Goal: Task Accomplishment & Management: Complete application form

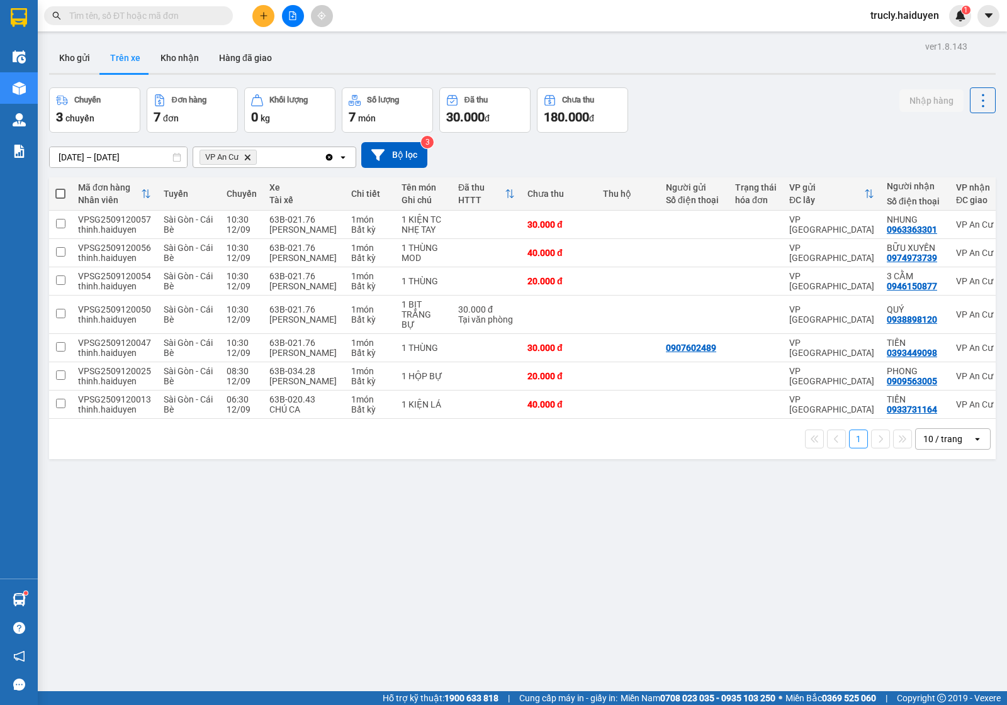
click at [771, 133] on div "10/09/2025 – 12/09/2025 Press the down arrow key to interact with the calendar …" at bounding box center [522, 155] width 946 height 45
click at [140, 14] on input "text" at bounding box center [143, 16] width 148 height 14
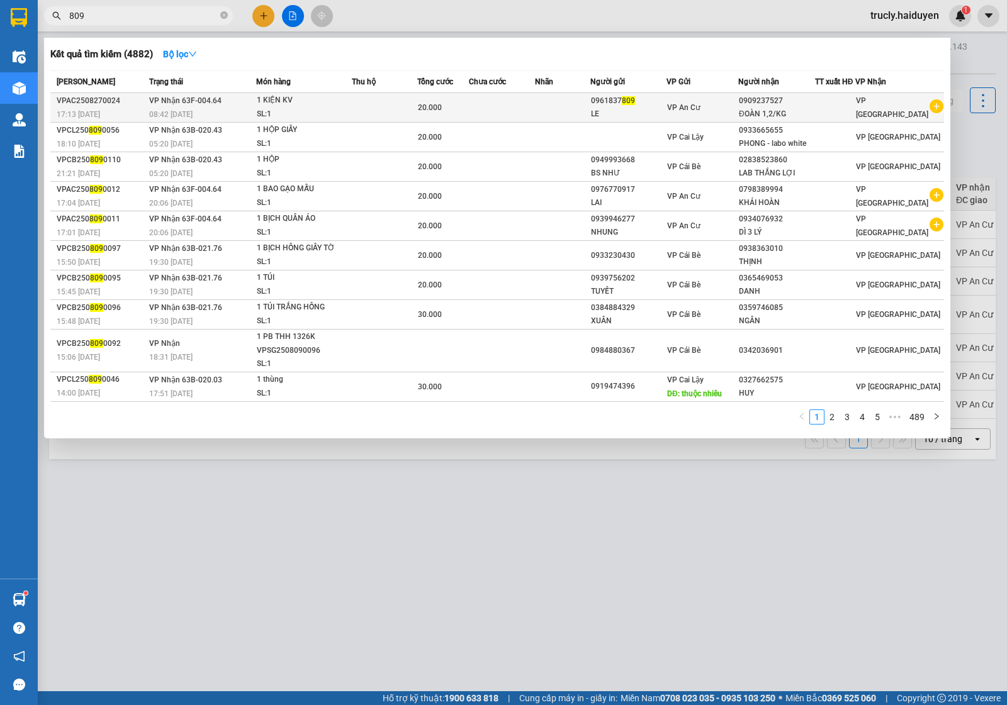
type input "809"
drag, startPoint x: 642, startPoint y: 95, endPoint x: 601, endPoint y: 99, distance: 41.1
click at [601, 99] on div "0961837 809" at bounding box center [628, 100] width 75 height 13
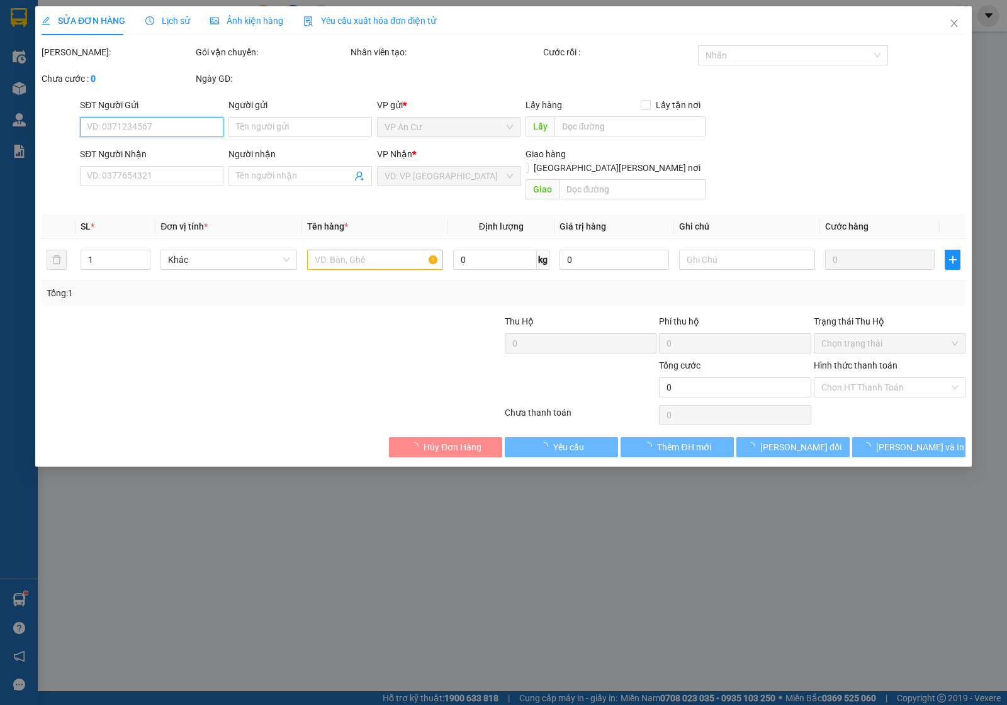
type input "0961837809"
type input "LE"
type input "0909237527"
type input "ĐOÀN 1,2/KG"
type input "20.000"
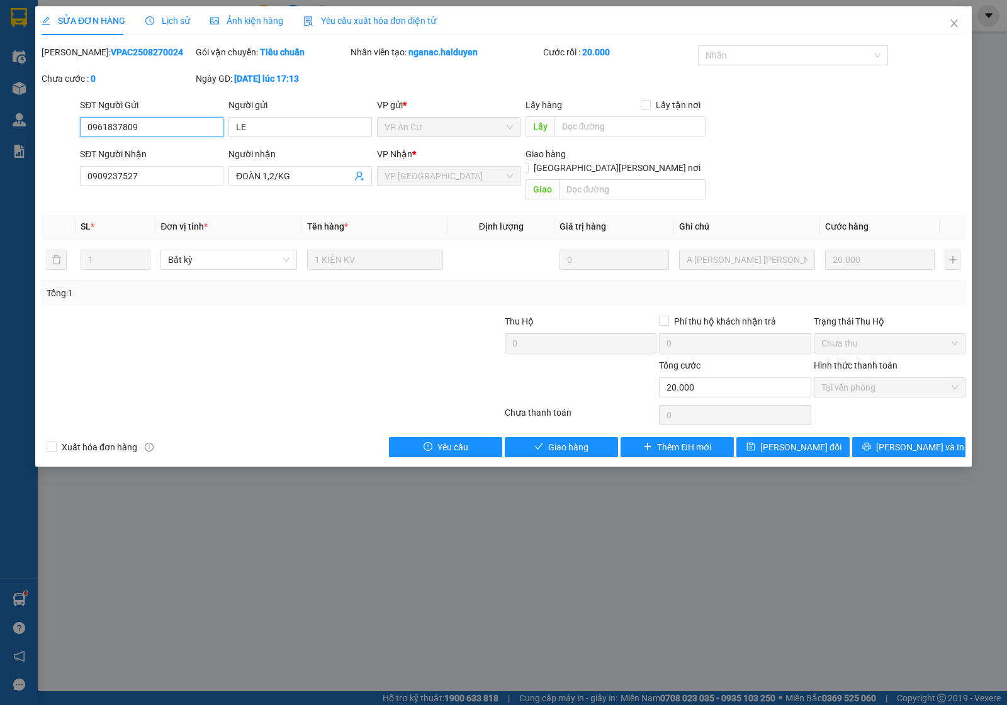
click at [181, 121] on input "0961837809" at bounding box center [151, 127] width 143 height 20
drag, startPoint x: 954, startPoint y: 25, endPoint x: 150, endPoint y: 35, distance: 804.2
click at [953, 25] on icon "close" at bounding box center [954, 23] width 10 height 10
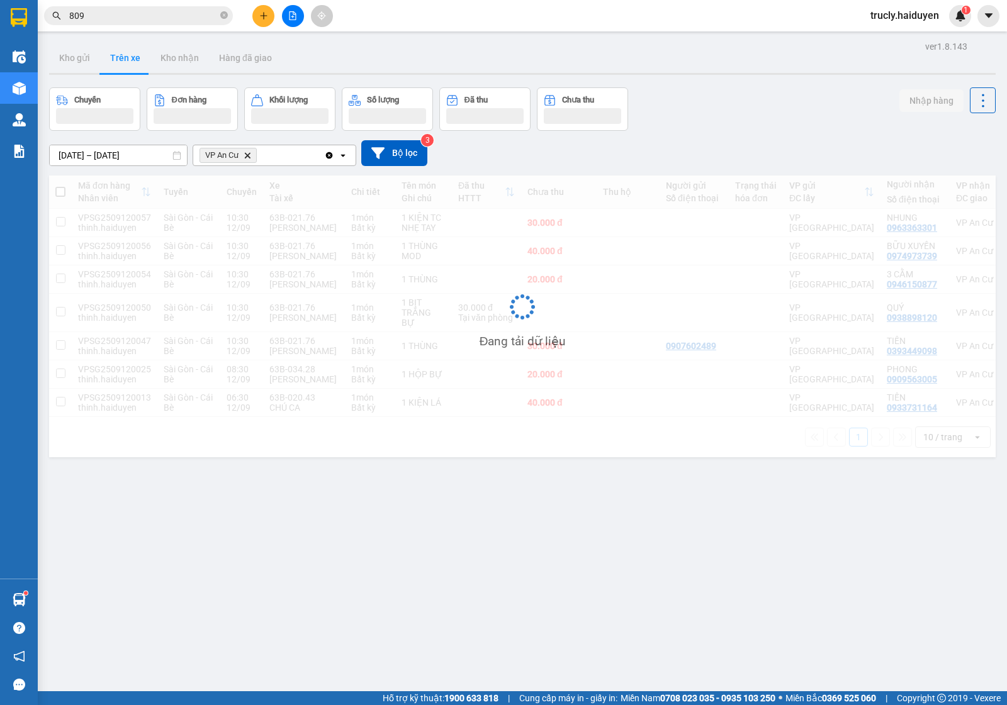
click at [123, 23] on span "809" at bounding box center [138, 15] width 189 height 19
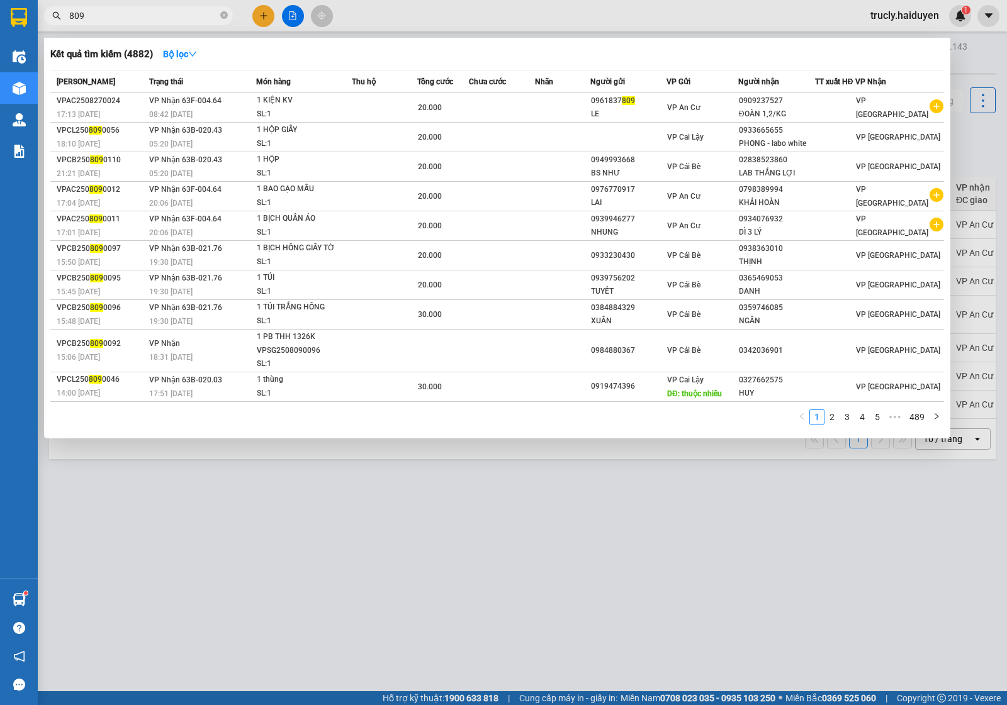
click at [123, 23] on span "809" at bounding box center [138, 15] width 189 height 19
click at [118, 18] on input "809" at bounding box center [143, 16] width 148 height 14
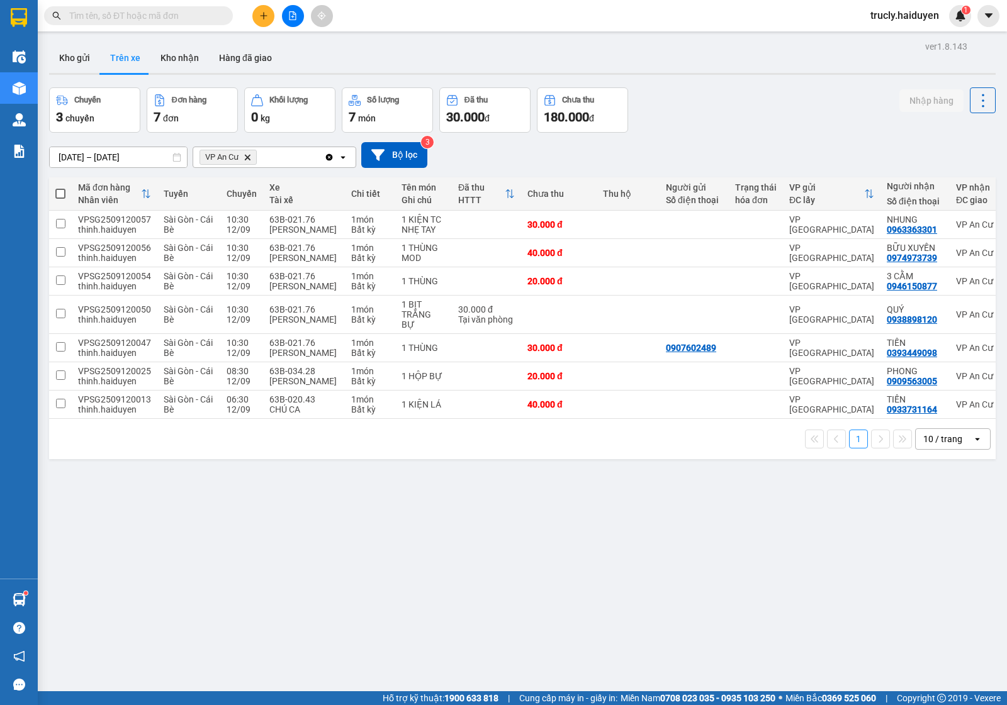
click at [109, 17] on input "text" at bounding box center [143, 16] width 148 height 14
paste input "0961837809"
type input "0961837809"
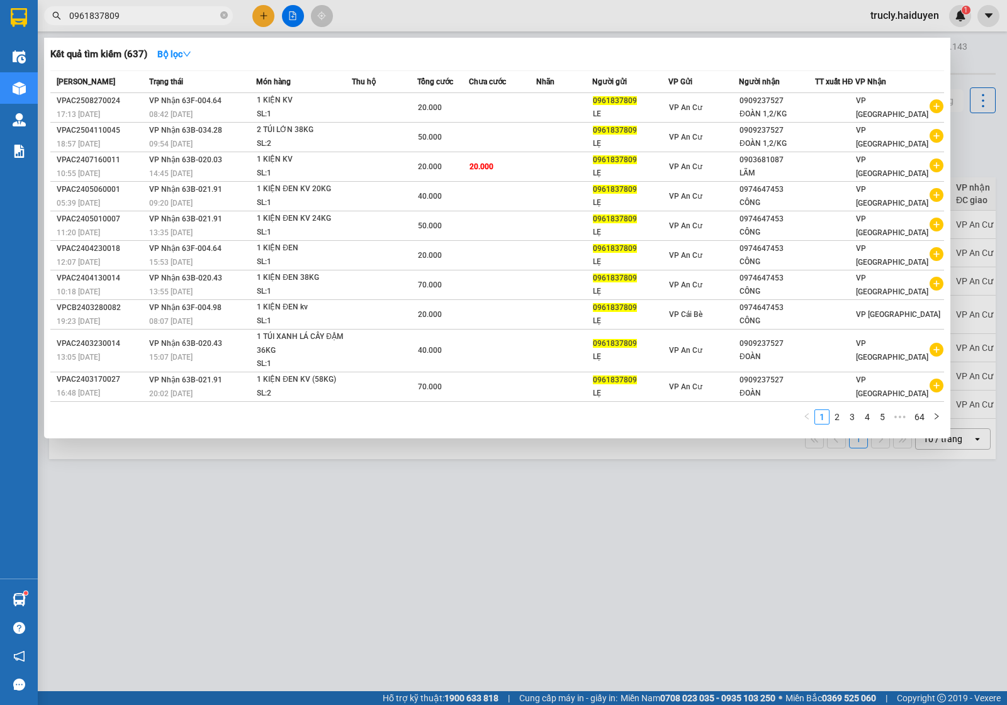
click at [135, 13] on input "0961837809" at bounding box center [143, 16] width 148 height 14
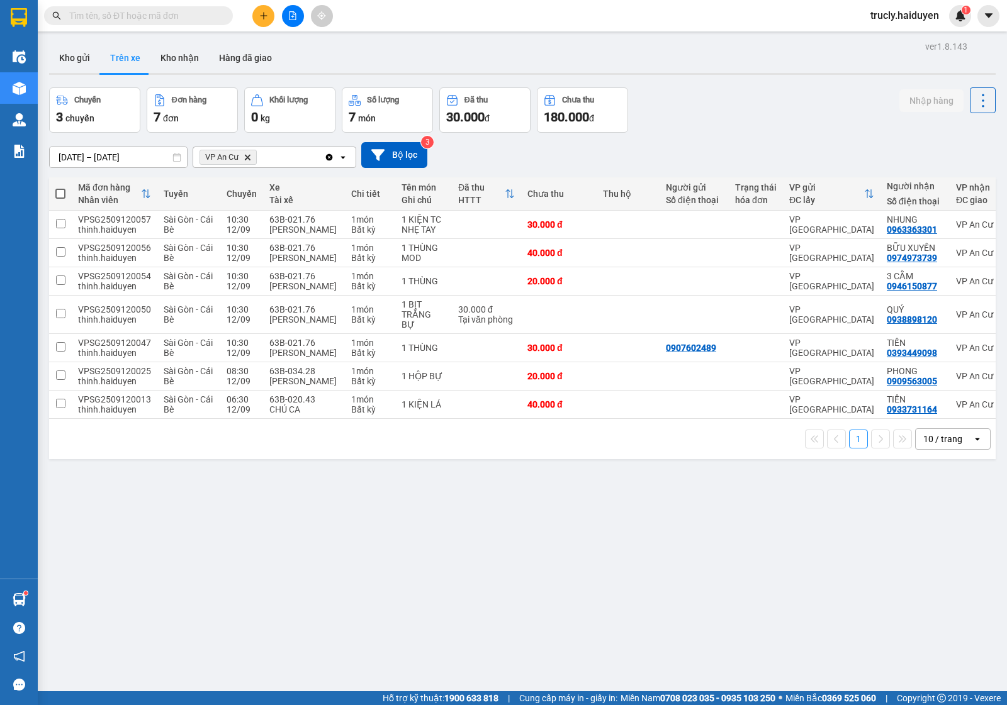
click at [715, 120] on div "Chuyến 3 chuyến Đơn hàng 7 đơn Khối lượng 0 kg Số lượng 7 món Đã thu 30.000 đ C…" at bounding box center [522, 109] width 946 height 45
click at [765, 113] on div "Chuyến 3 chuyến Đơn hàng 7 đơn Khối lượng 0 kg Số lượng 7 món Đã thu 30.000 đ C…" at bounding box center [522, 109] width 946 height 45
click at [126, 24] on span at bounding box center [138, 15] width 189 height 19
click at [115, 13] on input "text" at bounding box center [143, 16] width 148 height 14
click at [747, 105] on div "Chuyến 3 chuyến Đơn hàng 7 đơn Khối lượng 0 kg Số lượng 7 món Đã thu 30.000 đ C…" at bounding box center [522, 109] width 946 height 45
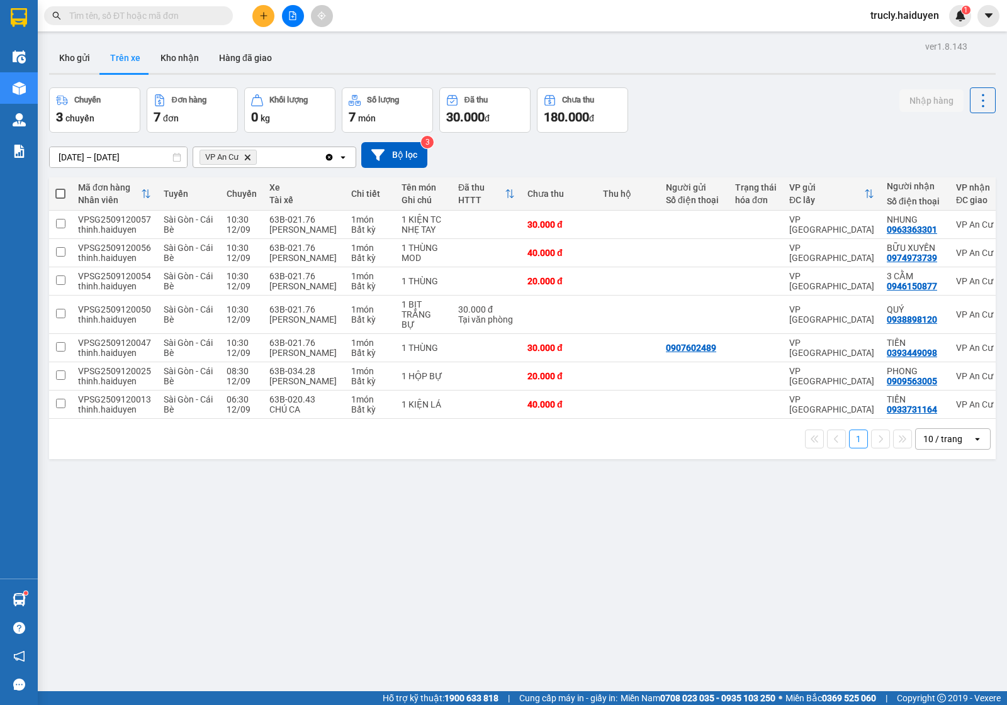
click at [702, 88] on div "Chuyến 3 chuyến Đơn hàng 7 đơn Khối lượng 0 kg Số lượng 7 món Đã thu 30.000 đ C…" at bounding box center [522, 109] width 946 height 45
click at [64, 65] on button "Kho gửi" at bounding box center [74, 58] width 51 height 30
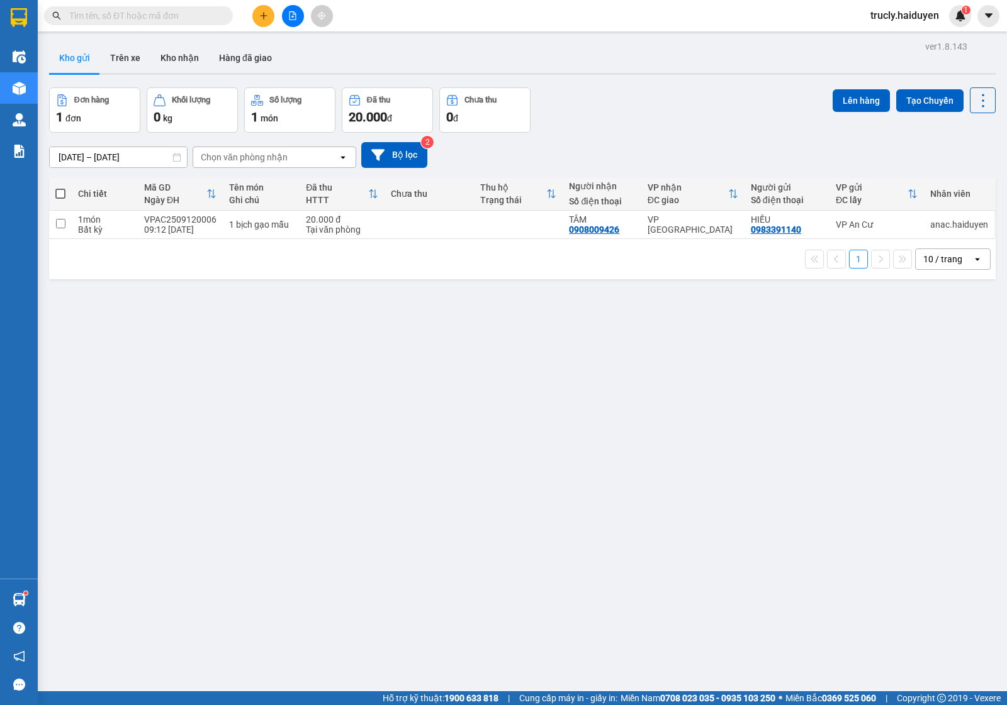
click at [661, 94] on div "Đơn hàng 1 đơn Khối lượng 0 kg Số lượng 1 món Đã thu 20.000 đ Chưa thu 0 đ Lên …" at bounding box center [522, 109] width 946 height 45
click at [541, 617] on div "ver 1.8.143 Kho gửi Trên xe Kho nhận Hàng đã giao Đơn hàng 1 đơn Khối lượng 0 k…" at bounding box center [522, 390] width 956 height 705
click at [268, 16] on button at bounding box center [263, 16] width 22 height 22
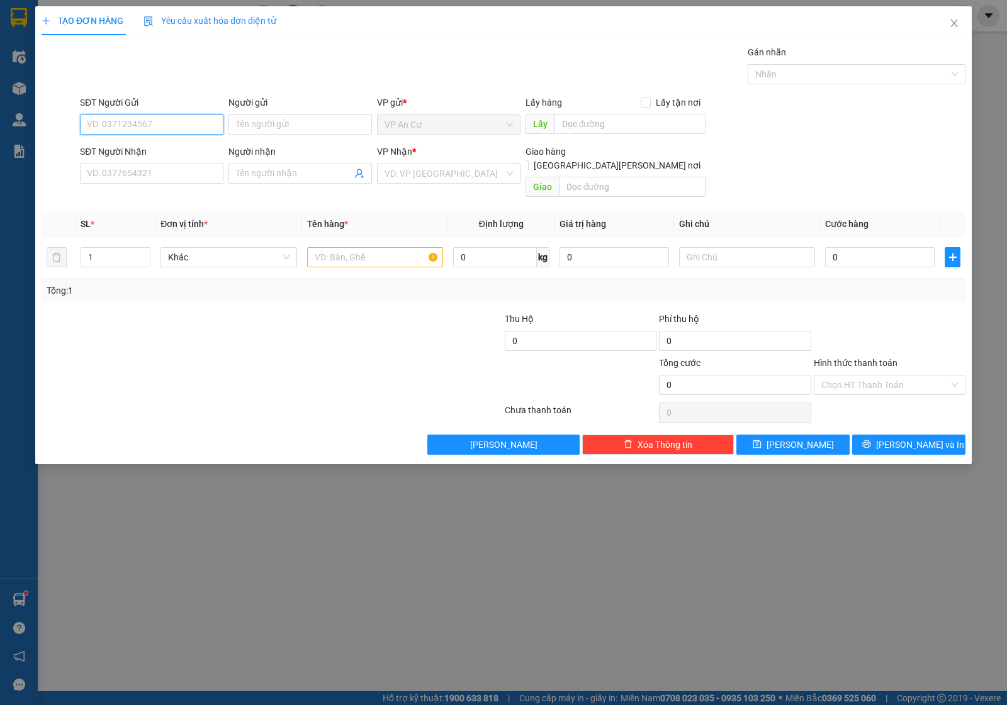
click at [148, 124] on input "SĐT Người Gửi" at bounding box center [151, 125] width 143 height 20
click at [108, 145] on div "0812181836 - NGÂN" at bounding box center [151, 150] width 128 height 14
type input "0812181836"
type input "NGÂN"
type input "0812181836"
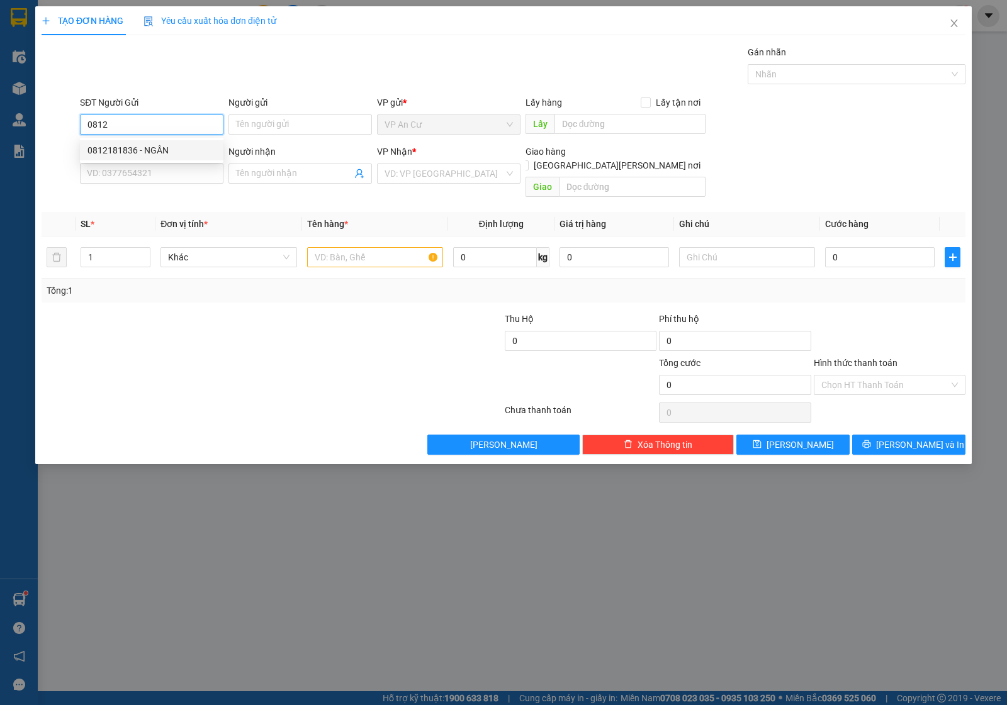
type input "NGÂN"
type input "20.000"
type input "0812181836"
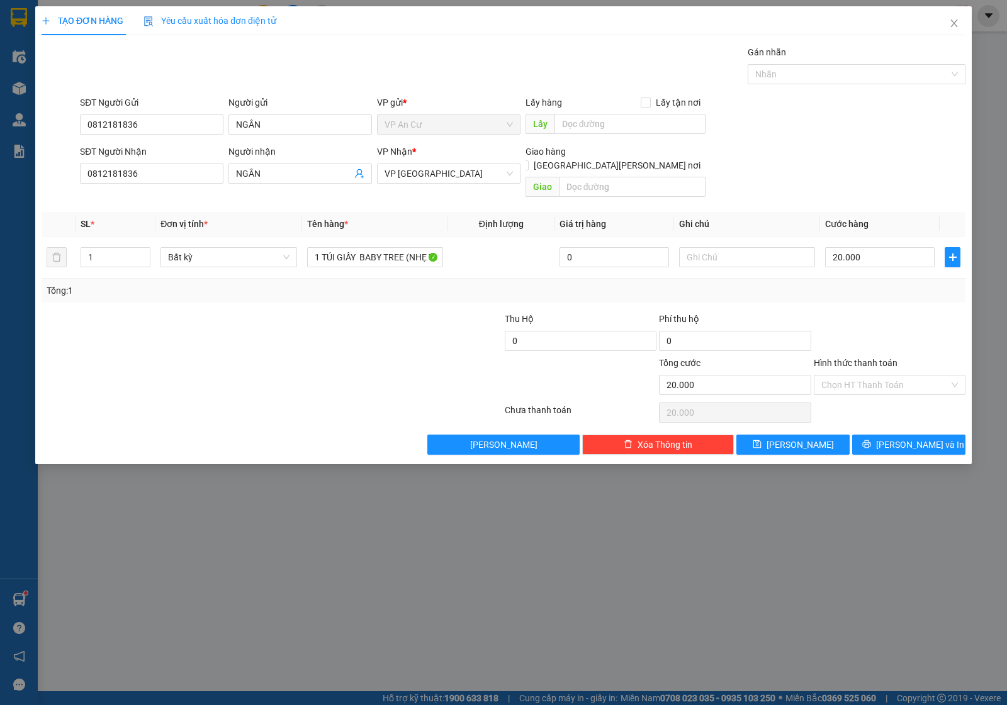
click at [274, 356] on div at bounding box center [194, 378] width 309 height 44
click at [104, 174] on input "0812181836" at bounding box center [151, 174] width 143 height 20
click at [118, 174] on input "0812181836" at bounding box center [151, 174] width 143 height 20
click at [151, 173] on input "0812181836" at bounding box center [151, 174] width 143 height 20
click at [334, 356] on div at bounding box center [194, 378] width 309 height 44
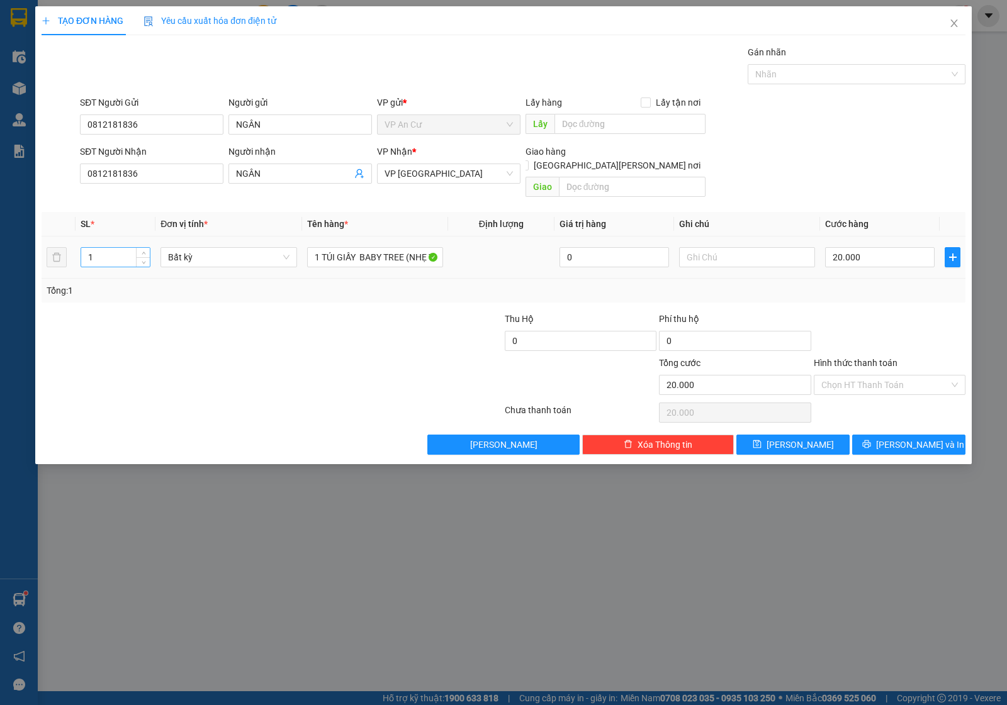
click at [121, 248] on input "1" at bounding box center [115, 257] width 69 height 19
type input "3"
click at [356, 249] on input "1 TÚI GIẤY BABY TREE (NHẸ TAY)" at bounding box center [375, 257] width 136 height 20
click at [357, 249] on input "1 TÚI GIẤY BABY TREE (NHẸ TAY)" at bounding box center [375, 257] width 136 height 20
click at [359, 249] on input "1 TÚI GIẤY BABY TREE (NHẸ TAY)" at bounding box center [375, 257] width 136 height 20
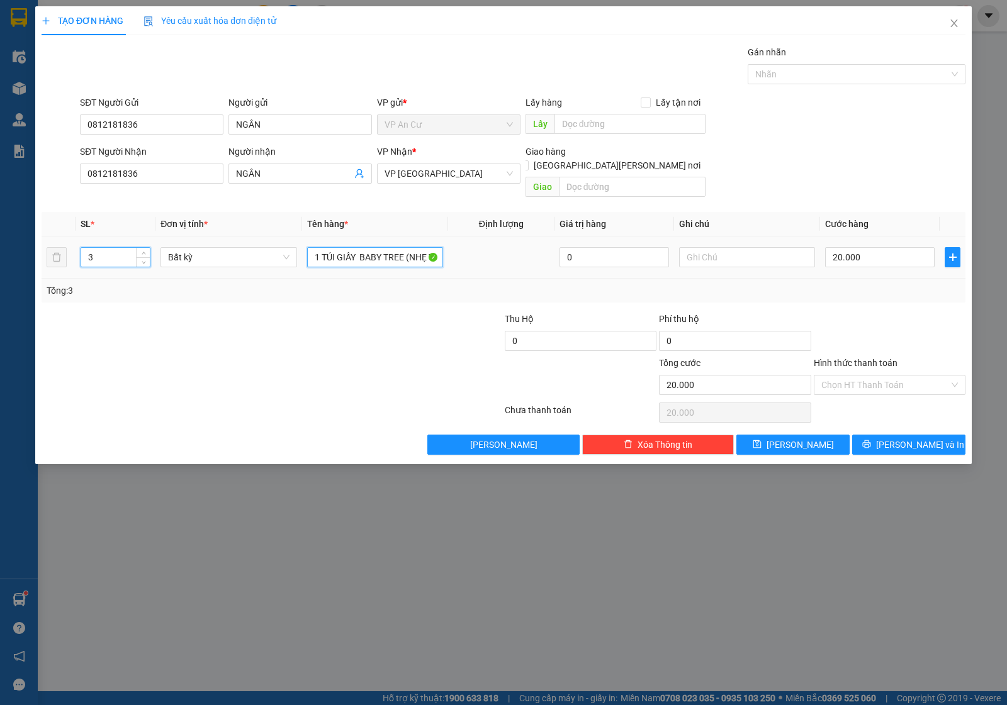
type input "0"
click at [359, 249] on input "1 TÚI GIẤY BABY TREE (NHẸ TAY)" at bounding box center [375, 257] width 136 height 20
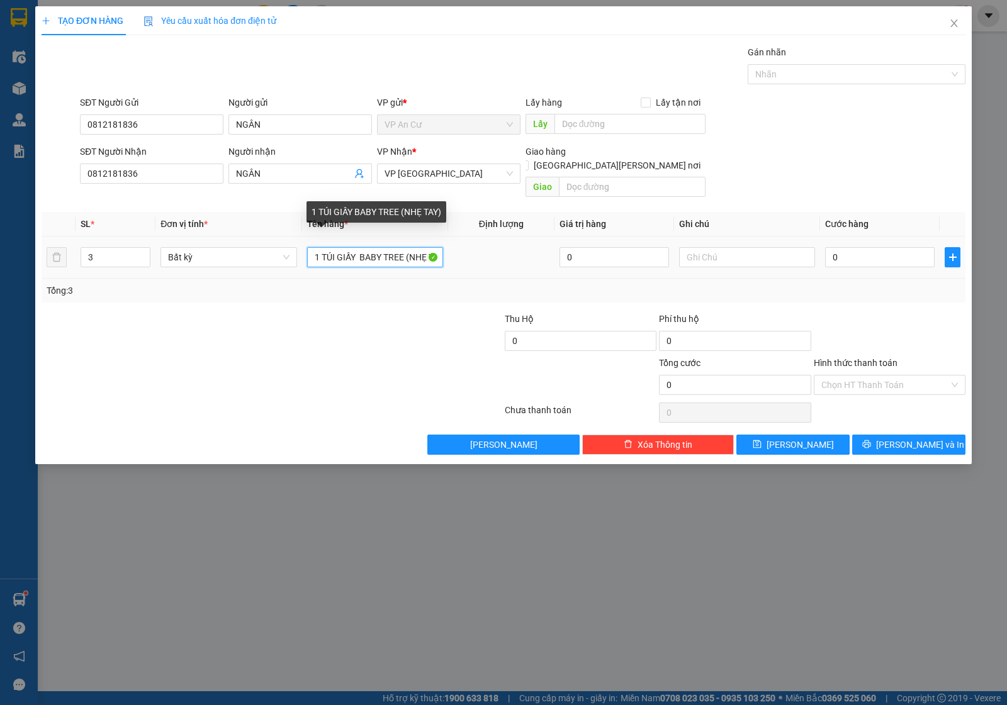
click at [348, 247] on input "1 TÚI GIẤY BABY TREE (NHẸ TAY)" at bounding box center [375, 257] width 136 height 20
type input "2 TÚI TRẮNG 1 TÚI ĐEN"
click at [307, 374] on div at bounding box center [194, 378] width 309 height 44
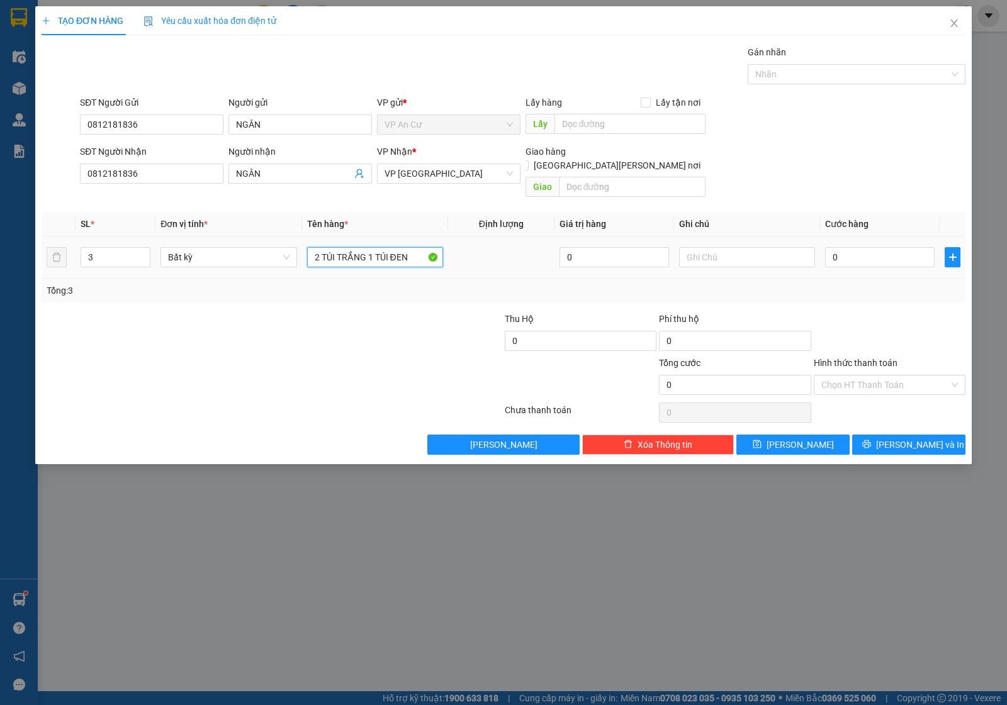
click at [346, 247] on input "2 TÚI TRẮNG 1 TÚI ĐEN" at bounding box center [375, 257] width 136 height 20
click at [343, 400] on div at bounding box center [271, 412] width 463 height 25
click at [847, 247] on input "0" at bounding box center [879, 257] width 109 height 20
type input "6"
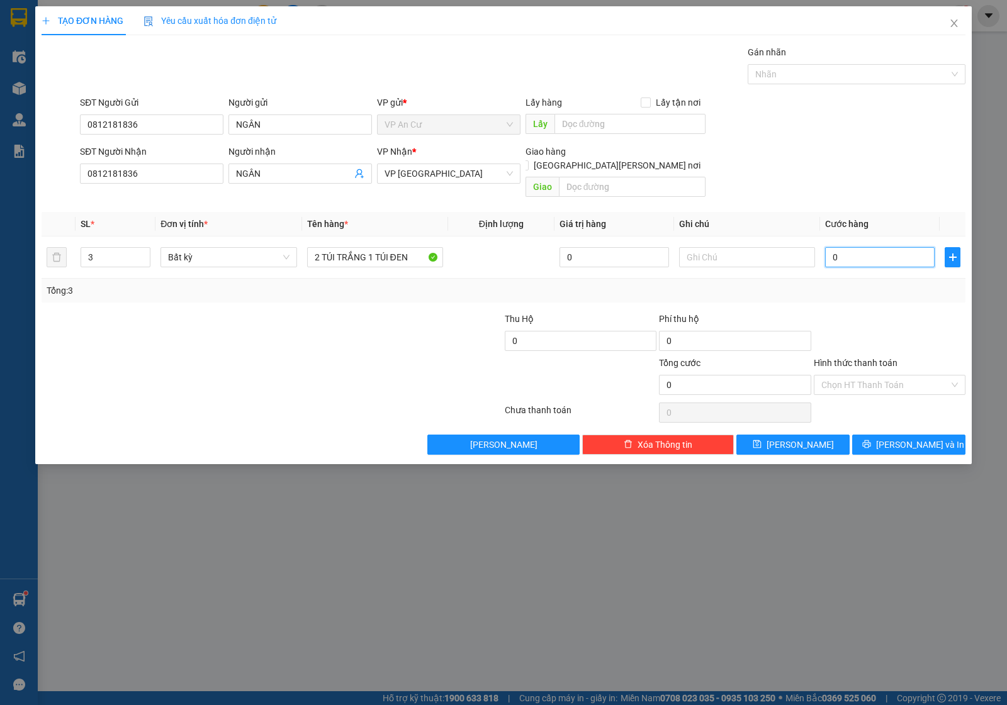
type input "6"
type input "60"
type input "60.000"
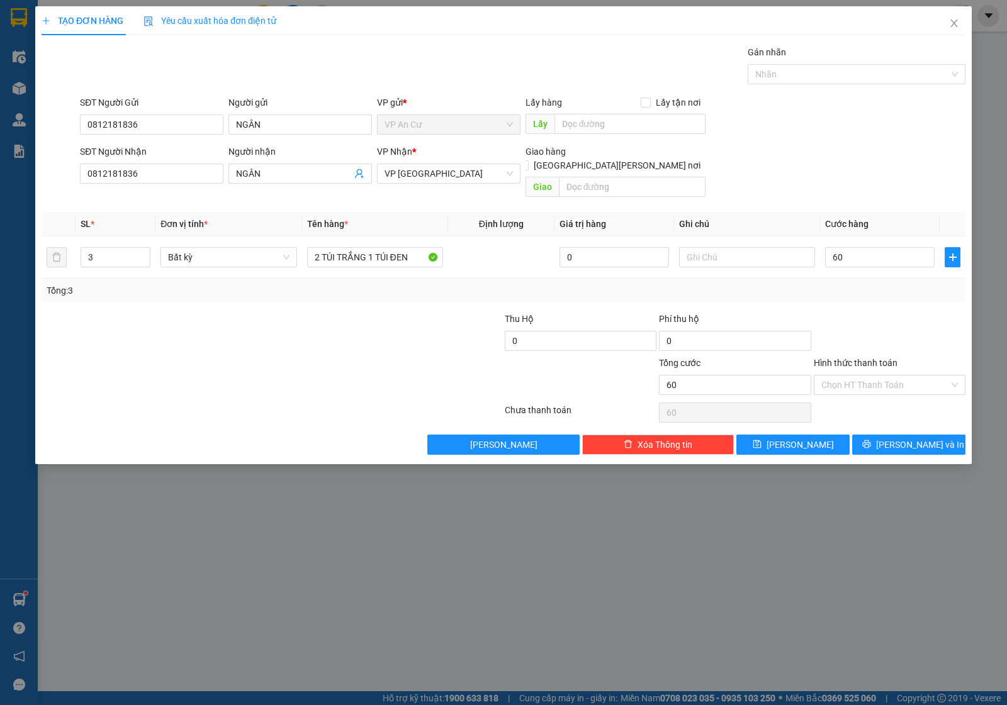
type input "60.000"
click at [870, 288] on div "Tổng: 3" at bounding box center [504, 291] width 924 height 24
click at [881, 435] on button "Lưu và In" at bounding box center [908, 445] width 113 height 20
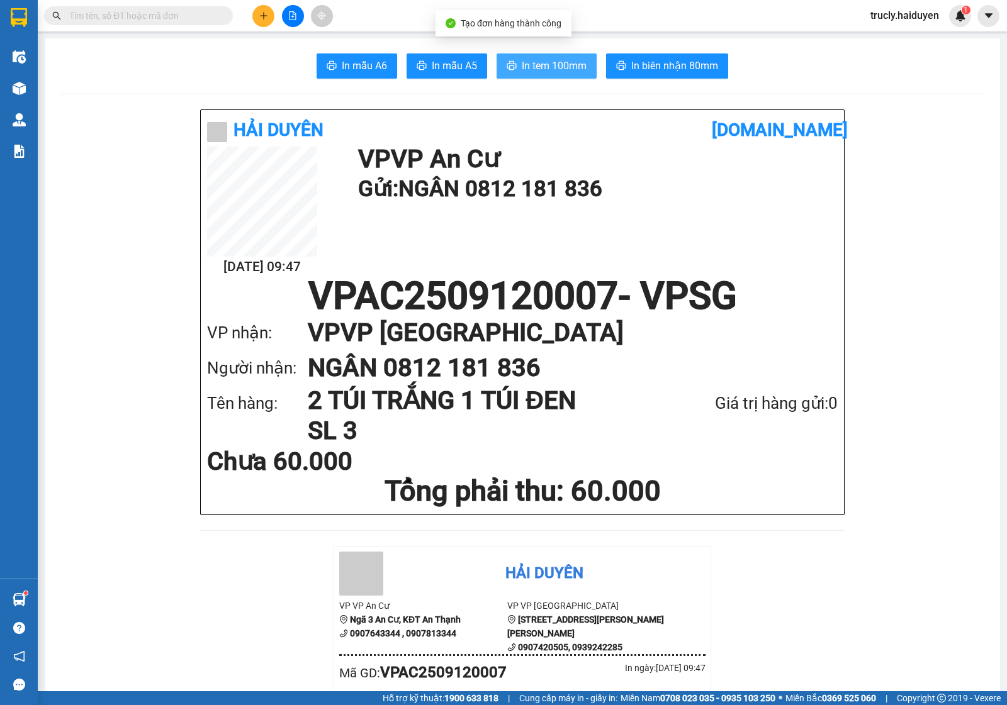
click at [526, 57] on button "In tem 100mm" at bounding box center [546, 65] width 100 height 25
click at [574, 71] on span "In tem 100mm" at bounding box center [554, 66] width 65 height 16
click at [558, 66] on span "In tem 100mm" at bounding box center [554, 66] width 65 height 16
click at [781, 68] on div "In mẫu A6 In mẫu A5 In tem 100mm In biên nhận 80mm" at bounding box center [522, 65] width 925 height 25
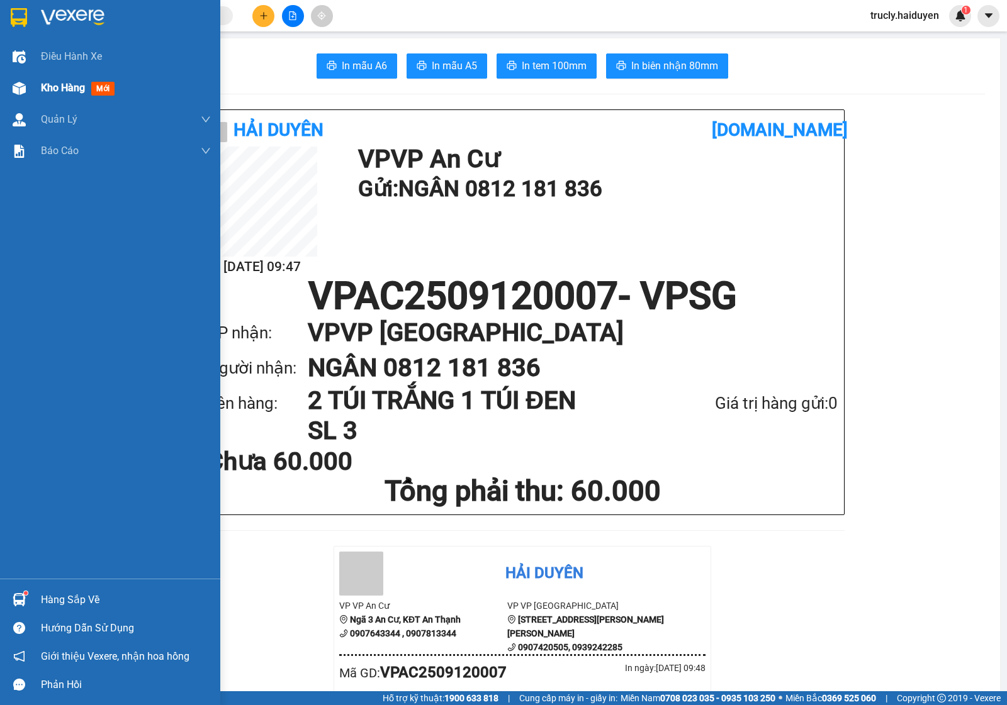
click at [52, 89] on span "Kho hàng" at bounding box center [63, 88] width 44 height 12
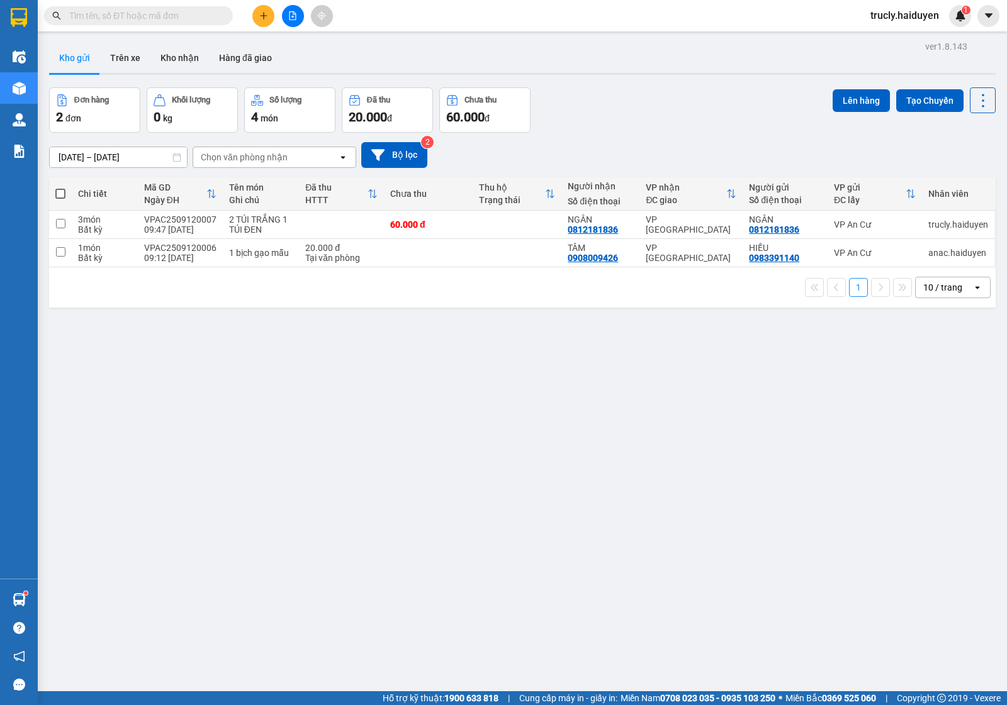
click at [628, 121] on div "Đơn hàng 2 đơn Khối lượng 0 kg Số lượng 4 món Đã thu 20.000 đ Chưa thu 60.000 đ…" at bounding box center [522, 109] width 946 height 45
click at [124, 53] on button "Trên xe" at bounding box center [125, 58] width 50 height 30
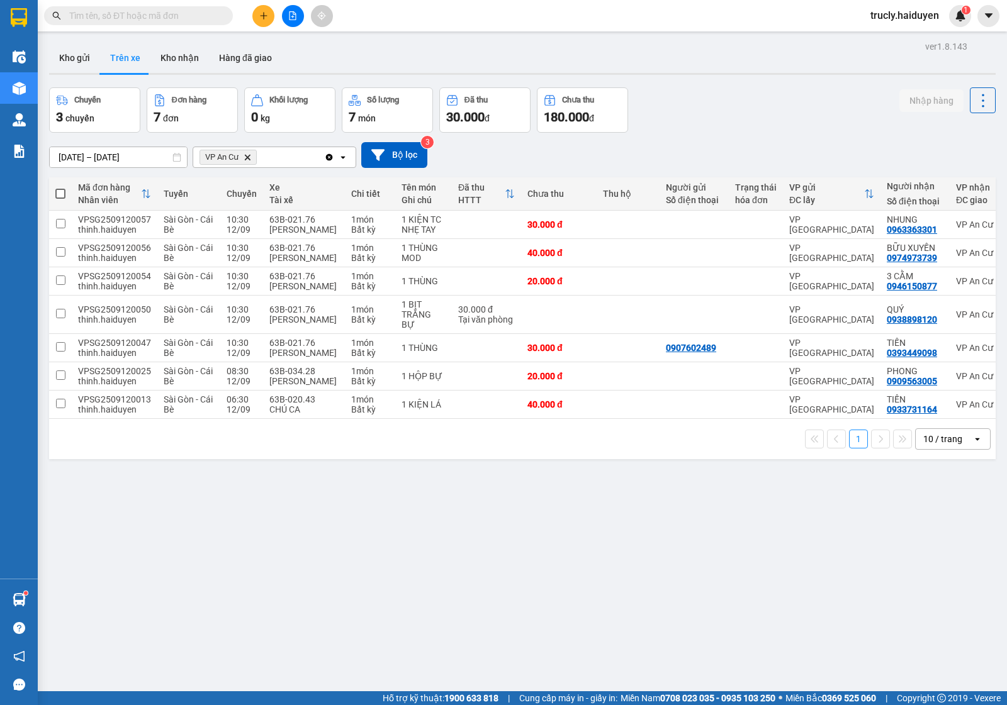
click at [768, 92] on div "Chuyến 3 chuyến Đơn hàng 7 đơn Khối lượng 0 kg Số lượng 7 món Đã thu 30.000 đ C…" at bounding box center [522, 109] width 946 height 45
click at [727, 99] on div "Chuyến 3 chuyến Đơn hàng 7 đơn Khối lượng 0 kg Số lượng 7 món Đã thu 30.000 đ C…" at bounding box center [522, 109] width 946 height 45
click at [82, 14] on input "text" at bounding box center [143, 16] width 148 height 14
click at [771, 71] on div "Kho gửi Trên xe Kho nhận Hàng đã giao" at bounding box center [522, 59] width 946 height 33
click at [727, 71] on div "Kho gửi Trên xe Kho nhận Hàng đã giao" at bounding box center [522, 59] width 946 height 33
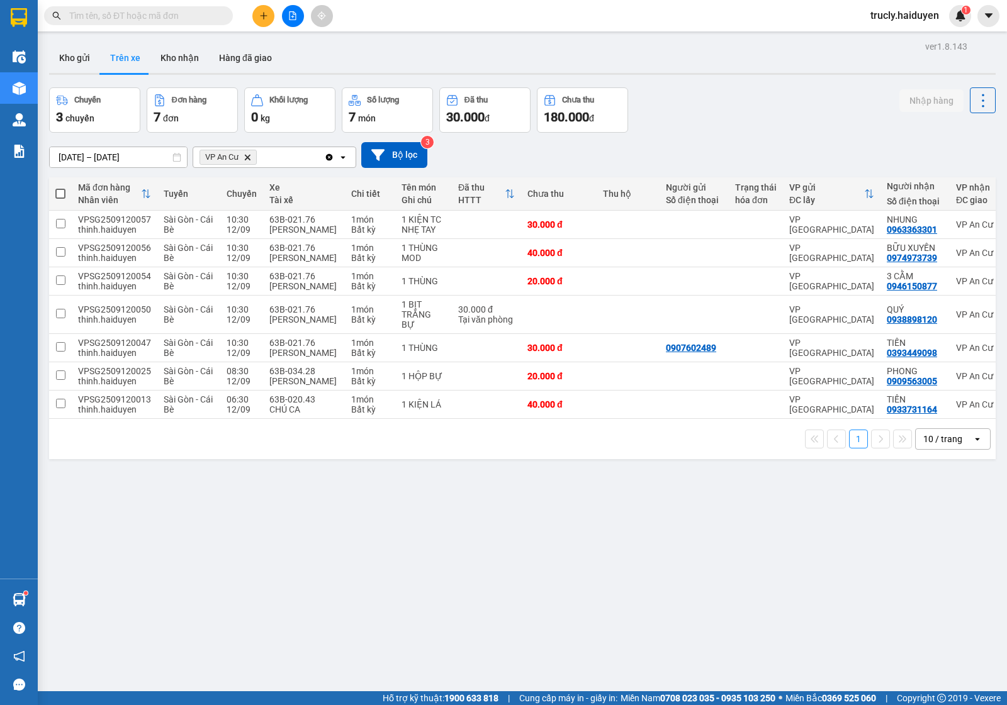
click at [101, 5] on div "Kết quả tìm kiếm ( 637 ) Bộ lọc Mã ĐH Trạng thái Món hàng Thu hộ Tổng cước Chưa…" at bounding box center [122, 16] width 245 height 22
click at [99, 20] on input "text" at bounding box center [143, 16] width 148 height 14
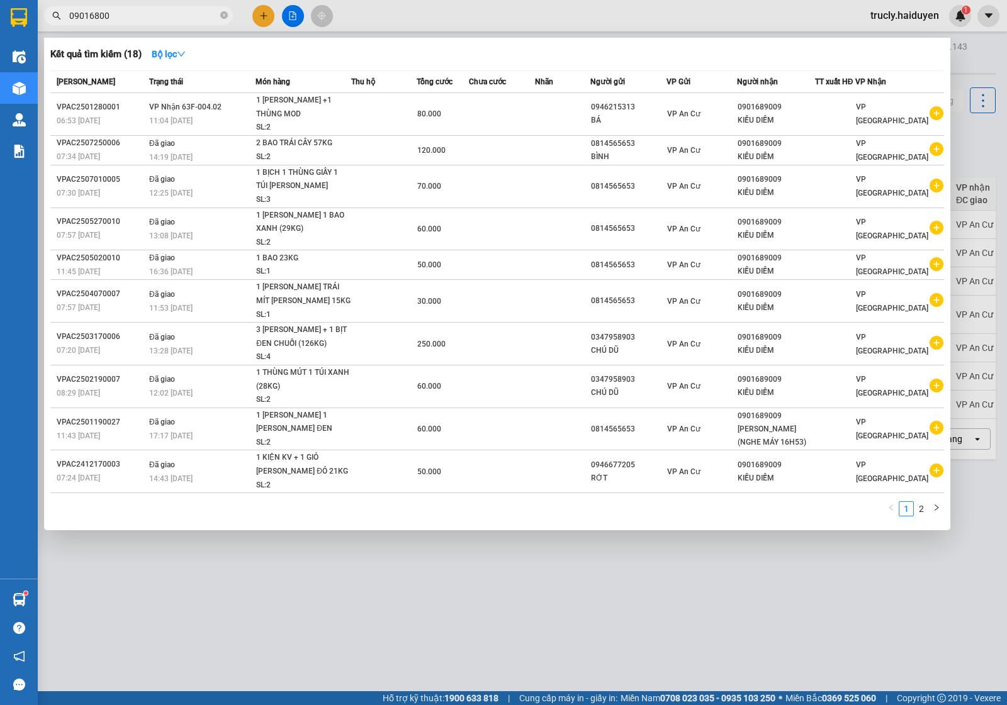
type input "090168009"
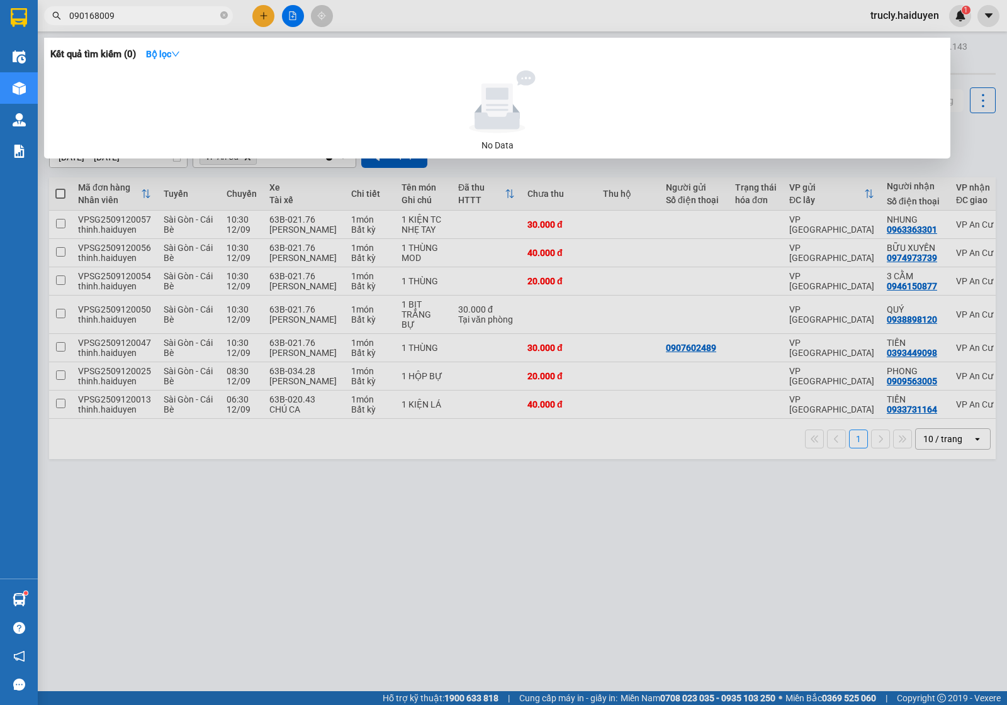
click at [130, 16] on input "090168009" at bounding box center [143, 16] width 148 height 14
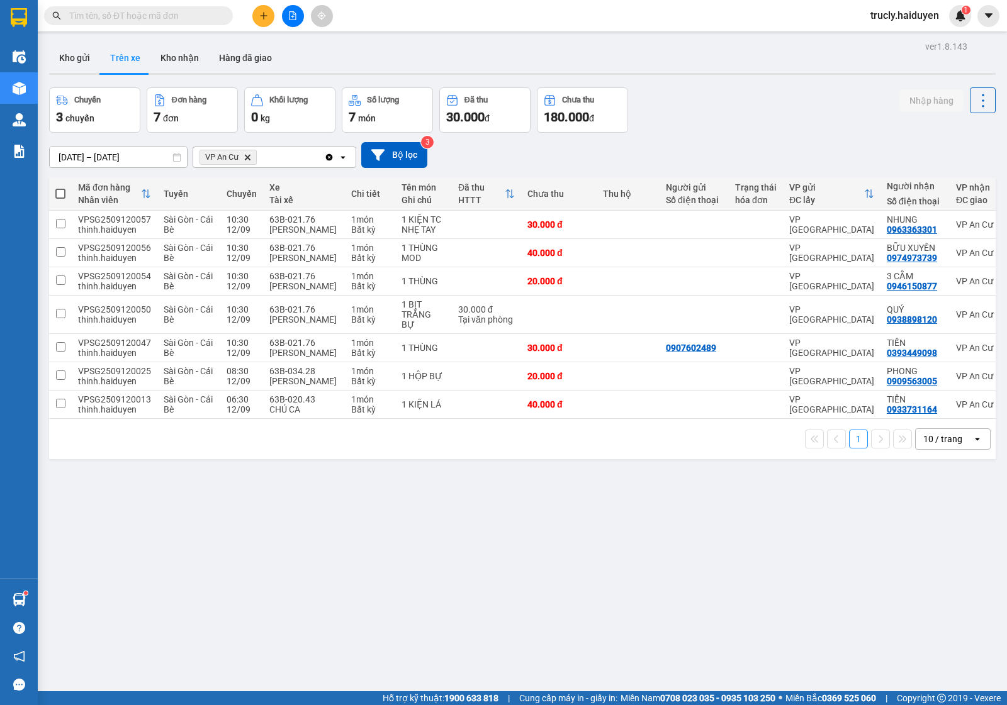
click at [741, 69] on div "Kho gửi Trên xe Kho nhận Hàng đã giao" at bounding box center [522, 59] width 946 height 33
click at [145, 13] on input "text" at bounding box center [143, 16] width 148 height 14
click at [143, 20] on input "text" at bounding box center [143, 16] width 148 height 14
click at [133, 18] on input "text" at bounding box center [143, 16] width 148 height 14
type input "0"
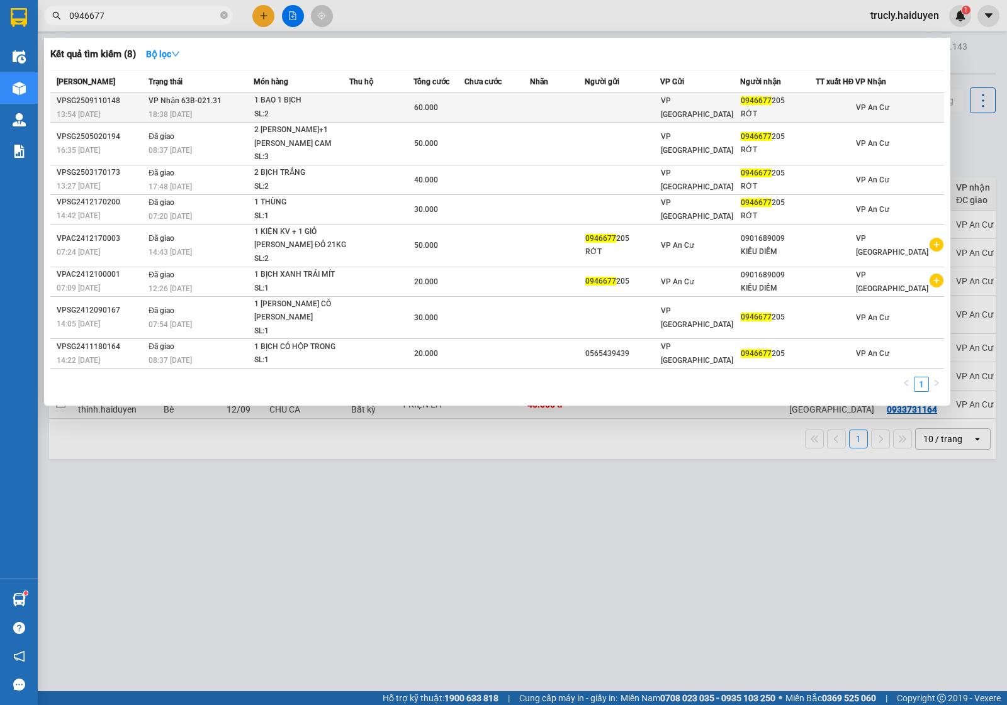
type input "0946677"
click at [327, 104] on div "1 BAO 1 BỊCH" at bounding box center [301, 101] width 94 height 14
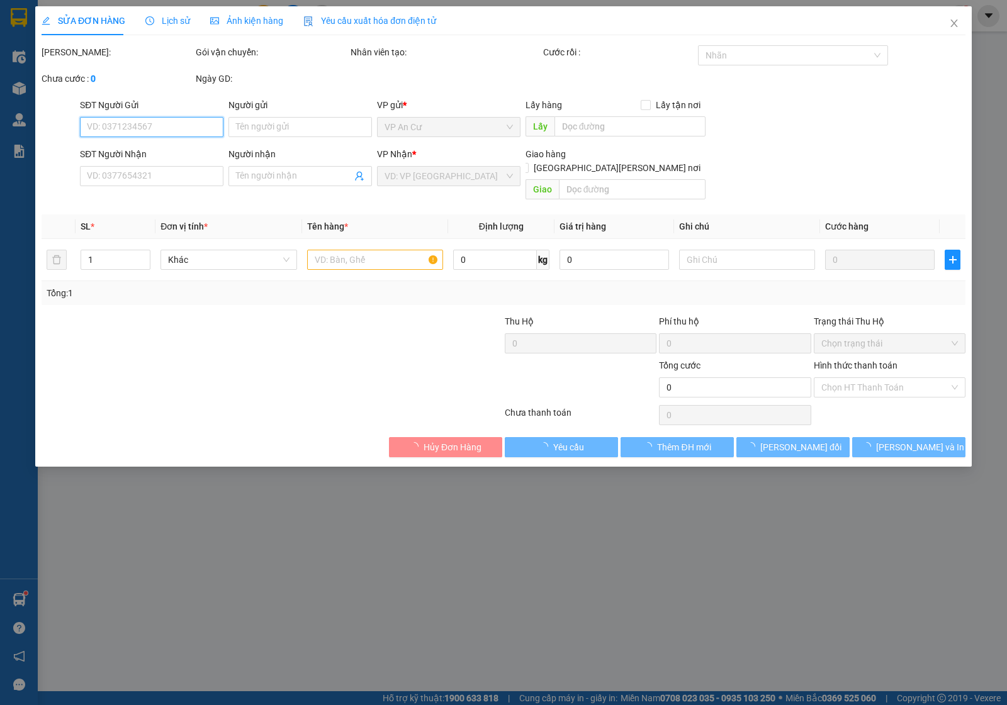
type input "0946677205"
type input "RỚT"
type input "60.000"
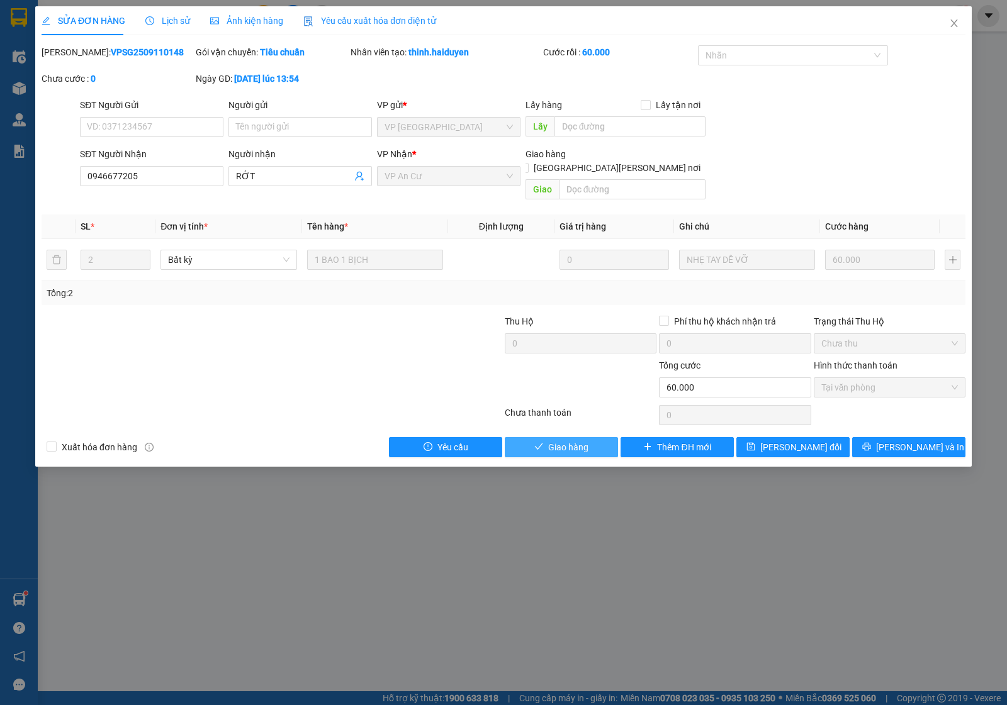
click at [599, 437] on button "Giao hàng" at bounding box center [561, 447] width 113 height 20
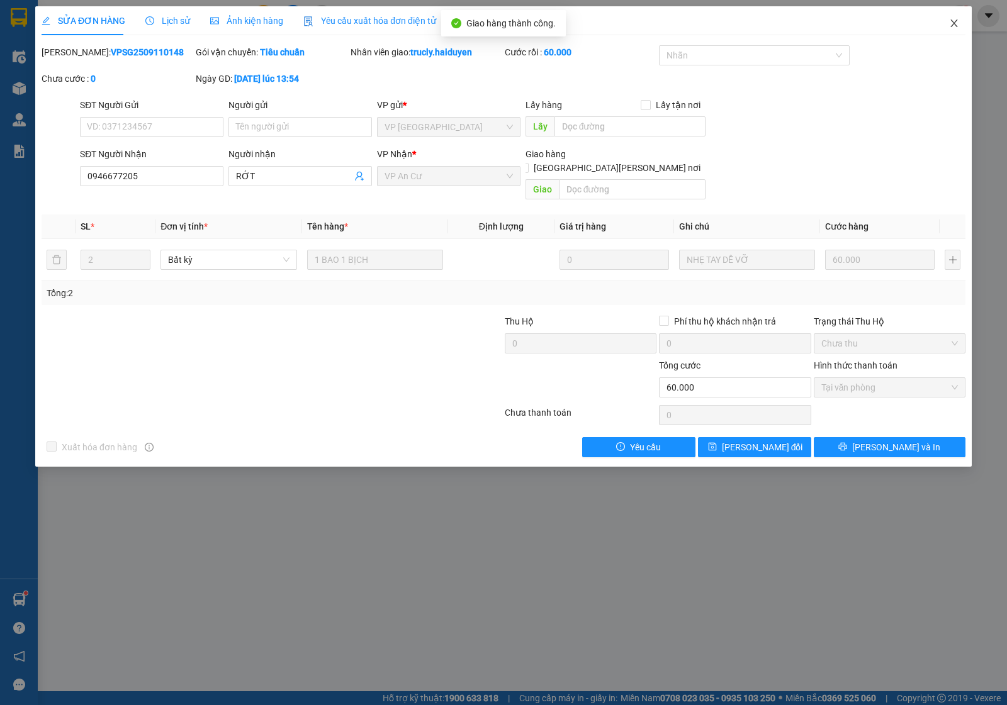
click at [951, 23] on icon "close" at bounding box center [954, 23] width 10 height 10
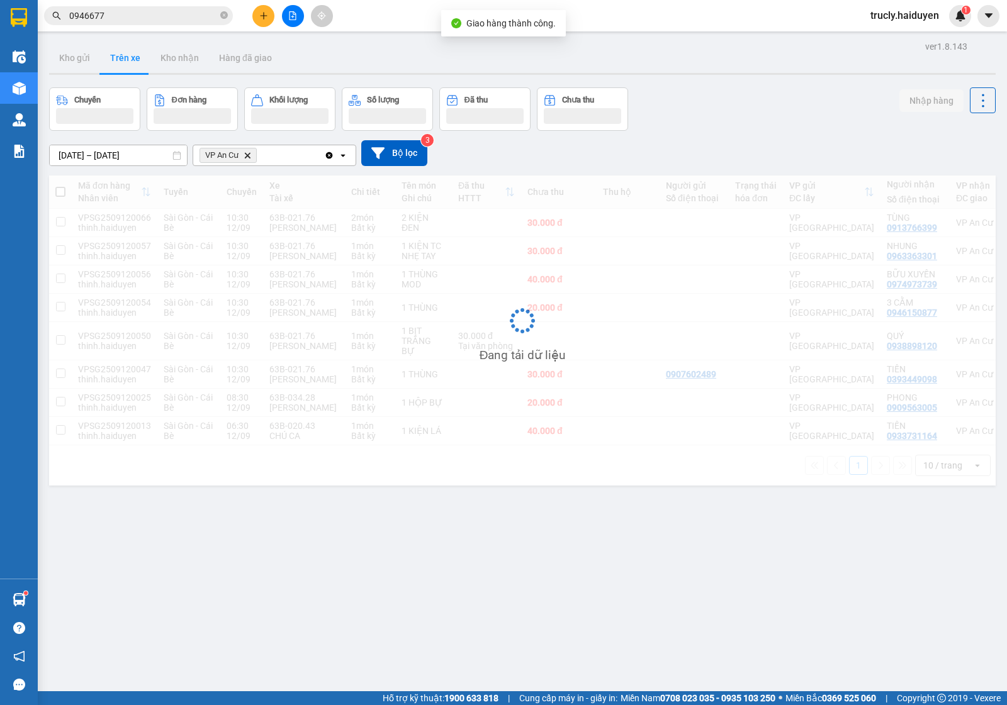
click at [714, 101] on div "Chuyến Đơn hàng Khối lượng Số lượng Đã thu Chưa thu Nhập hàng" at bounding box center [522, 108] width 946 height 43
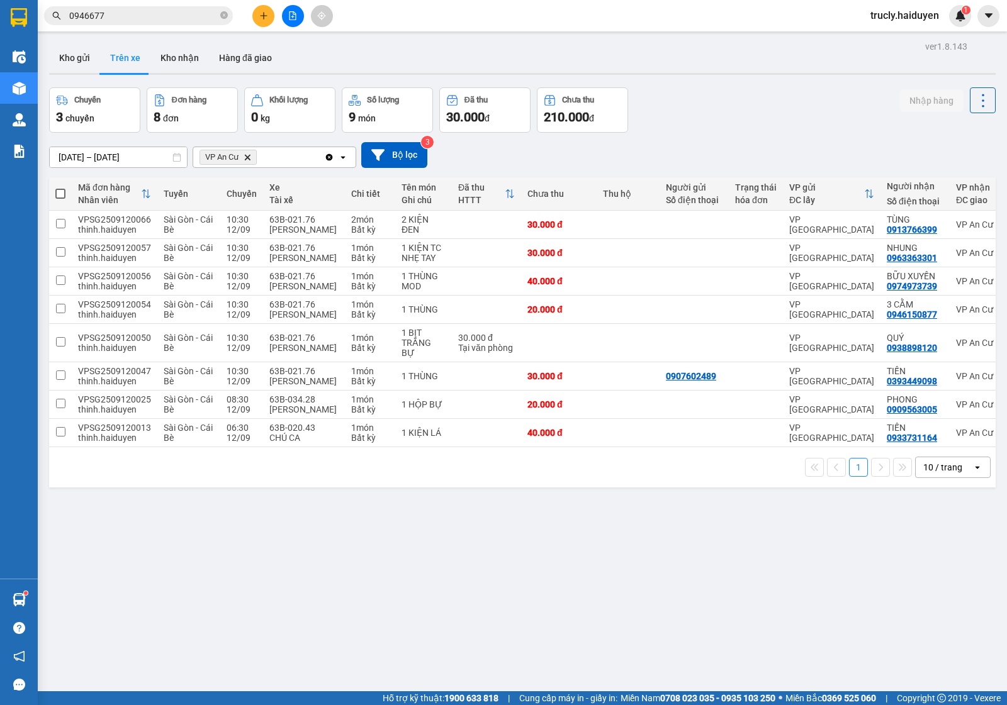
click at [123, 19] on input "0946677" at bounding box center [143, 16] width 148 height 14
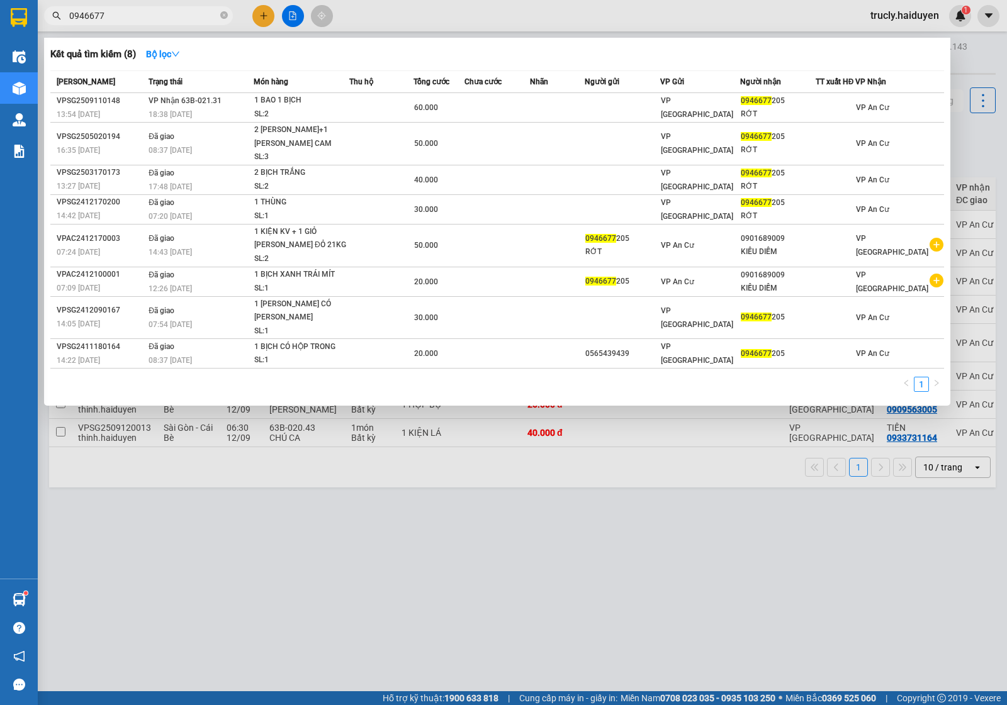
click at [123, 19] on input "0946677" at bounding box center [143, 16] width 148 height 14
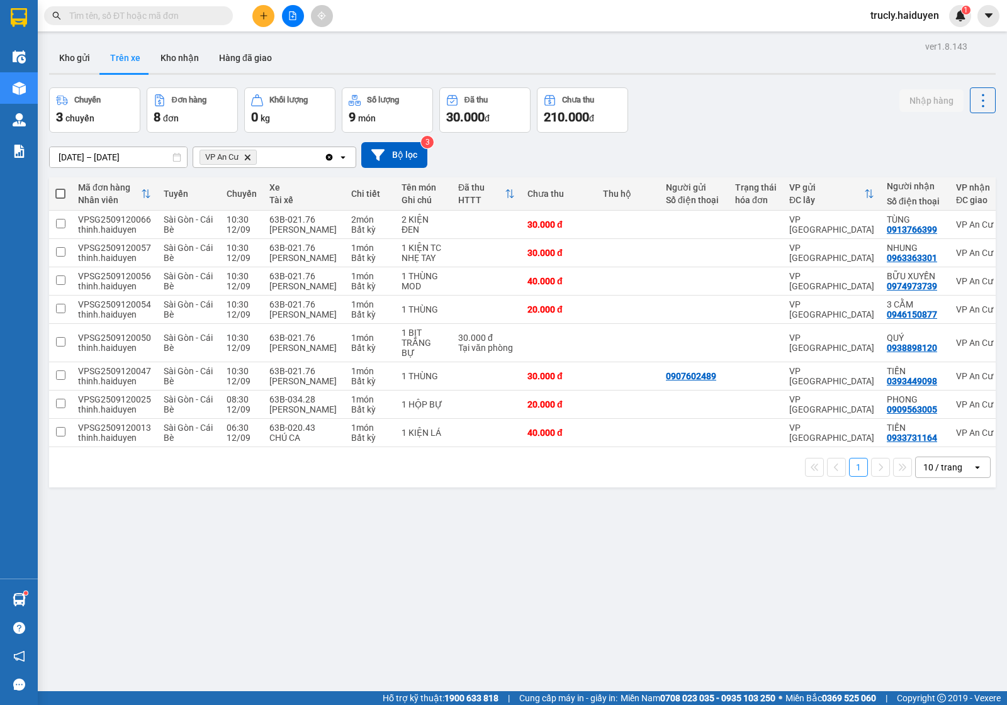
click at [668, 96] on div "Chuyến 3 chuyến Đơn hàng 8 đơn Khối lượng 0 kg Số lượng 9 món Đã thu 30.000 đ C…" at bounding box center [522, 109] width 946 height 45
click at [168, 51] on button "Kho nhận" at bounding box center [179, 58] width 59 height 30
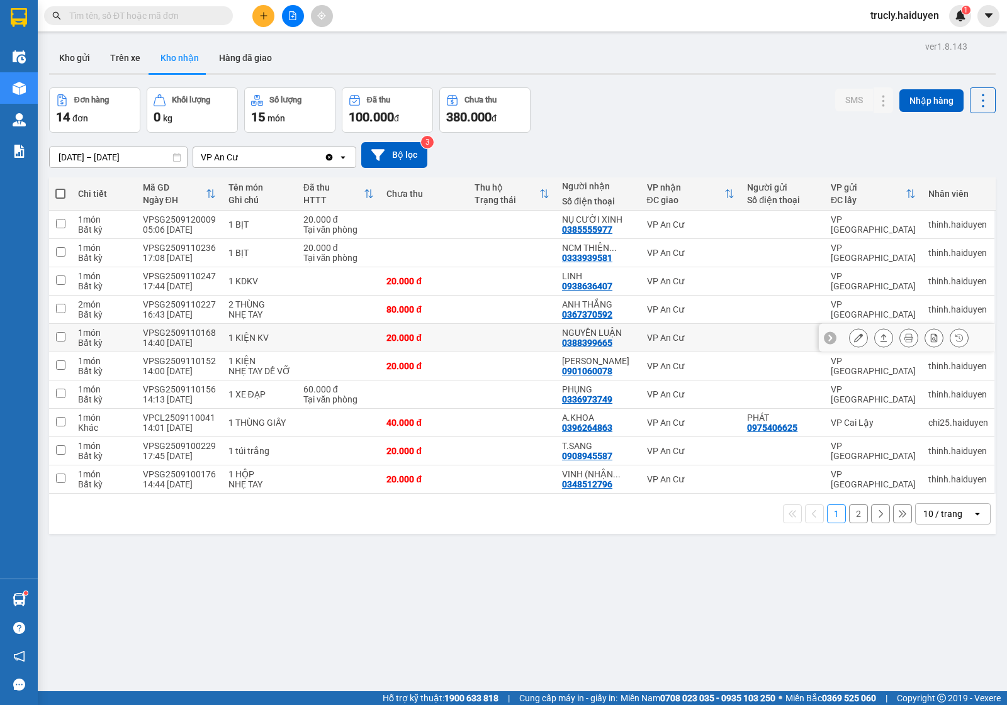
scroll to position [58, 0]
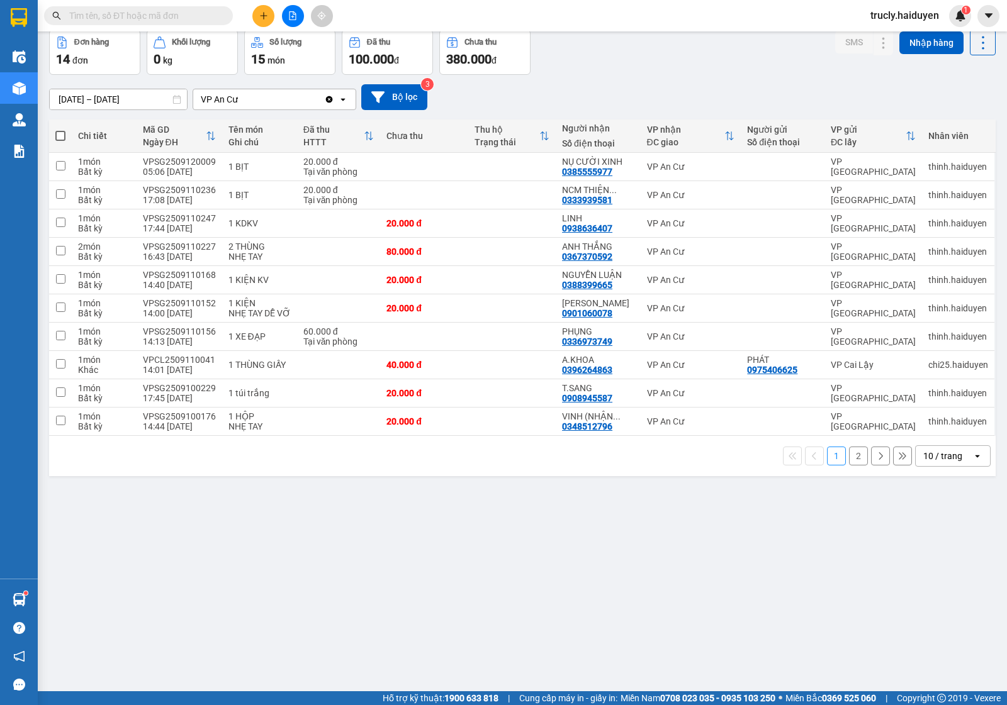
click at [630, 534] on div "ver 1.8.143 Kho gửi Trên xe Kho nhận Hàng đã giao Đơn hàng 14 đơn Khối lượng 0 …" at bounding box center [522, 332] width 956 height 705
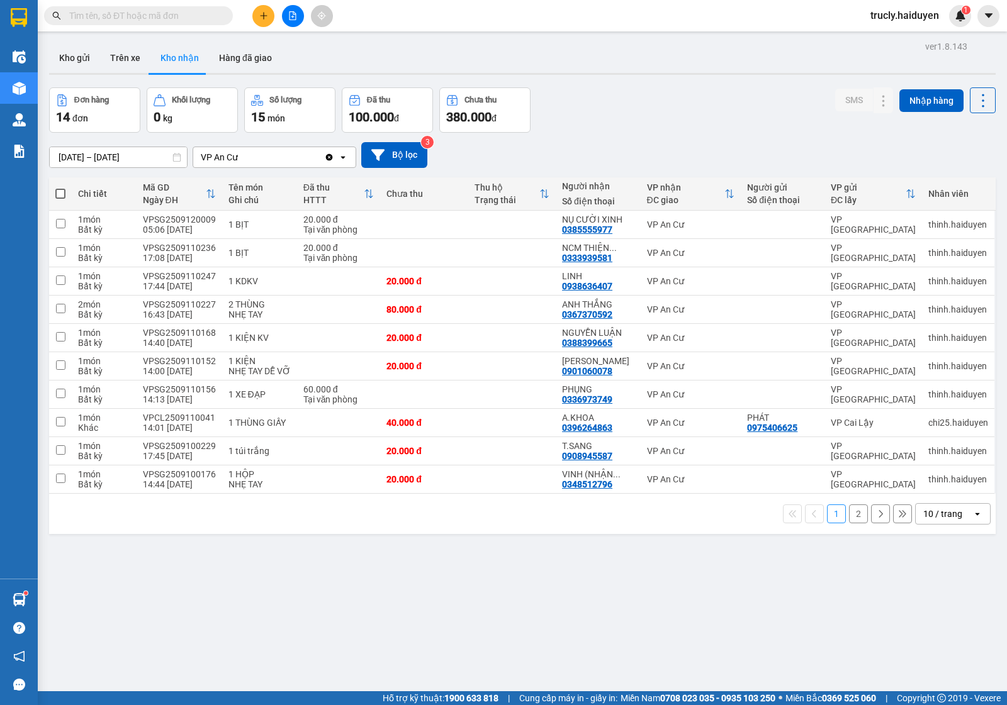
click at [640, 99] on div "Đơn hàng 14 đơn Khối lượng 0 kg Số lượng 15 món Đã thu 100.000 đ Chưa thu 380.0…" at bounding box center [522, 109] width 946 height 45
click at [853, 517] on button "2" at bounding box center [858, 514] width 19 height 19
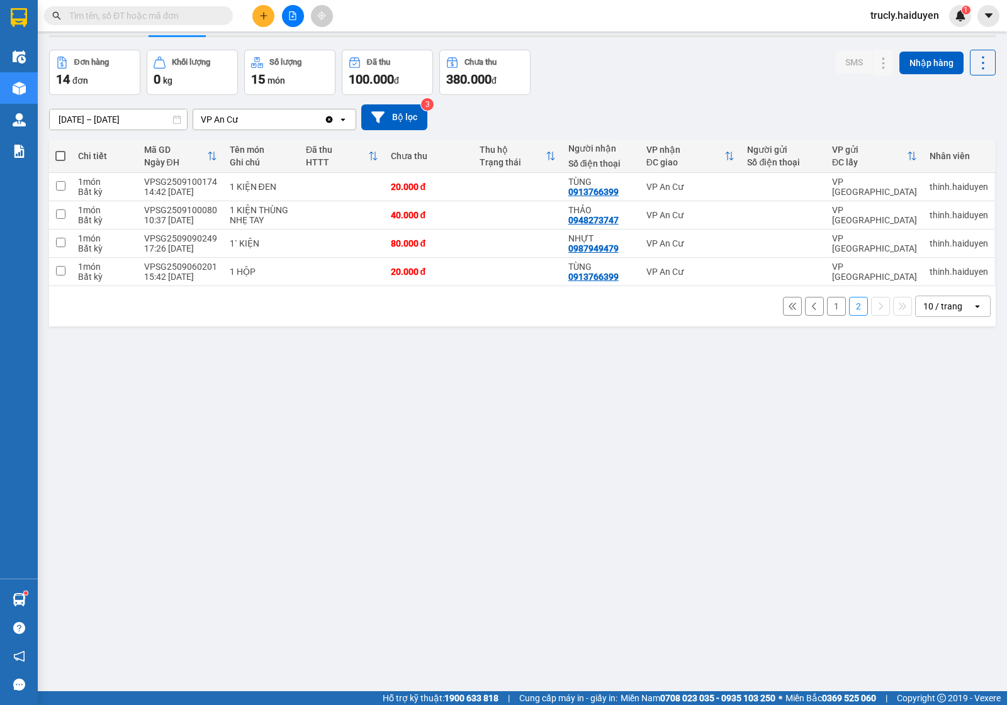
scroll to position [58, 0]
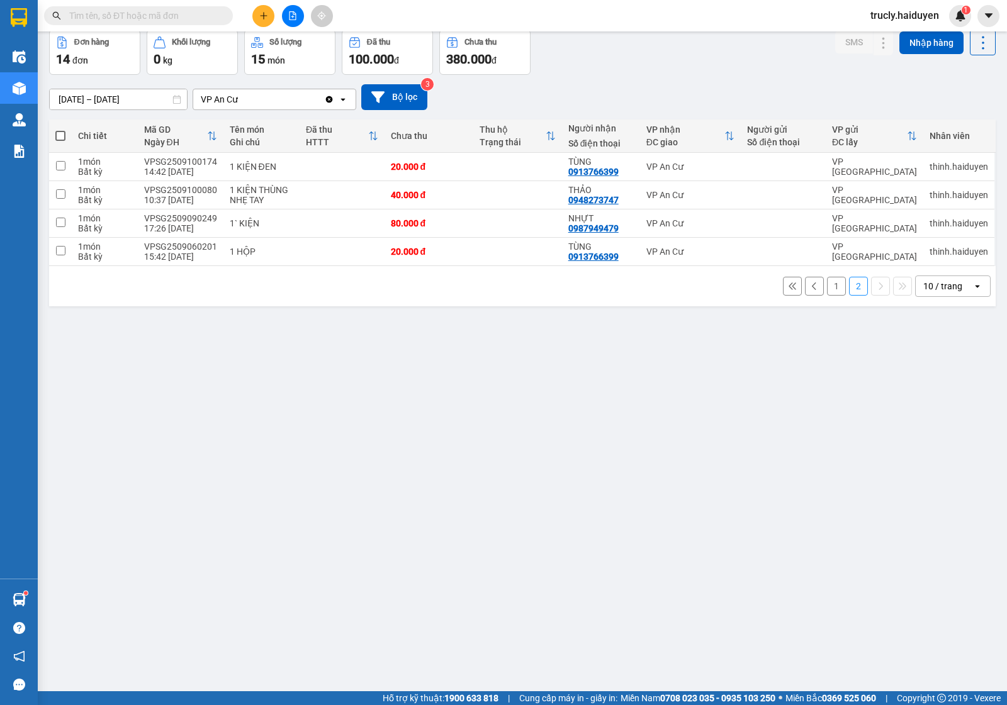
click at [827, 285] on button "1" at bounding box center [836, 286] width 19 height 19
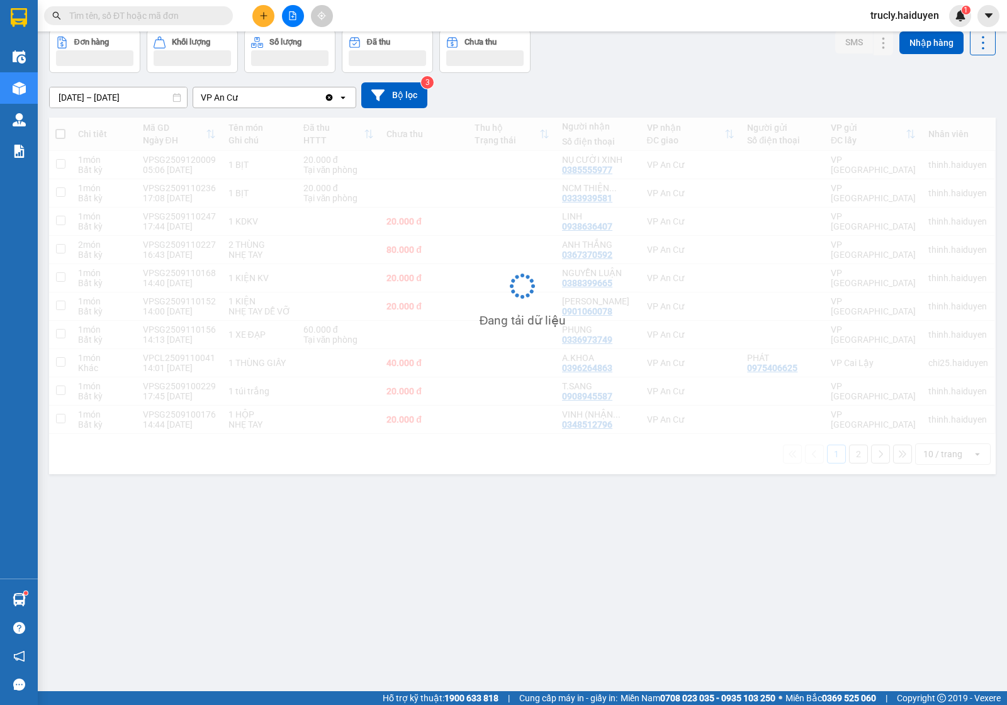
scroll to position [0, 0]
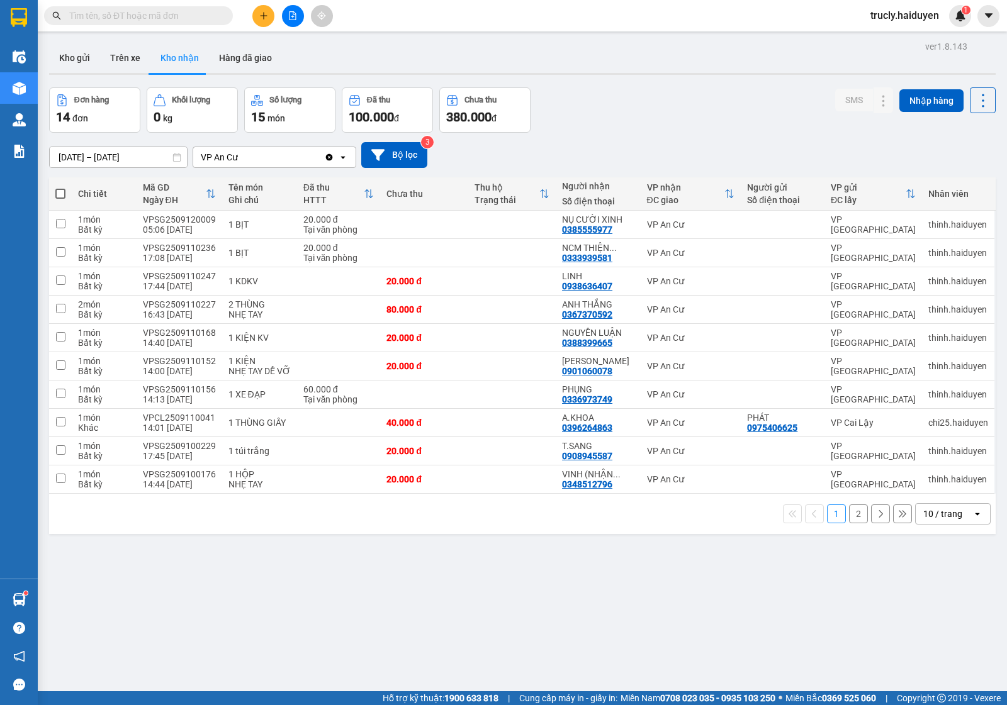
click at [623, 124] on div "Đơn hàng 14 đơn Khối lượng 0 kg Số lượng 15 món Đã thu 100.000 đ Chưa thu 380.0…" at bounding box center [522, 109] width 946 height 45
click at [115, 52] on button "Trên xe" at bounding box center [125, 58] width 50 height 30
type input "[DATE] – [DATE]"
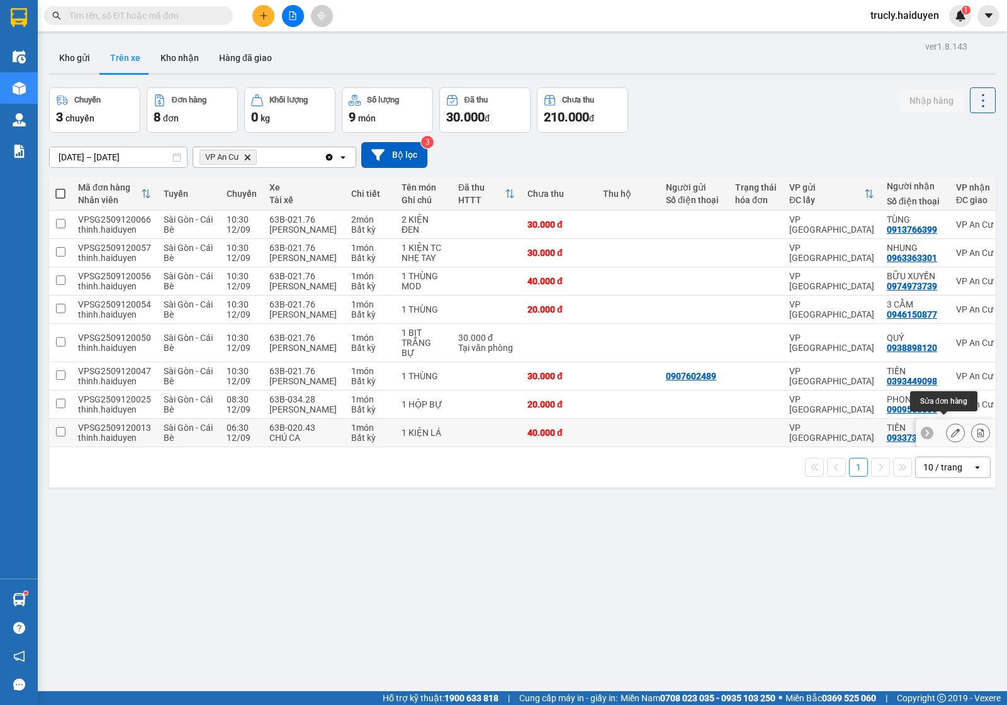
click at [951, 428] on icon at bounding box center [955, 432] width 9 height 9
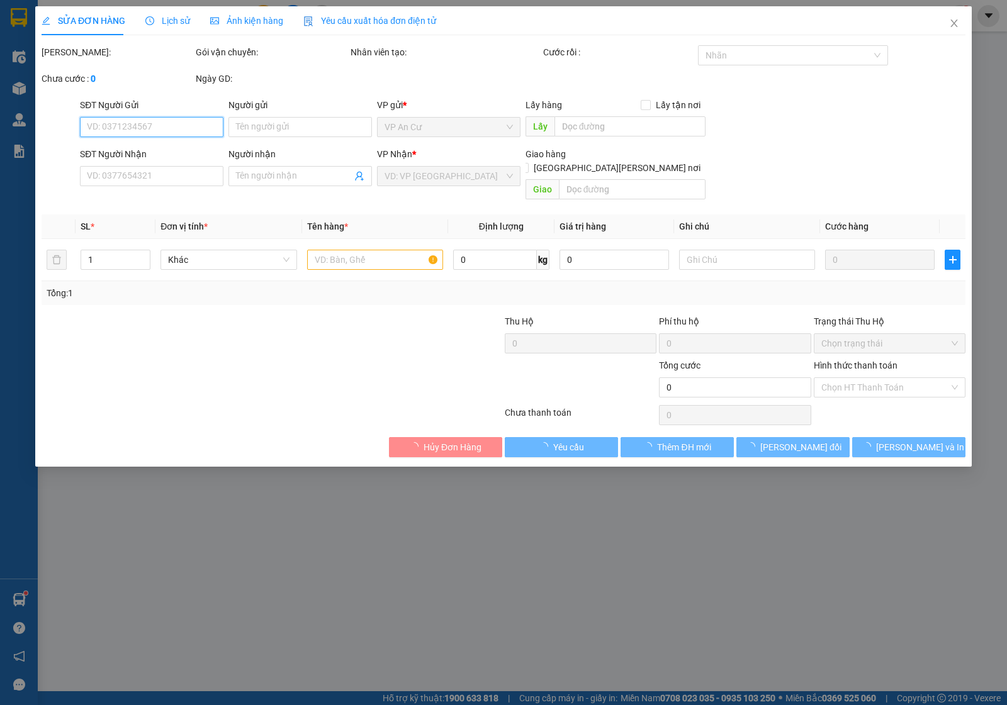
type input "0933731164"
type input "TIẾN"
type input "40.000"
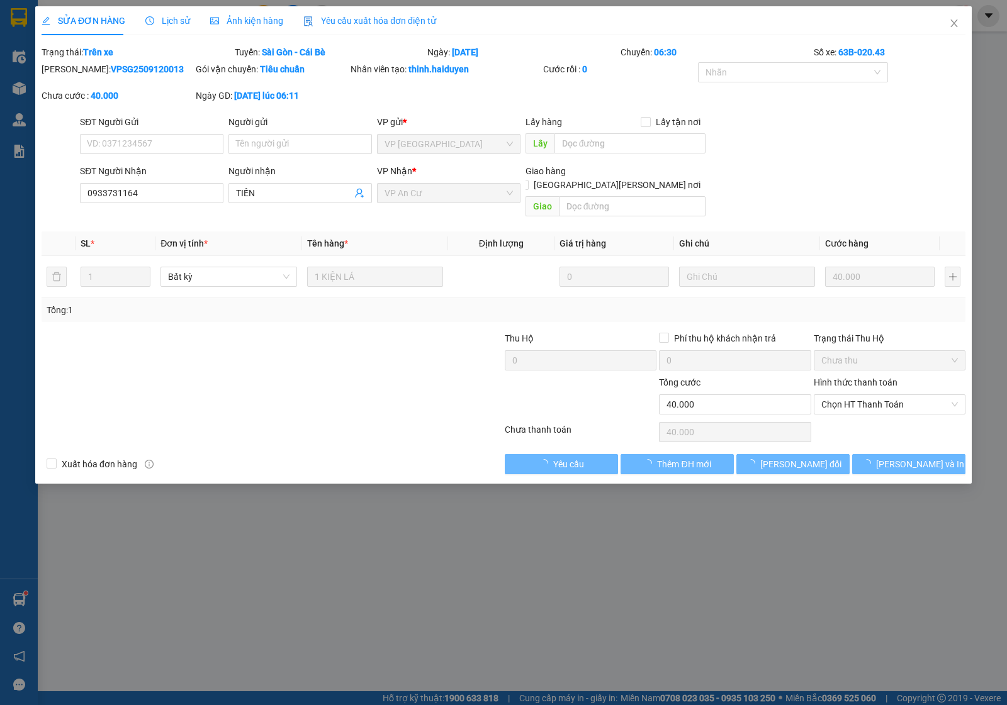
click at [164, 14] on div "Lịch sử" at bounding box center [167, 21] width 45 height 14
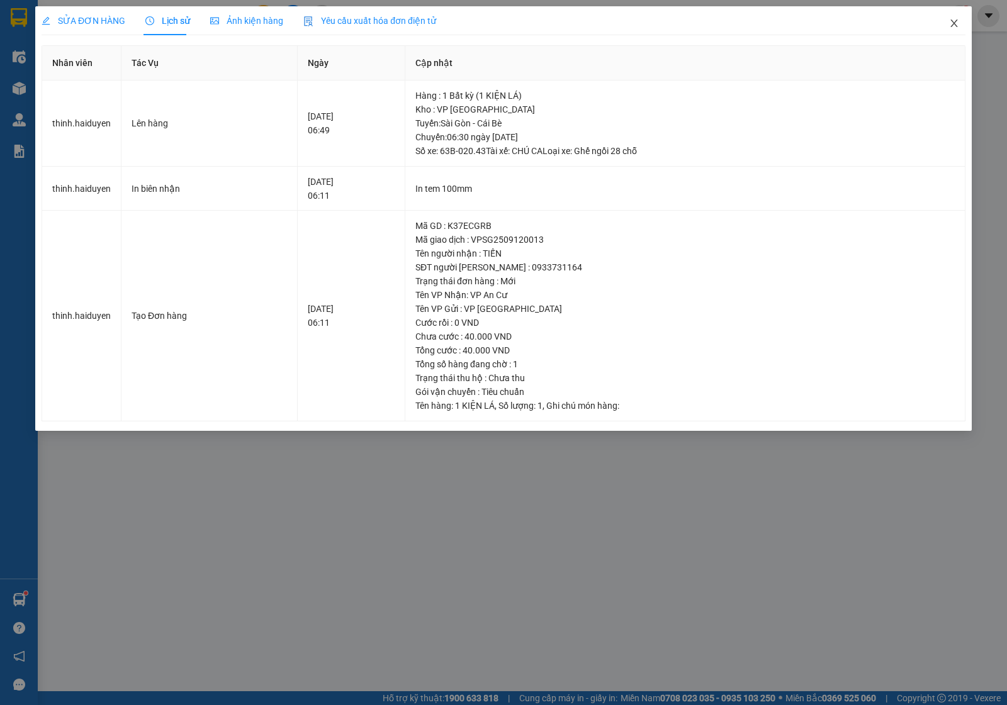
click at [947, 24] on span "Close" at bounding box center [953, 23] width 35 height 35
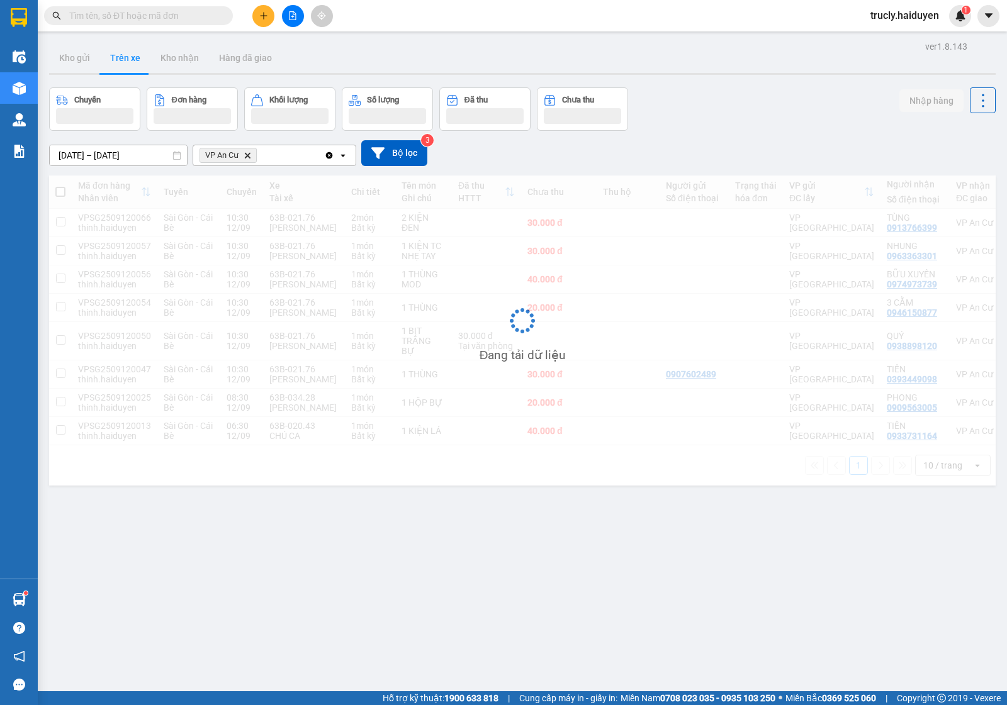
click at [678, 112] on div "Chuyến Đơn hàng Khối lượng Số lượng Đã thu Chưa thu Nhập hàng" at bounding box center [522, 108] width 946 height 43
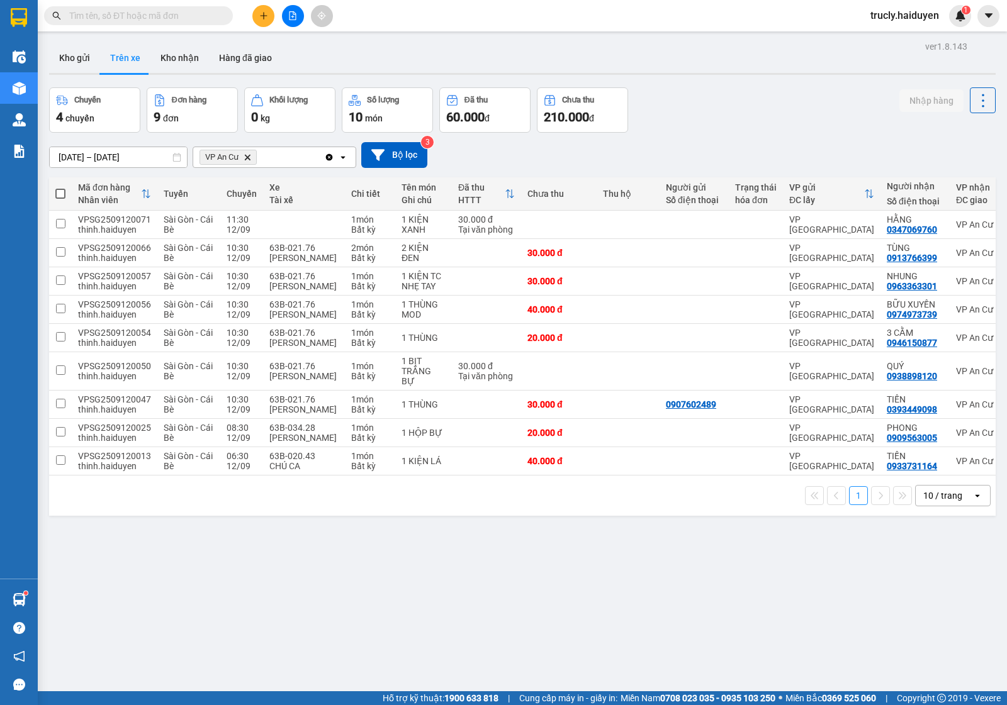
click at [730, 92] on div "Chuyến 4 chuyến Đơn hàng 9 đơn Khối lượng 0 kg Số lượng 10 món Đã thu 60.000 đ …" at bounding box center [522, 109] width 946 height 45
click at [87, 57] on button "Kho gửi" at bounding box center [74, 58] width 51 height 30
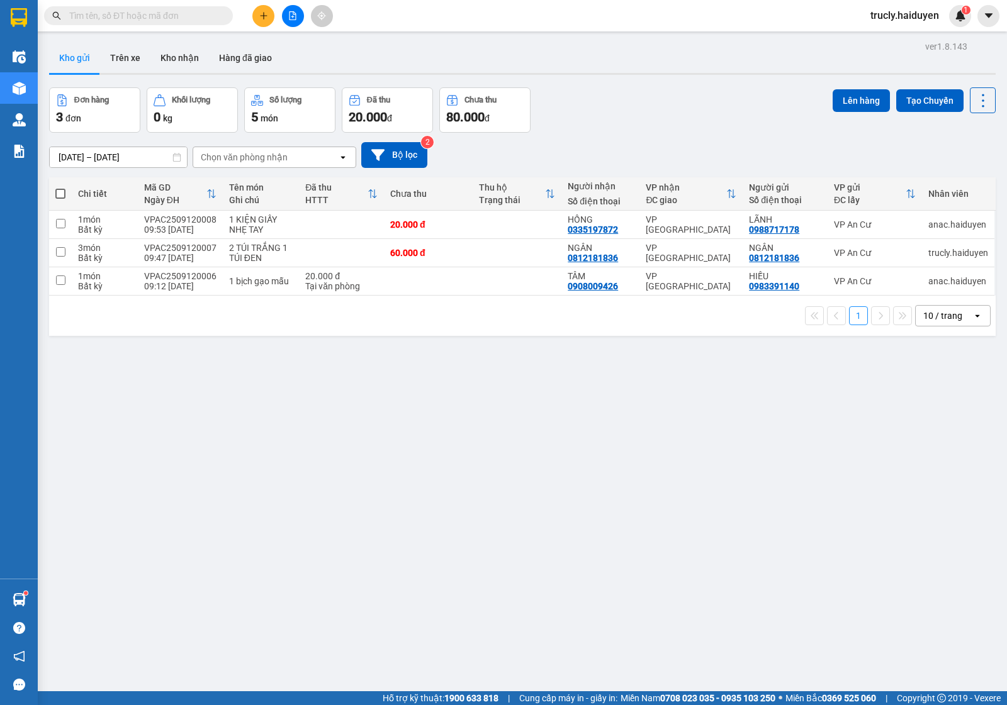
click at [617, 130] on div "Đơn hàng 3 đơn Khối lượng 0 kg Số lượng 5 món Đã thu 20.000 đ Chưa thu 80.000 đ…" at bounding box center [522, 109] width 946 height 45
click at [649, 74] on div at bounding box center [522, 74] width 946 height 2
click at [127, 65] on button "Trên xe" at bounding box center [125, 58] width 50 height 30
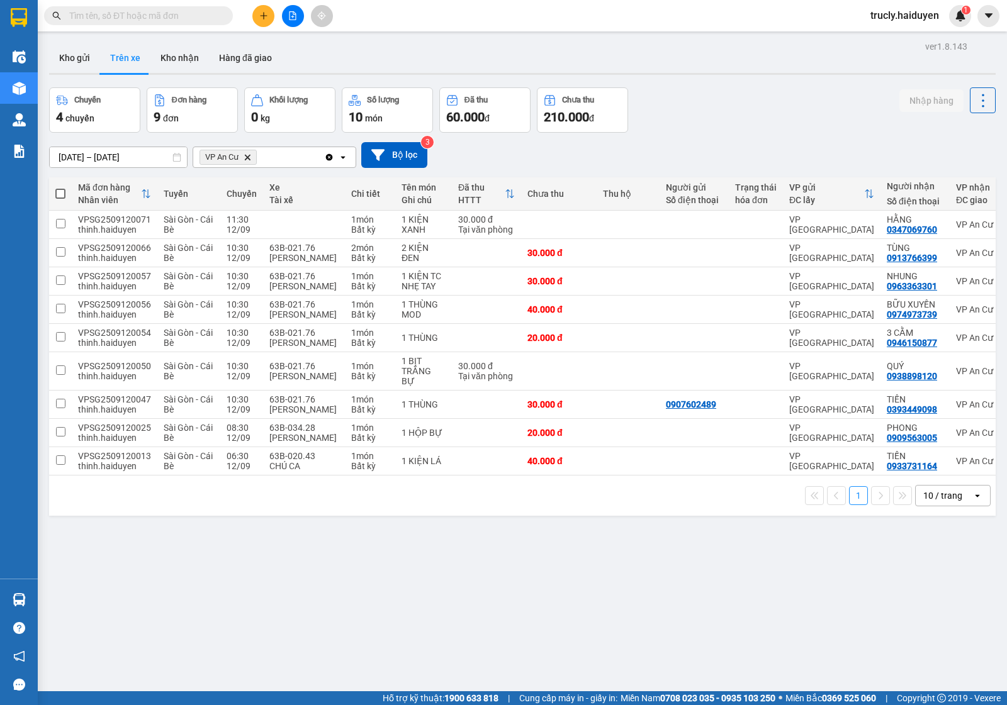
click at [779, 104] on div "Chuyến 4 chuyến Đơn hàng 9 đơn Khối lượng 0 kg Số lượng 10 món Đã thu 60.000 đ …" at bounding box center [522, 109] width 946 height 45
click at [265, 13] on icon "plus" at bounding box center [263, 15] width 9 height 9
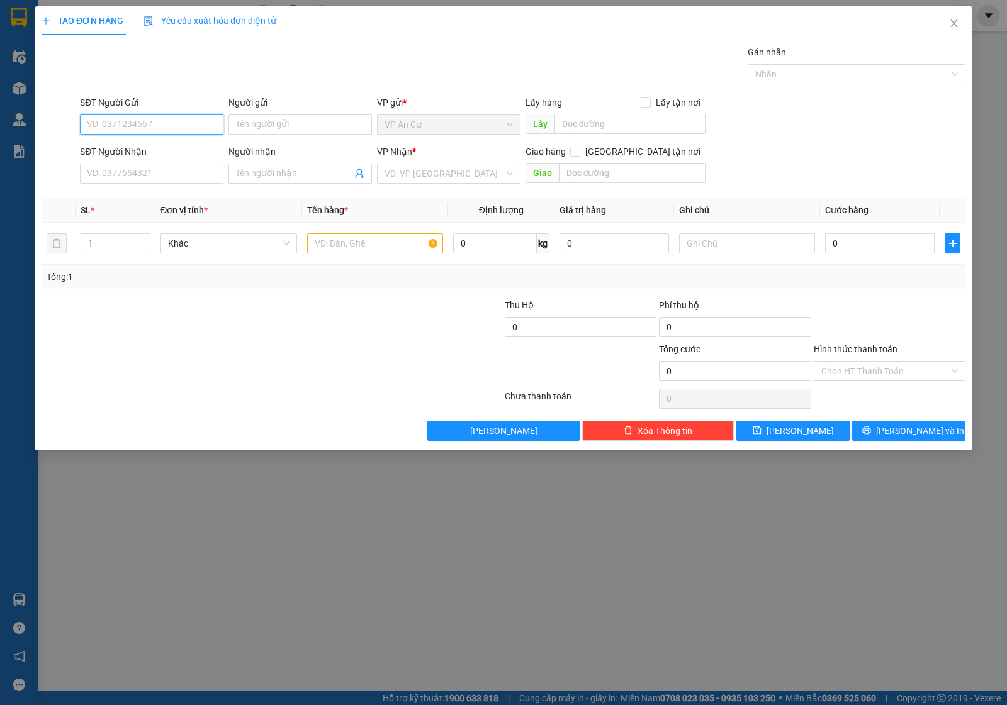
click at [126, 129] on input "SĐT Người Gửi" at bounding box center [151, 125] width 143 height 20
type input "0984962719"
click at [121, 152] on div "0984962719 - [GEOGRAPHIC_DATA]" at bounding box center [158, 150] width 142 height 14
type input "NGA"
type input "0978737471"
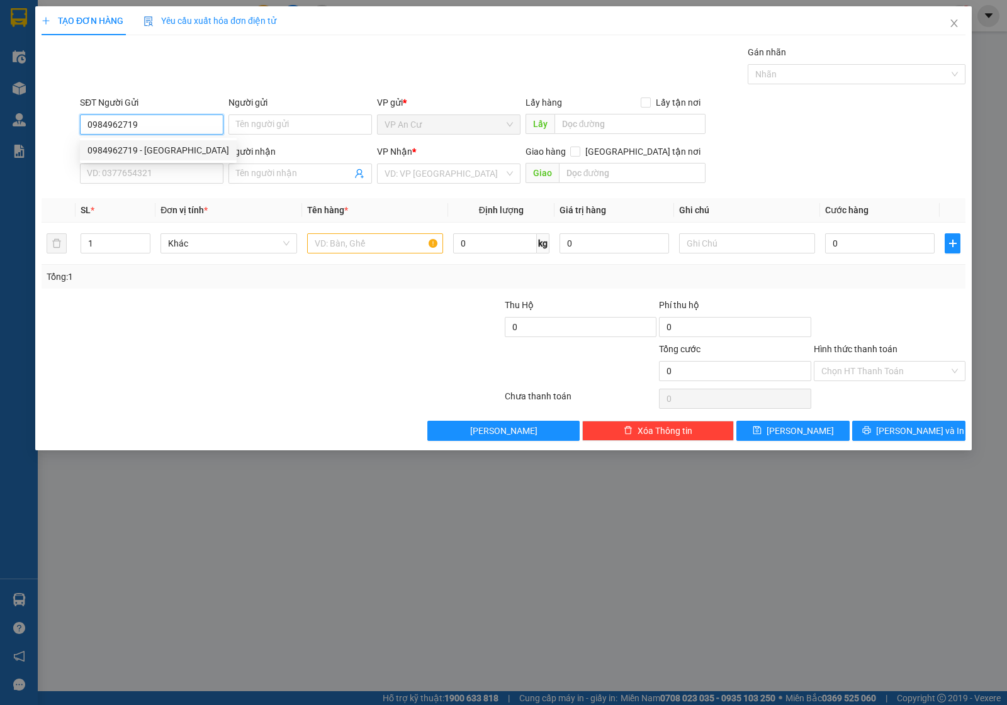
type input "5 HIỀN"
type input "120.000"
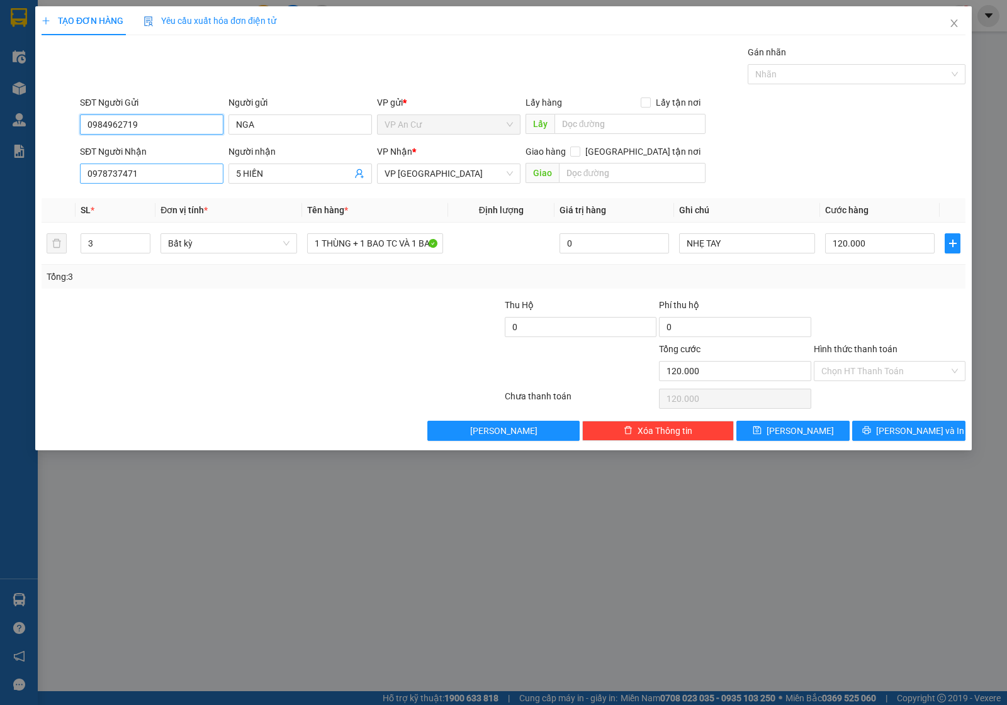
type input "0984962719"
click at [105, 178] on input "0978737471" at bounding box center [151, 174] width 143 height 20
click at [118, 174] on input "0978737471" at bounding box center [151, 174] width 143 height 20
click at [202, 170] on input "0978737471" at bounding box center [151, 174] width 143 height 20
click at [164, 201] on div "0978737471 - 5 HIỀN" at bounding box center [151, 200] width 128 height 14
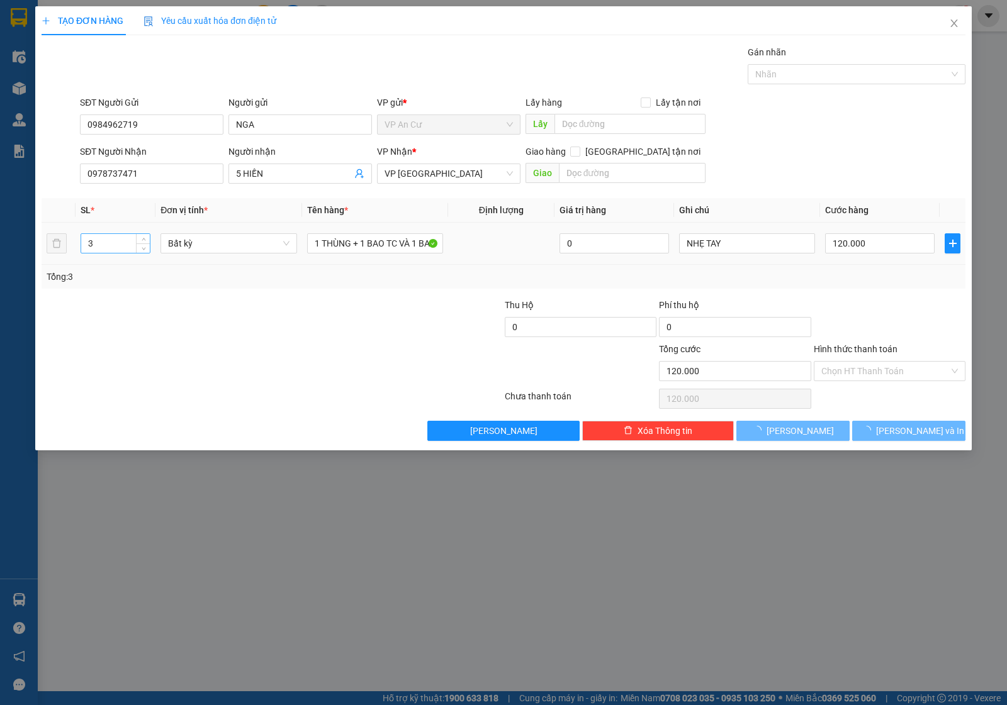
click at [95, 243] on input "3" at bounding box center [115, 243] width 69 height 19
type input "3"
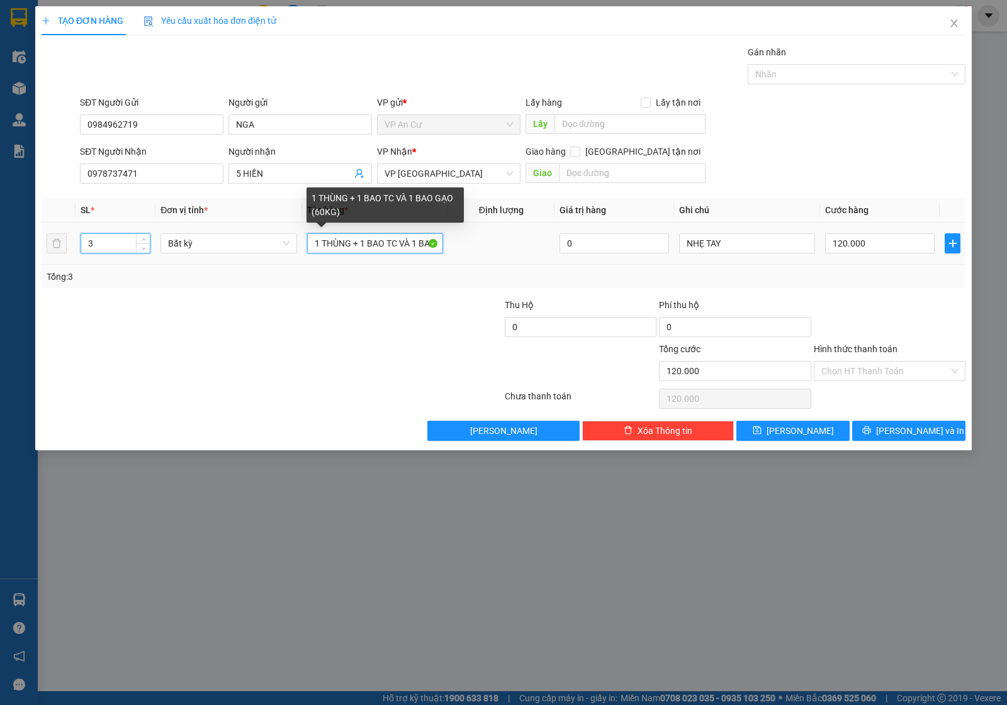
click at [410, 247] on input "1 THÙNG + 1 BAO TC VÀ 1 BAO GẠO (60KG)" at bounding box center [375, 243] width 136 height 20
type input "0"
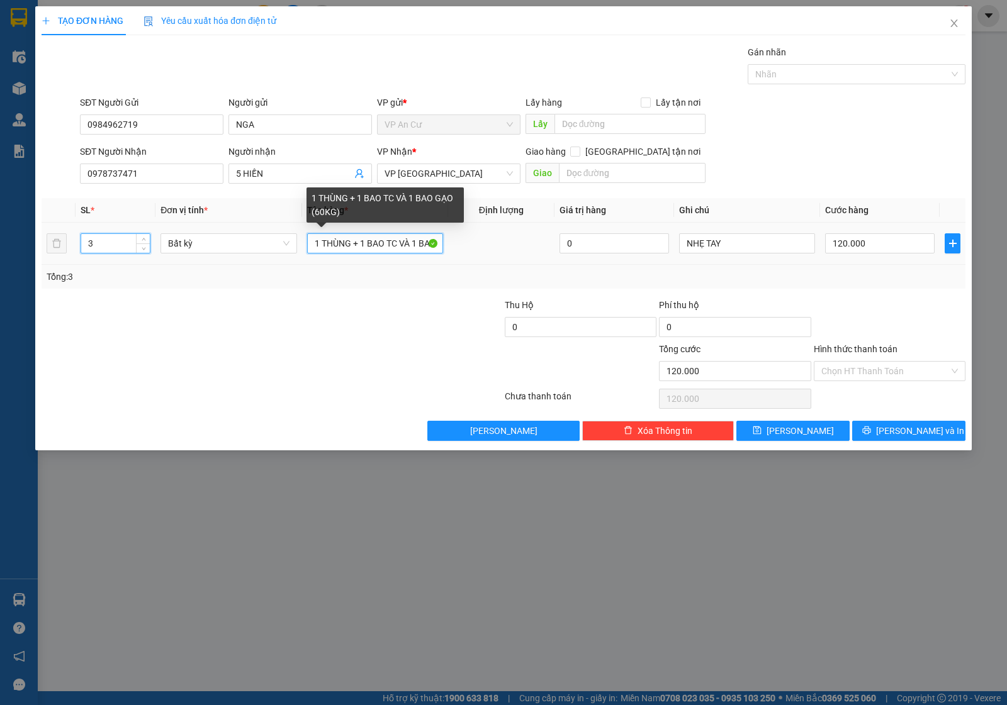
type input "0"
click at [410, 247] on input "1 THÙNG + 1 BAO TC VÀ 1 BAO GẠO (60KG)" at bounding box center [375, 243] width 136 height 20
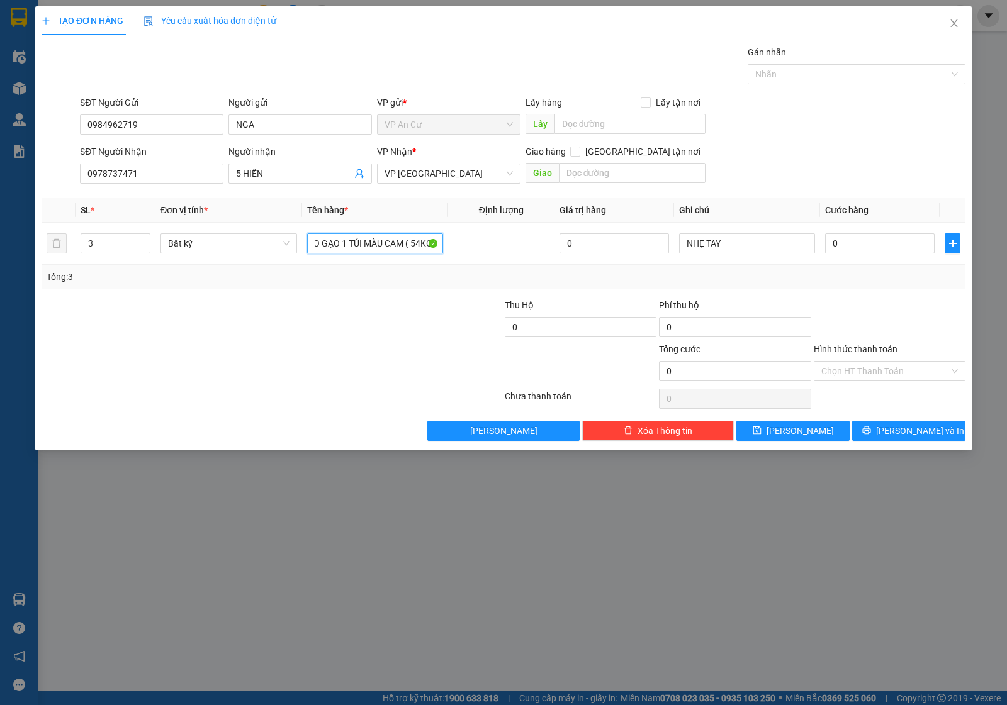
type input "1 THÙNG GIẤY 1 BAO GẠO 1 TÚI MÀU CAM ( 54KG)"
click at [378, 335] on div at bounding box center [426, 320] width 154 height 44
click at [368, 239] on input "1 THÙNG GIẤY 1 BAO GẠO 1 TÚI MÀU CAM ( 54KG)" at bounding box center [375, 243] width 136 height 20
click at [401, 246] on input "1 THÙNG GIẤY 1 BAO GẠO 1 TÚI MÀU CAM ( 54KG)" at bounding box center [375, 243] width 136 height 20
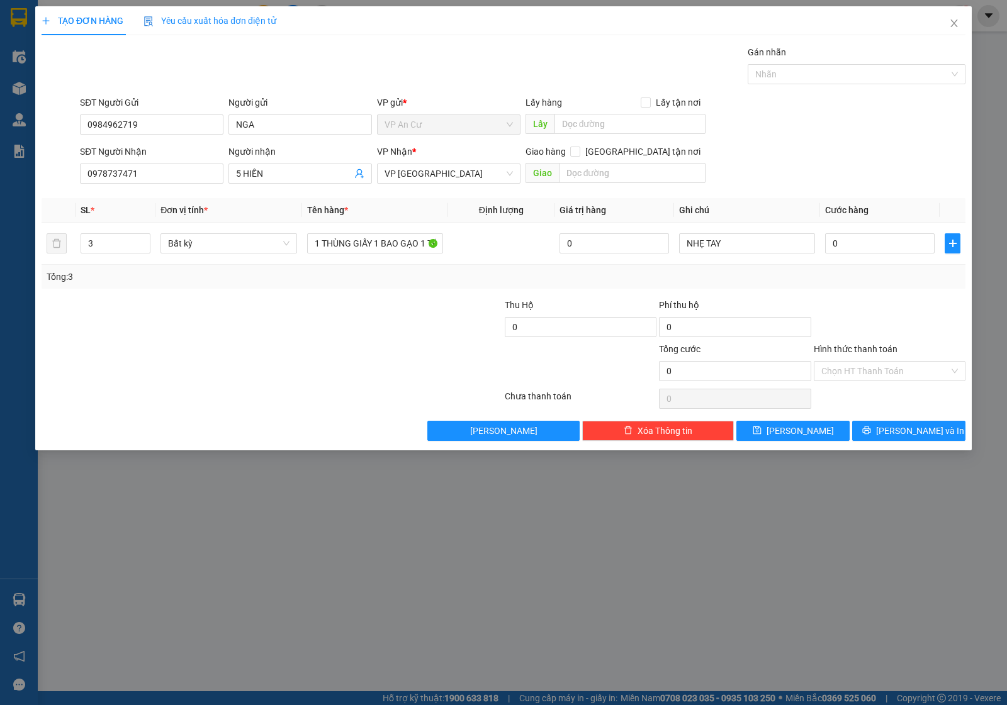
click at [393, 340] on div at bounding box center [426, 320] width 154 height 44
click at [884, 243] on input "0" at bounding box center [879, 243] width 109 height 20
type input "0"
type input "1"
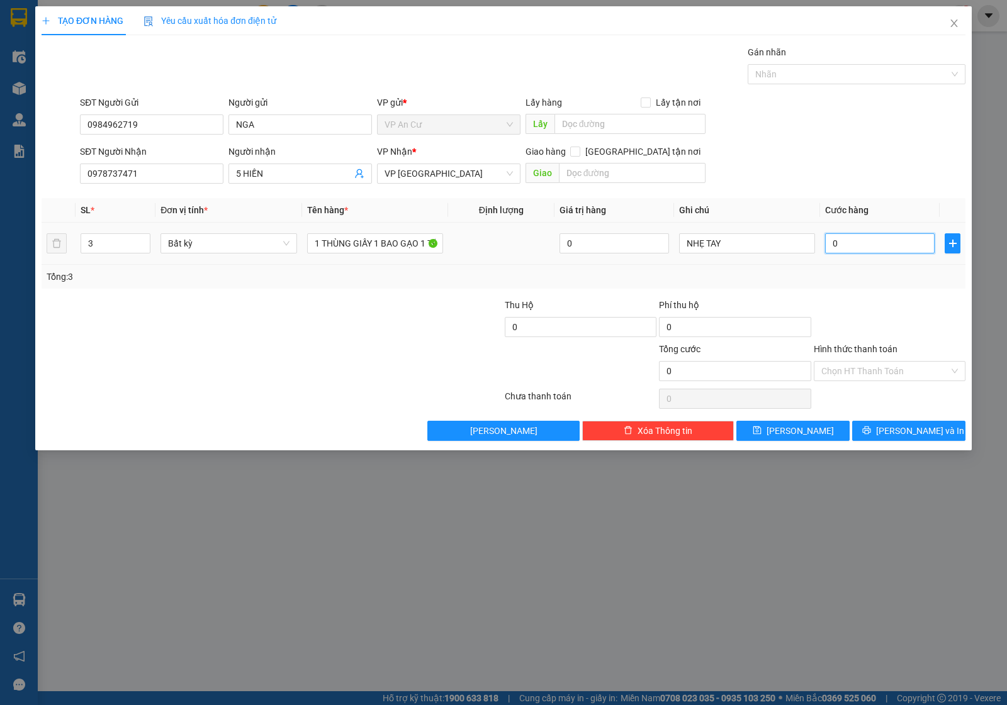
type input "01"
type input "11"
type input "011"
type input "1"
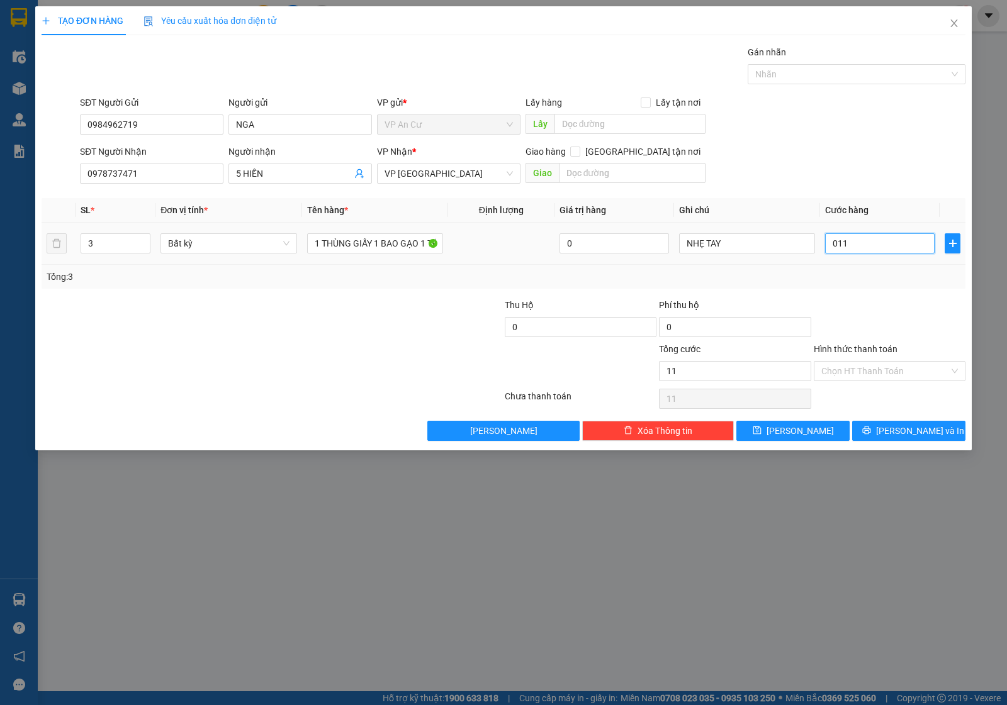
type input "1"
type input "01"
type input "0"
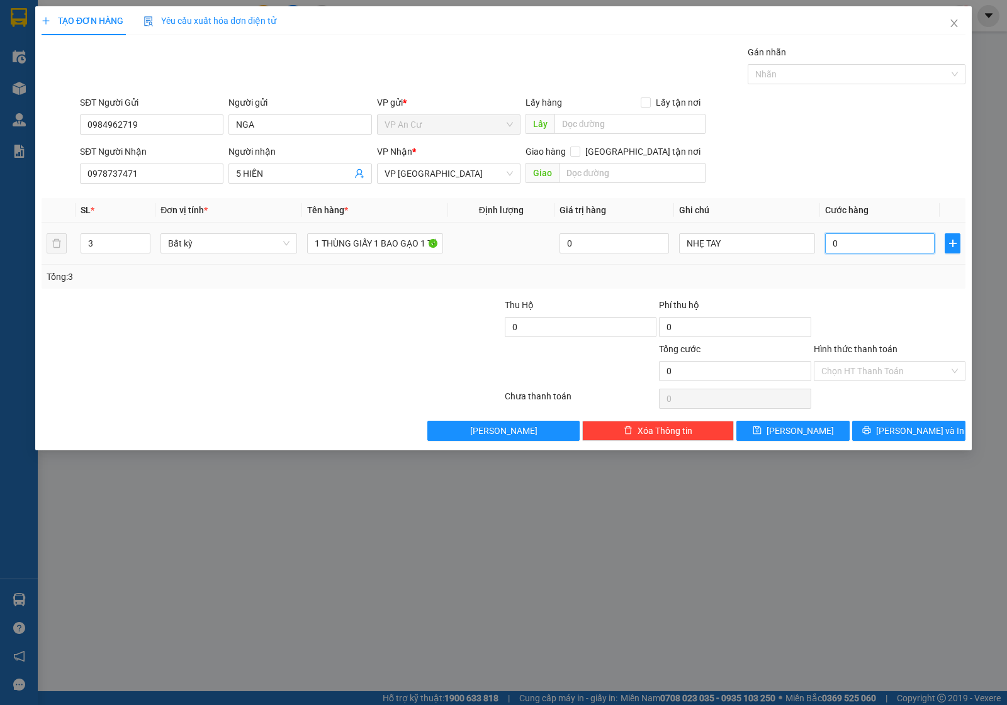
type input "1"
type input "01"
type input "11"
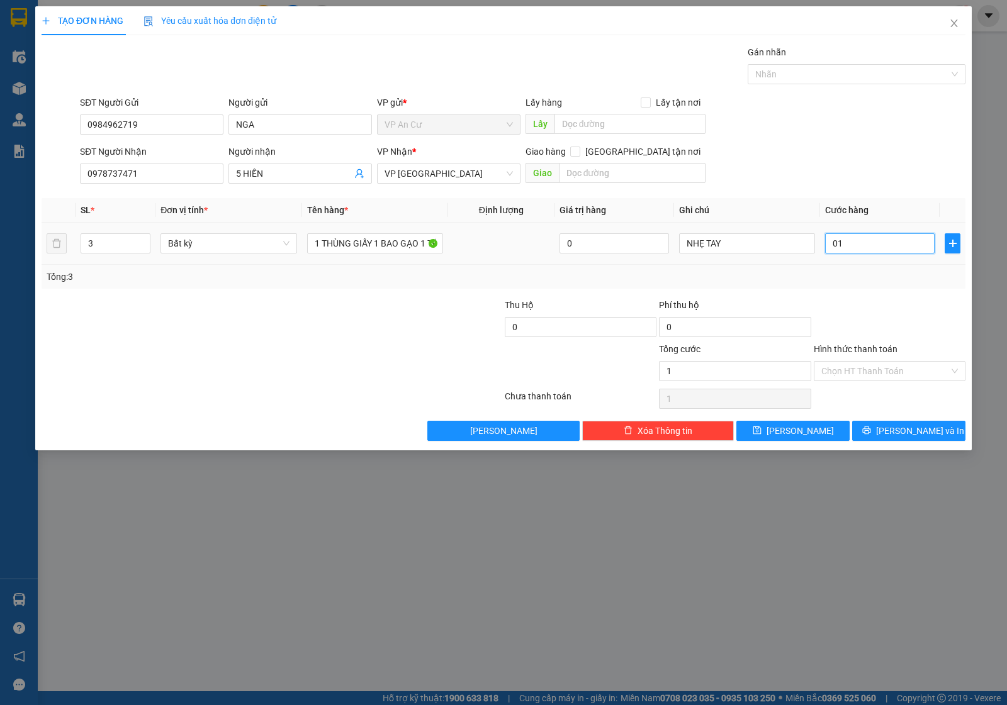
type input "011"
type input "110"
type input "0.110"
type input "110.000"
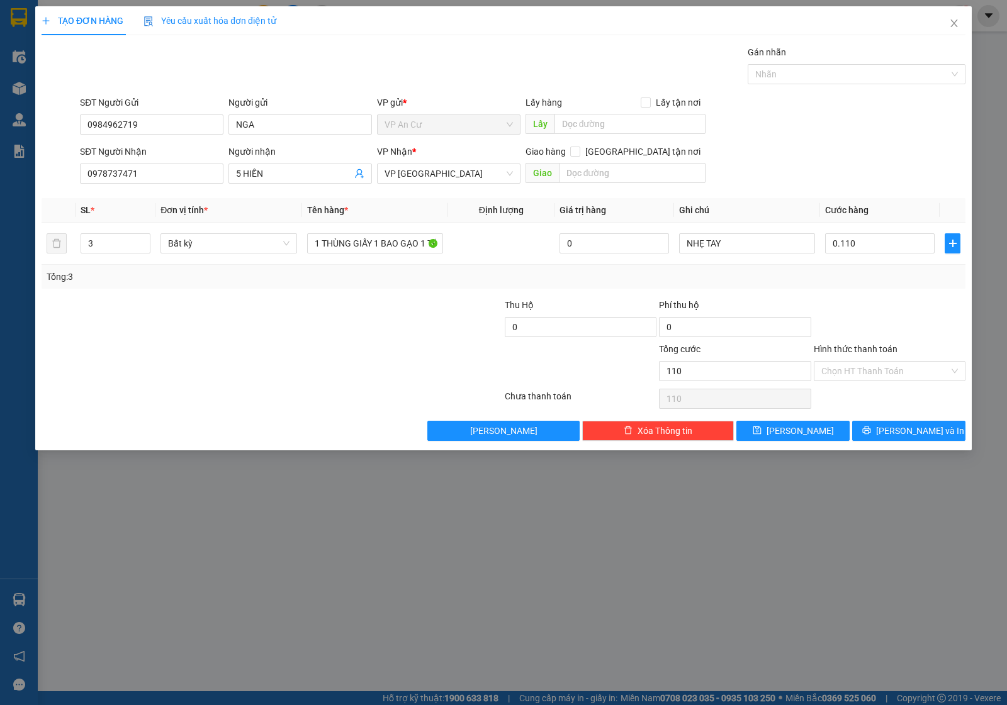
type input "110.000"
click at [894, 272] on div "Tổng: 3" at bounding box center [504, 277] width 914 height 14
click at [854, 376] on input "Hình thức thanh toán" at bounding box center [885, 371] width 128 height 19
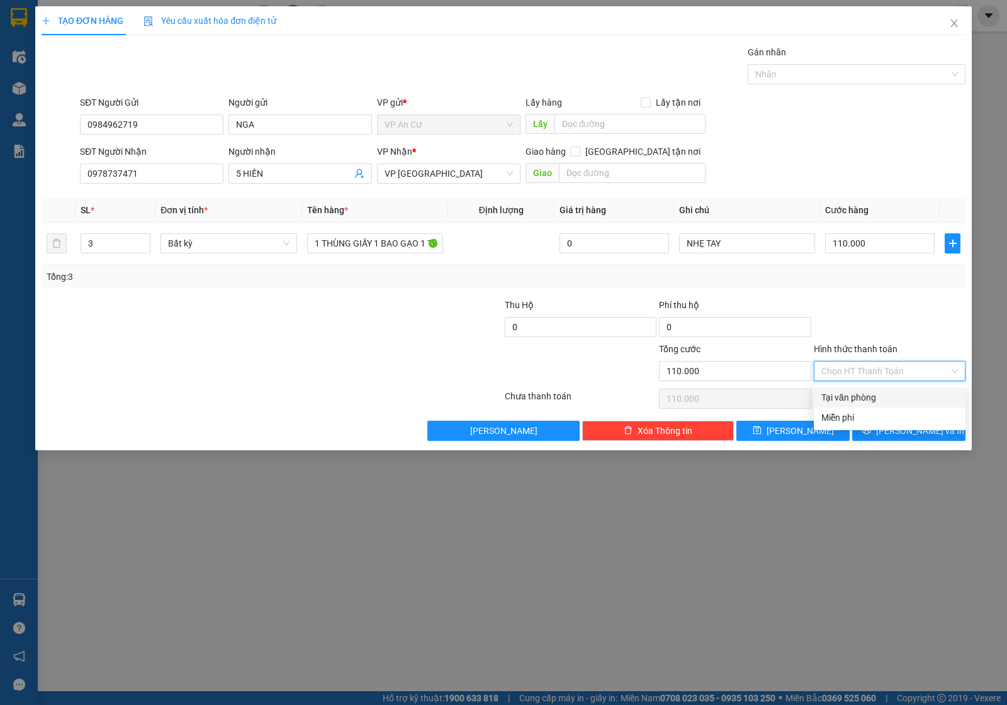
click at [853, 397] on div "Tại văn phòng" at bounding box center [889, 398] width 137 height 14
type input "0"
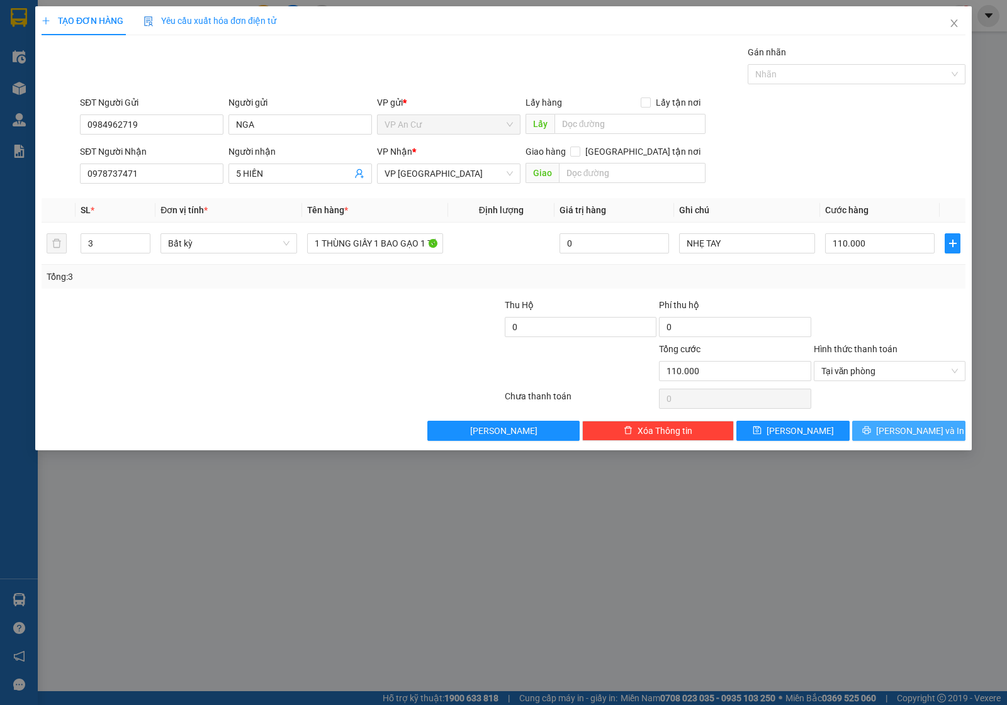
click at [870, 429] on icon "printer" at bounding box center [866, 431] width 8 height 8
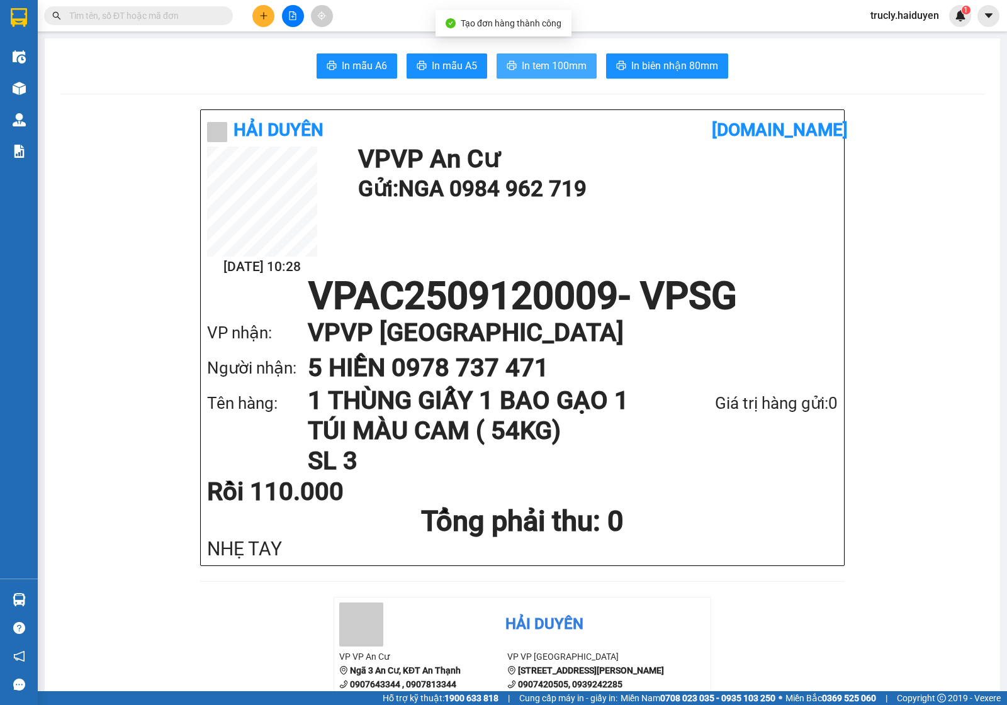
click at [522, 70] on span "In tem 100mm" at bounding box center [554, 66] width 65 height 16
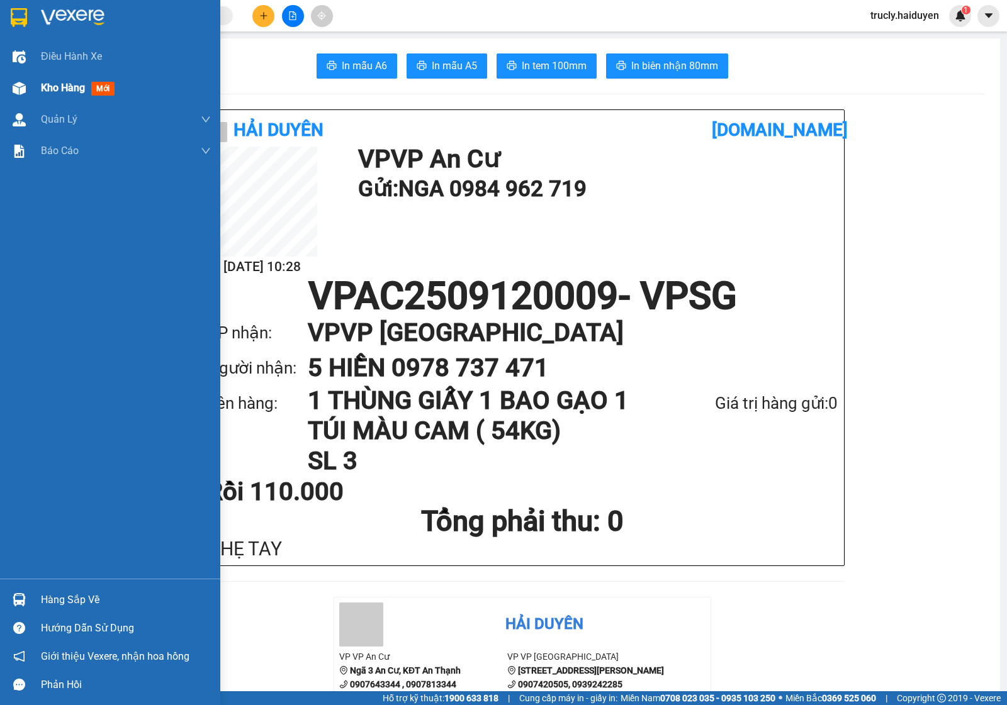
click at [31, 88] on div "Kho hàng mới" at bounding box center [110, 87] width 220 height 31
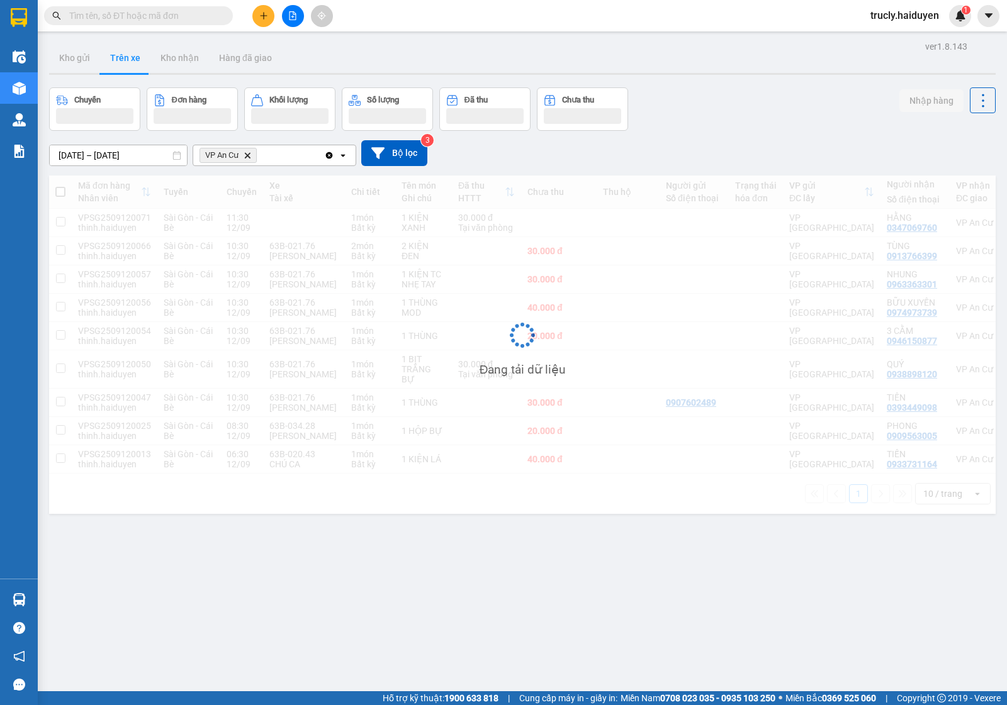
click at [700, 70] on div "Kho gửi Trên xe Kho nhận Hàng đã giao" at bounding box center [522, 59] width 946 height 33
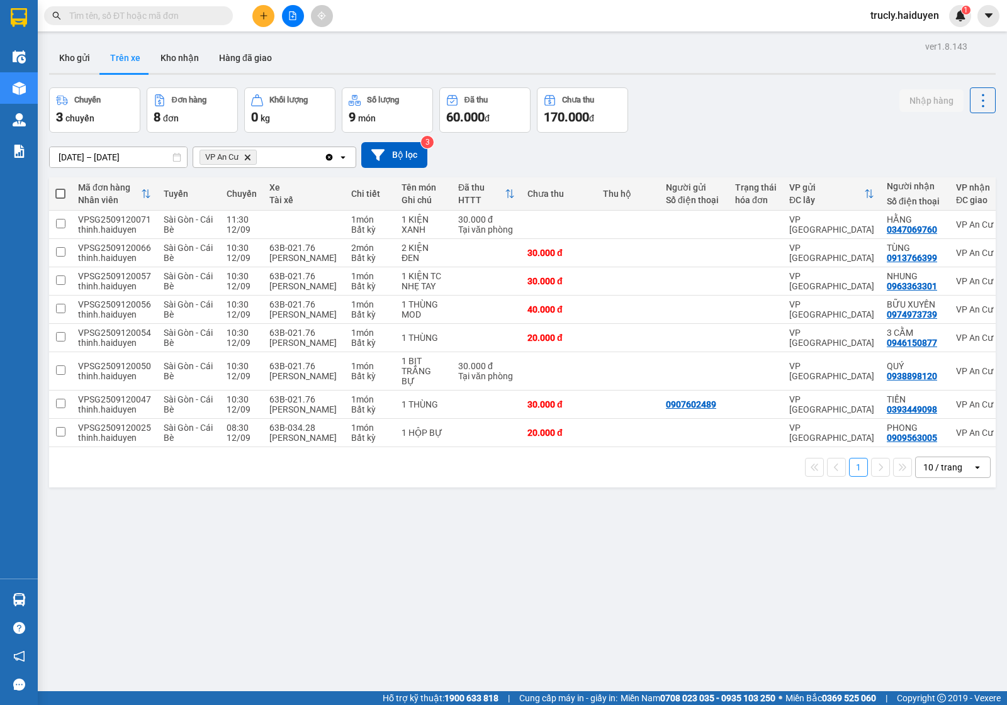
click at [768, 535] on div "ver 1.8.143 Kho gửi Trên xe Kho nhận Hàng đã giao Chuyến 3 chuyến Đơn hàng 8 đơ…" at bounding box center [522, 390] width 956 height 705
click at [181, 11] on input "text" at bounding box center [143, 16] width 148 height 14
click at [713, 98] on div "Chuyến 3 chuyến Đơn hàng 8 đơn Khối lượng 0 kg Số lượng 9 món Đã thu 60.000 đ C…" at bounding box center [522, 109] width 946 height 45
click at [177, 61] on button "Kho nhận" at bounding box center [179, 58] width 59 height 30
type input "01/09/2025 – 12/09/2025"
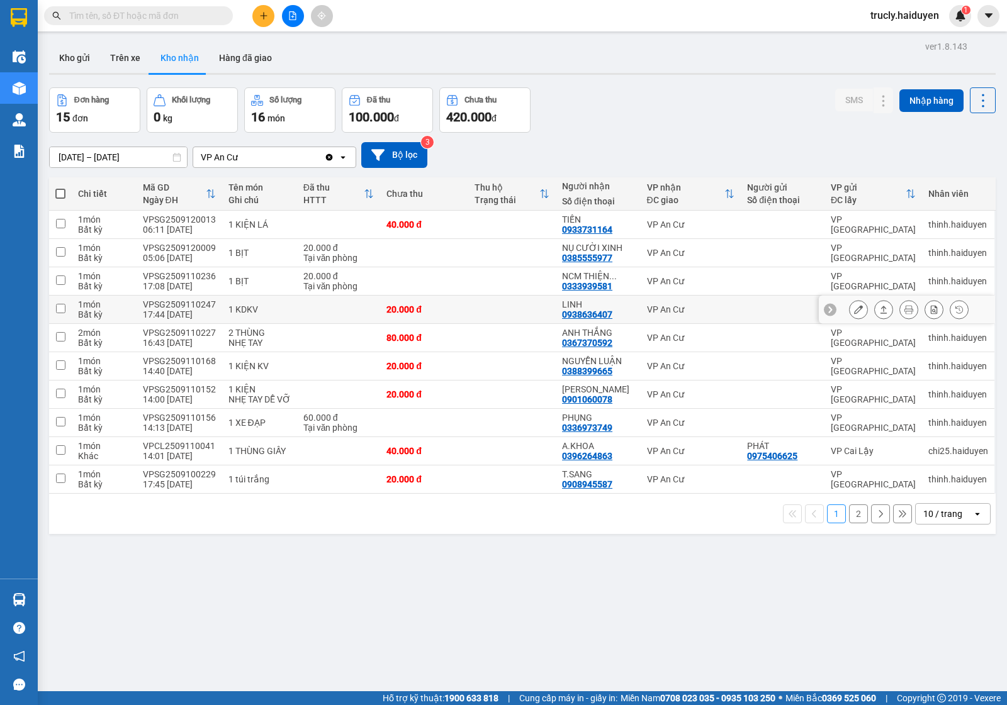
click at [849, 308] on button at bounding box center [858, 310] width 18 height 22
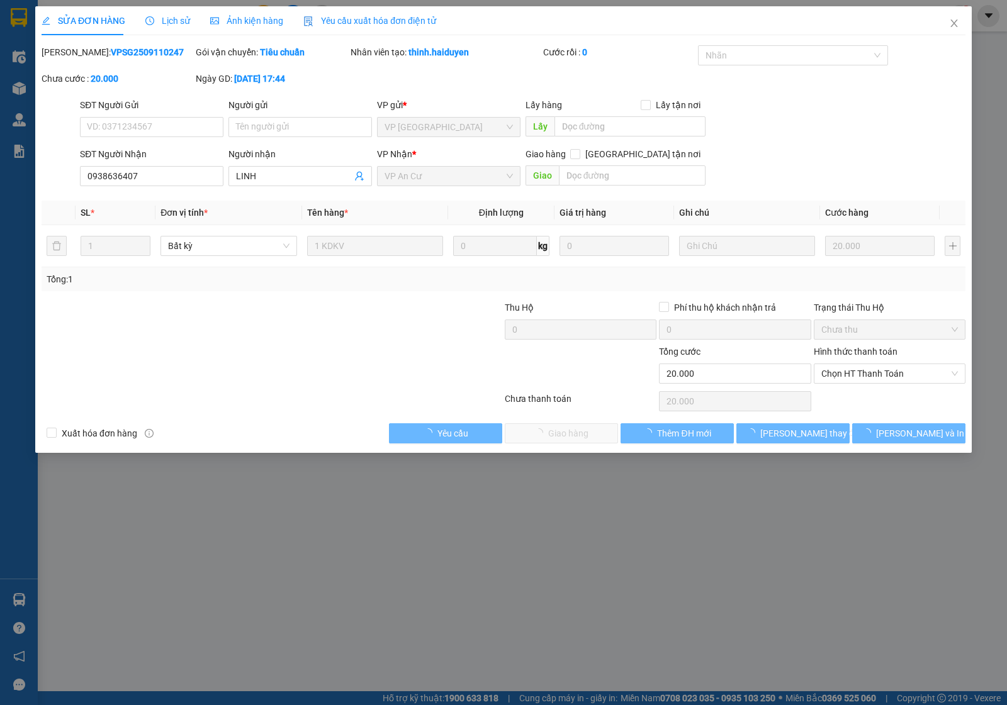
type input "0938636407"
type input "LINH"
type input "20.000"
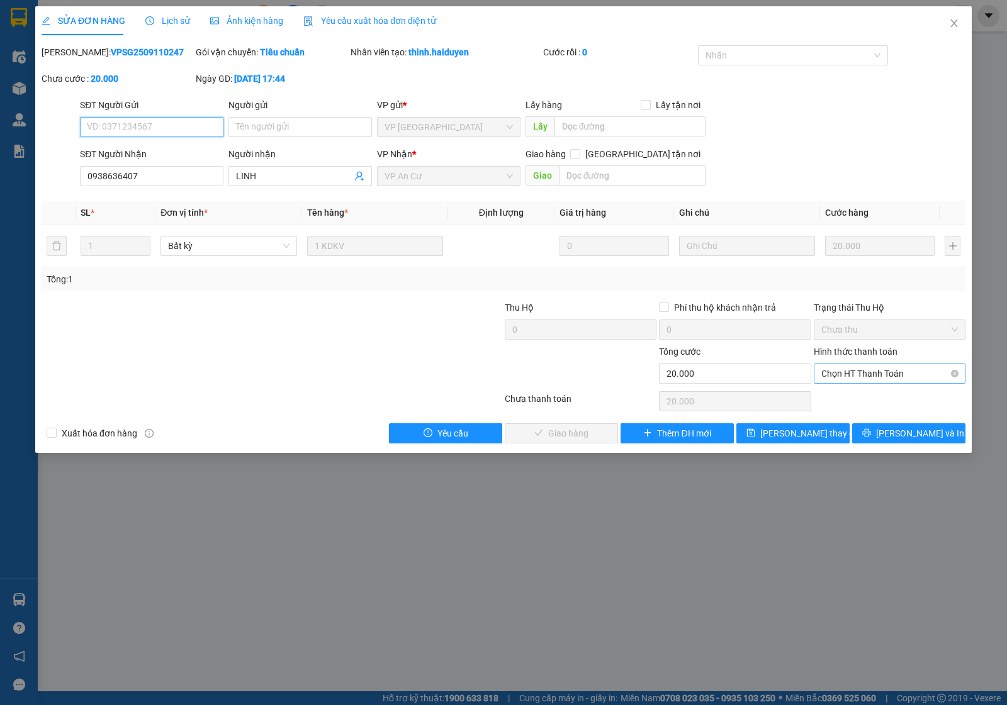
click at [832, 372] on span "Chọn HT Thanh Toán" at bounding box center [889, 373] width 137 height 19
click at [837, 394] on div "Tại văn phòng" at bounding box center [889, 400] width 137 height 14
type input "0"
click at [544, 435] on span "Lưu và Giao hàng" at bounding box center [589, 434] width 121 height 14
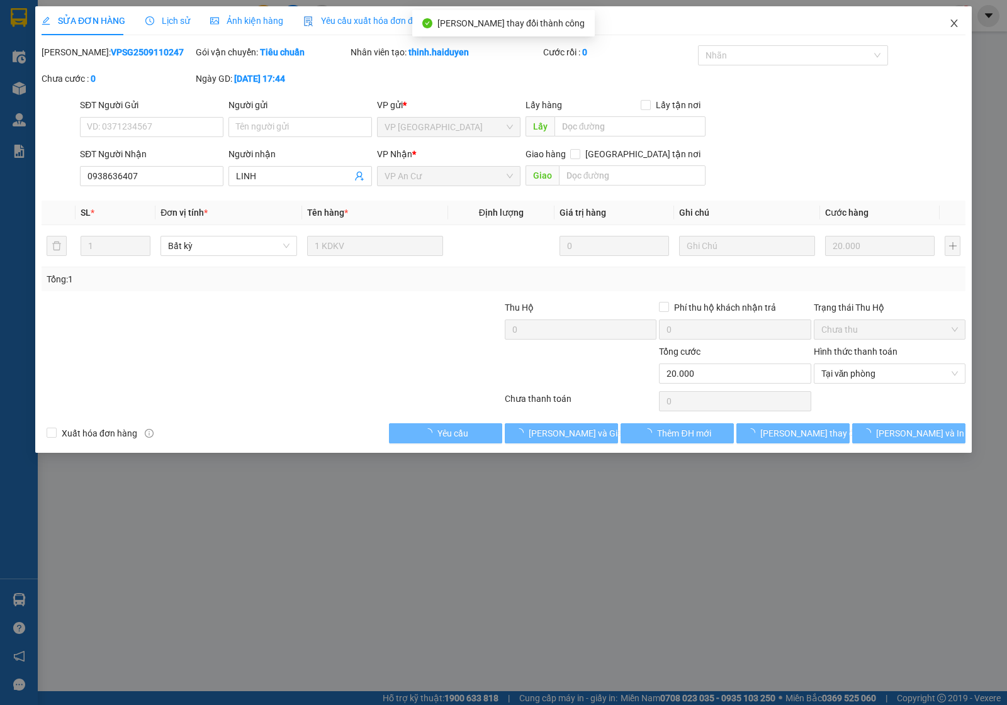
click at [949, 23] on icon "close" at bounding box center [954, 23] width 10 height 10
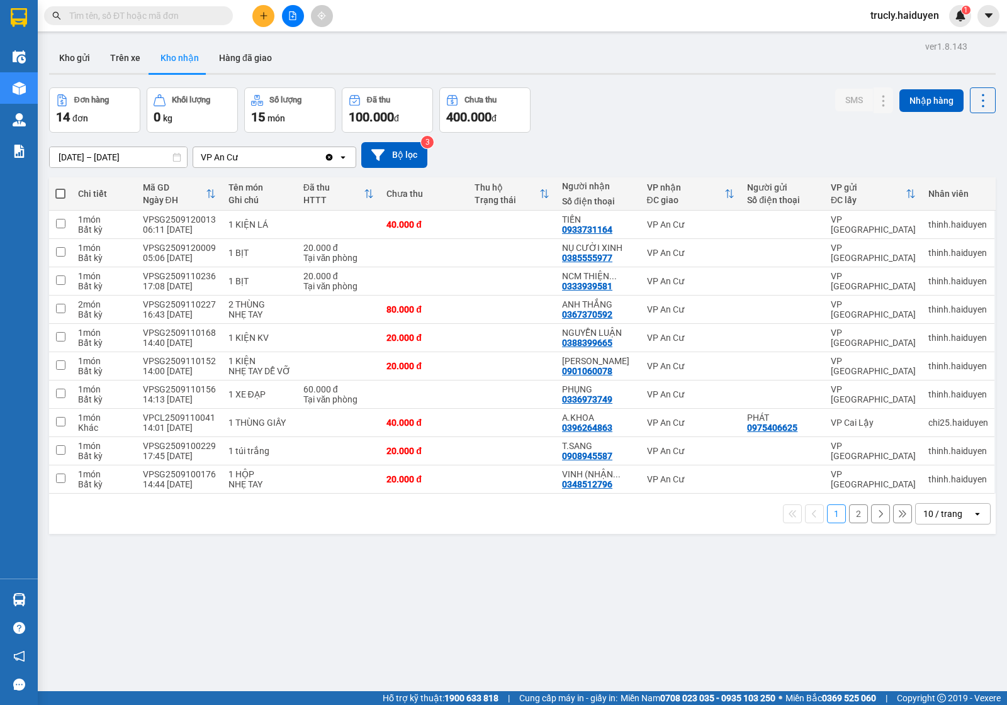
click at [849, 517] on button "2" at bounding box center [858, 514] width 19 height 19
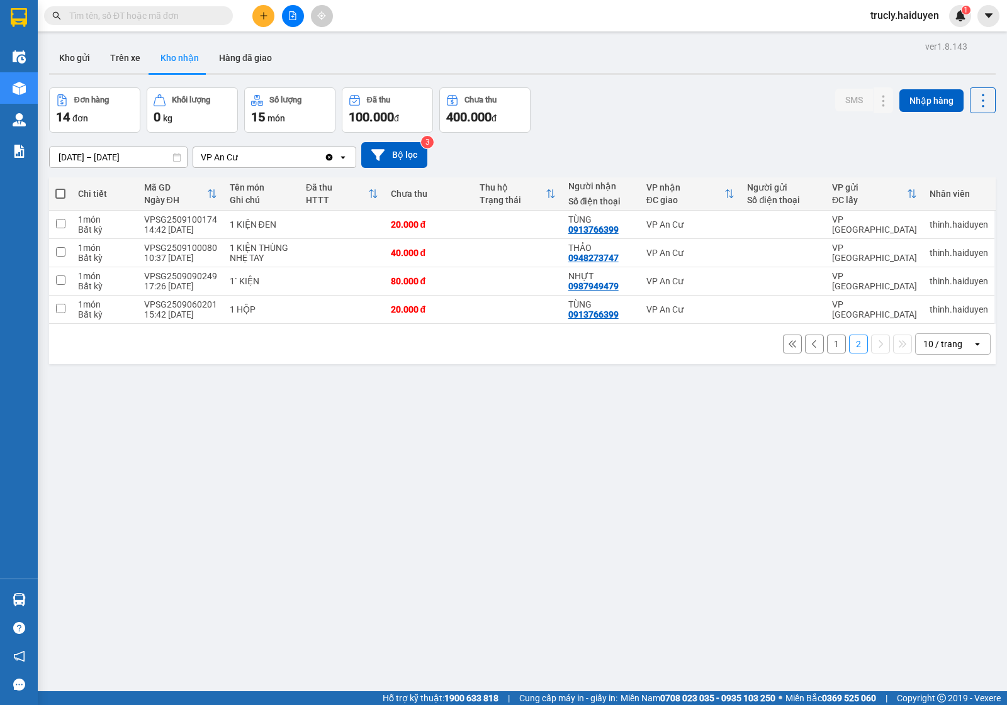
click at [827, 353] on button "1" at bounding box center [836, 344] width 19 height 19
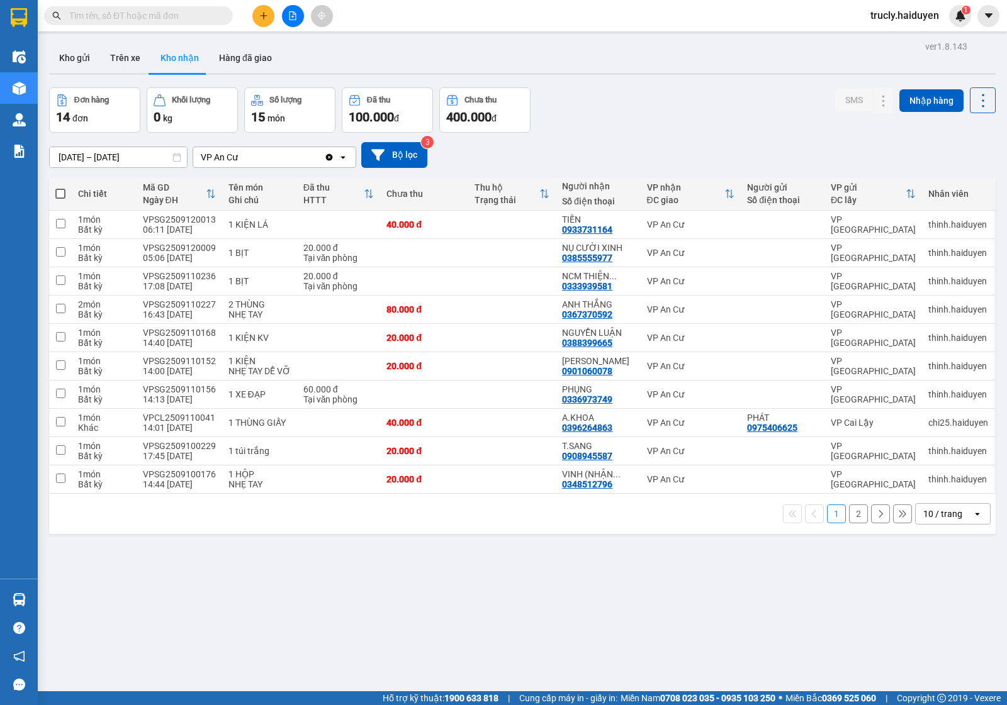
drag, startPoint x: 588, startPoint y: 584, endPoint x: 586, endPoint y: 568, distance: 15.9
click at [586, 584] on div "ver 1.8.143 Kho gửi Trên xe Kho nhận Hàng đã giao Đơn hàng 14 đơn Khối lượng 0 …" at bounding box center [522, 390] width 956 height 705
click at [127, 59] on button "Trên xe" at bounding box center [125, 58] width 50 height 30
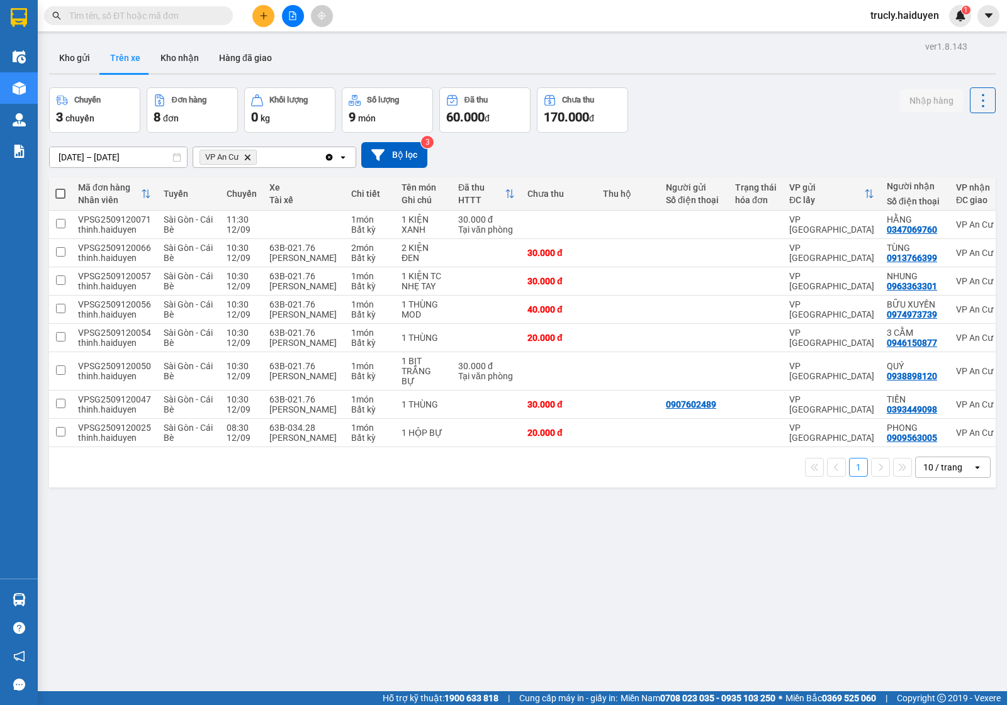
click at [781, 581] on div "ver 1.8.143 Kho gửi Trên xe Kho nhận Hàng đã giao Chuyến 3 chuyến Đơn hàng 8 đơ…" at bounding box center [522, 390] width 956 height 705
click at [765, 107] on div "Chuyến 3 chuyến Đơn hàng 8 đơn Khối lượng 0 kg Số lượng 9 món Đã thu 60.000 đ C…" at bounding box center [522, 109] width 946 height 45
click at [153, 13] on input "text" at bounding box center [143, 16] width 148 height 14
click at [145, 20] on input "text" at bounding box center [143, 16] width 148 height 14
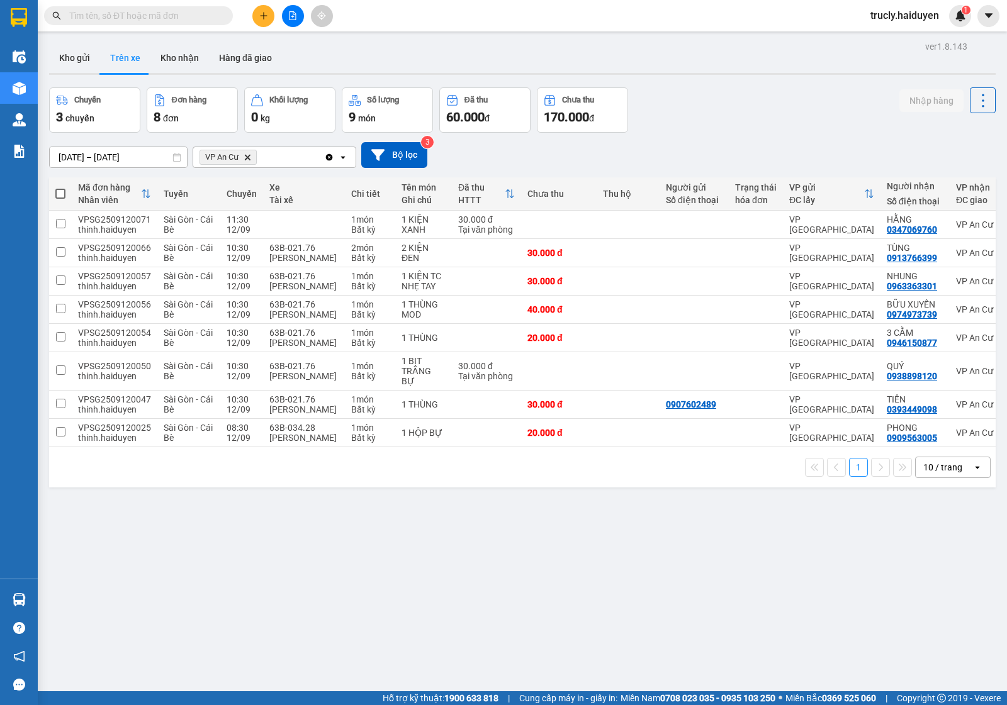
click at [693, 96] on div "Chuyến 3 chuyến Đơn hàng 8 đơn Khối lượng 0 kg Số lượng 9 món Đã thu 60.000 đ C…" at bounding box center [522, 109] width 946 height 45
click at [177, 52] on button "Kho nhận" at bounding box center [179, 58] width 59 height 30
type input "01/09/2025 – 12/09/2025"
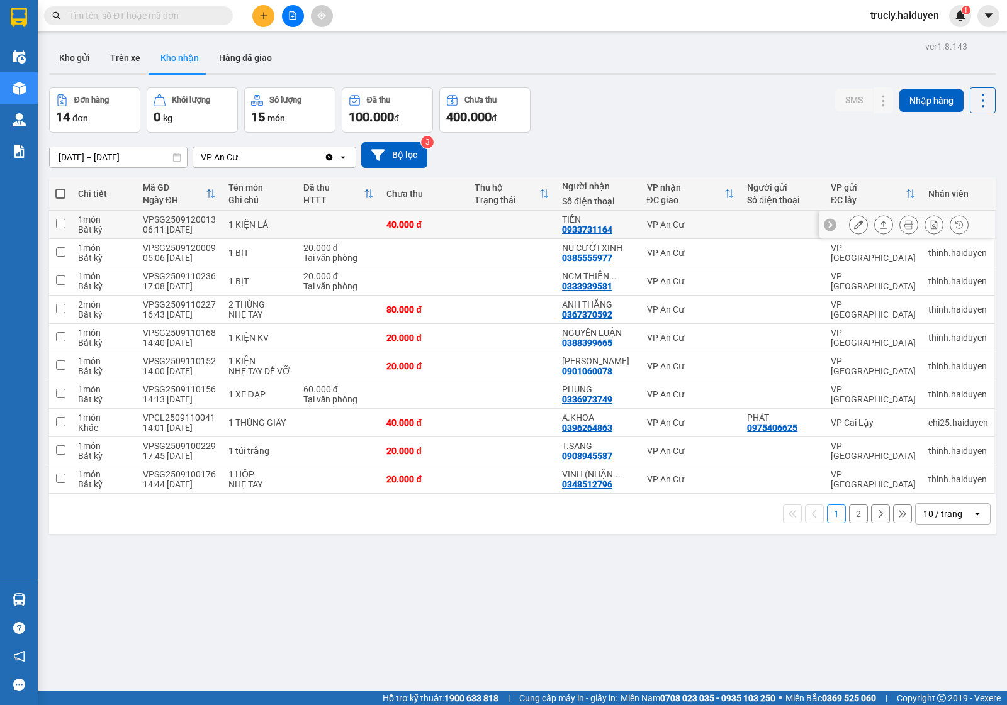
click at [849, 228] on button at bounding box center [858, 225] width 18 height 22
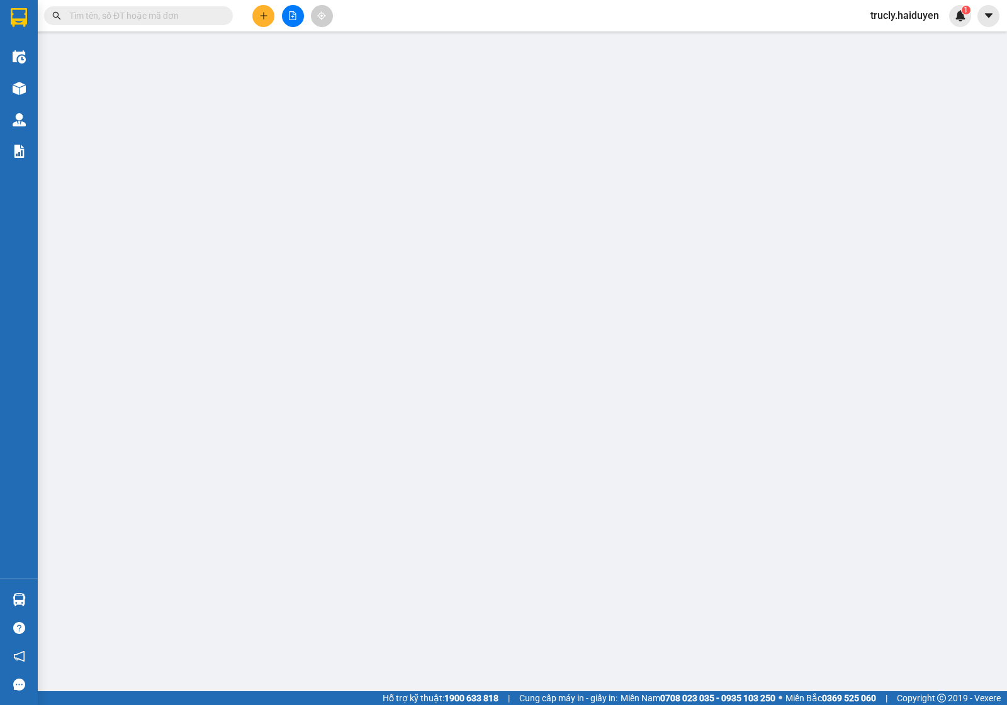
type input "0933731164"
type input "TIẾN"
type input "40.000"
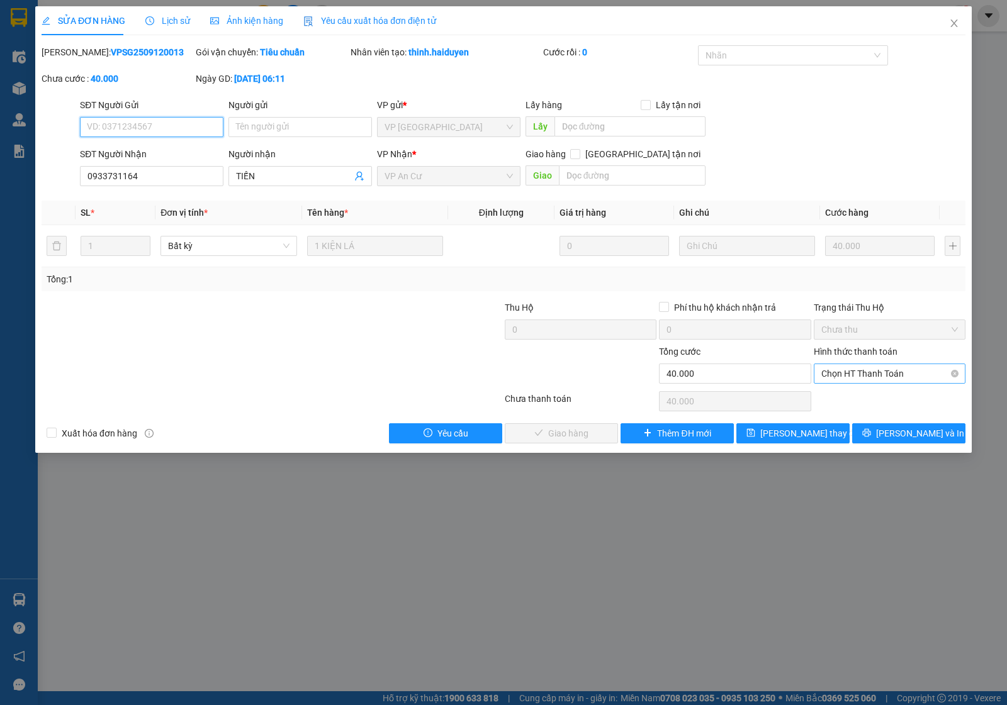
click at [846, 373] on span "Chọn HT Thanh Toán" at bounding box center [889, 373] width 137 height 19
click at [848, 397] on div "Tại văn phòng" at bounding box center [889, 400] width 137 height 14
type input "0"
click at [564, 436] on span "Lưu và Giao hàng" at bounding box center [589, 434] width 121 height 14
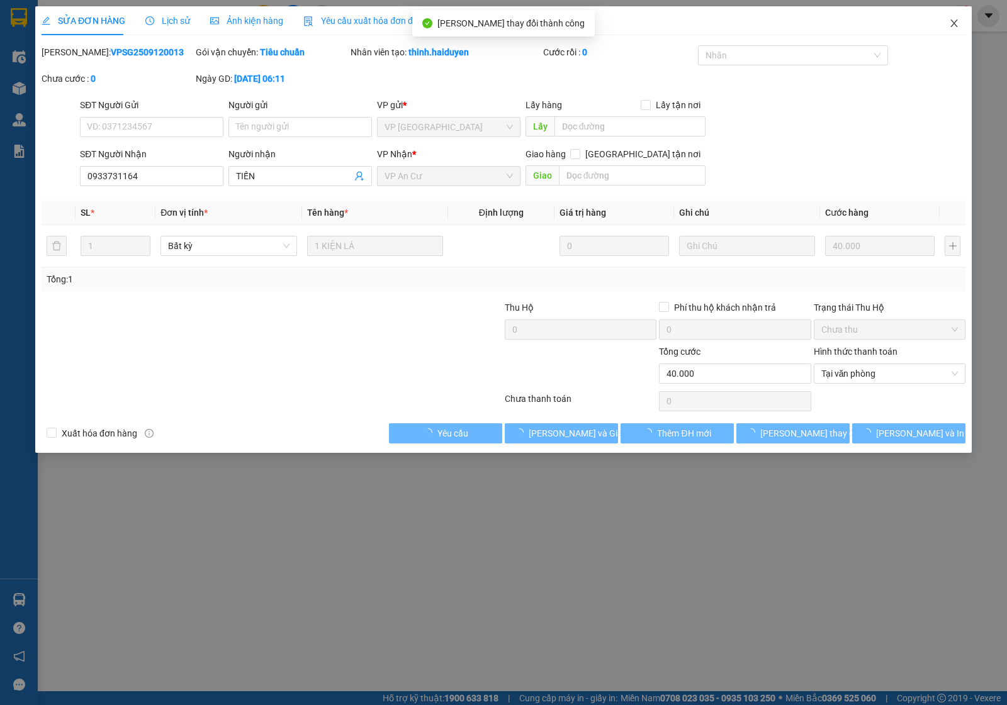
click at [948, 21] on span "Close" at bounding box center [953, 23] width 35 height 35
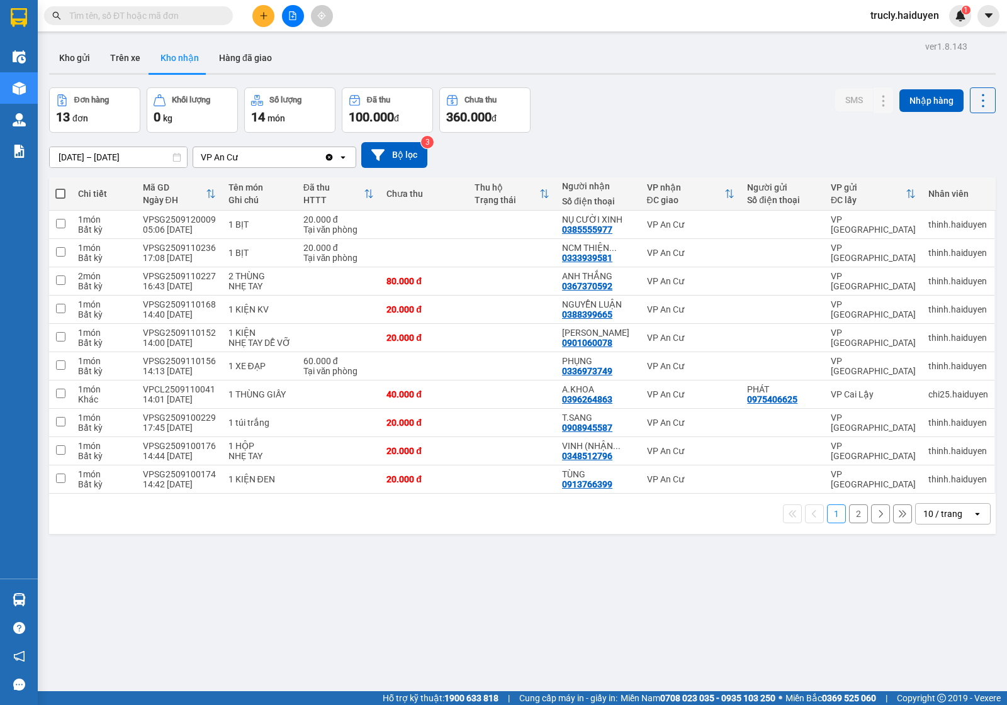
click at [618, 128] on div "Đơn hàng 13 đơn Khối lượng 0 kg Số lượng 14 món Đã thu 100.000 đ Chưa thu 360.0…" at bounding box center [522, 109] width 946 height 45
click at [632, 74] on div at bounding box center [522, 74] width 946 height 2
click at [120, 62] on button "Trên xe" at bounding box center [125, 58] width 50 height 30
type input "[DATE] – [DATE]"
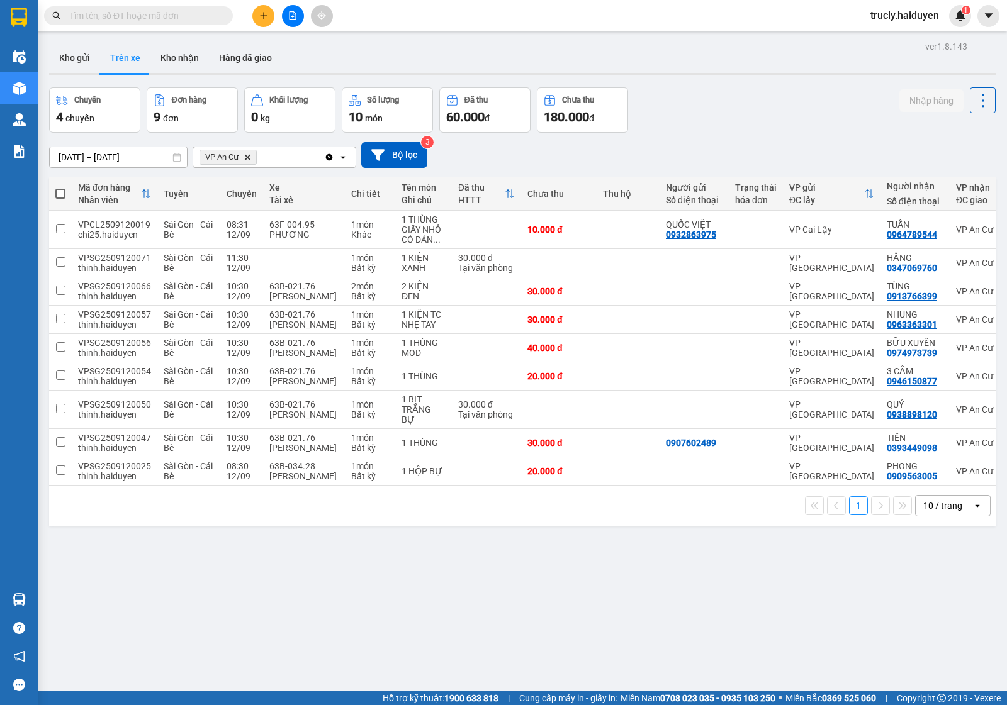
click at [757, 82] on div "ver 1.8.143 Kho gửi Trên xe Kho nhận Hàng đã giao Chuyến 4 chuyến Đơn hàng 9 đơ…" at bounding box center [522, 390] width 956 height 705
click at [70, 60] on button "Kho gửi" at bounding box center [74, 58] width 51 height 30
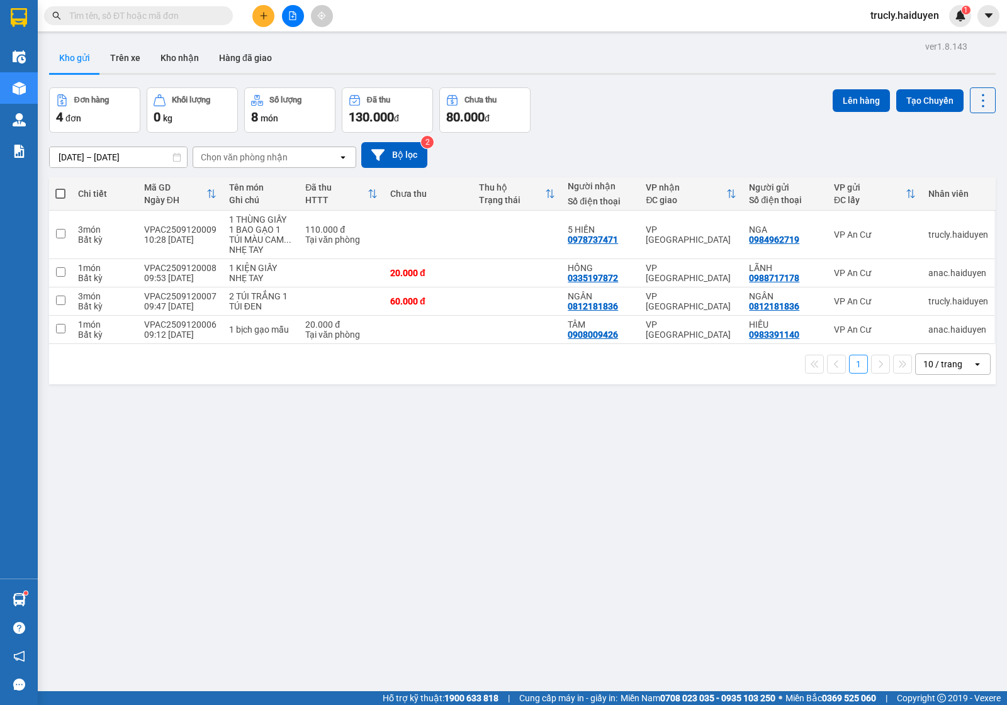
click at [627, 106] on div "Đơn hàng 4 đơn Khối lượng 0 kg Số lượng 8 món Đã thu 130.000 đ Chưa thu 80.000 …" at bounding box center [522, 109] width 946 height 45
click at [675, 92] on div "Đơn hàng 4 đơn Khối lượng 0 kg Số lượng 8 món Đã thu 130.000 đ Chưa thu 80.000 …" at bounding box center [522, 109] width 946 height 45
click at [291, 330] on td "1 bịch gạo mẫu" at bounding box center [261, 330] width 77 height 28
checkbox input "true"
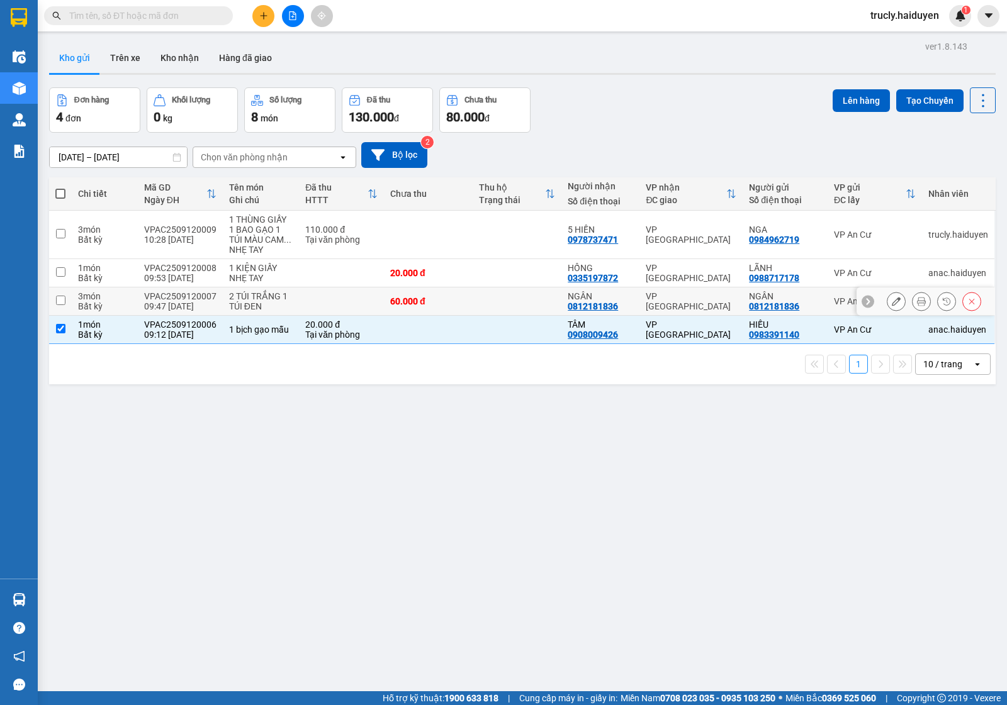
click at [261, 305] on div "2 TÚI TRẮNG 1 TÚI ĐEN" at bounding box center [261, 301] width 64 height 20
checkbox input "true"
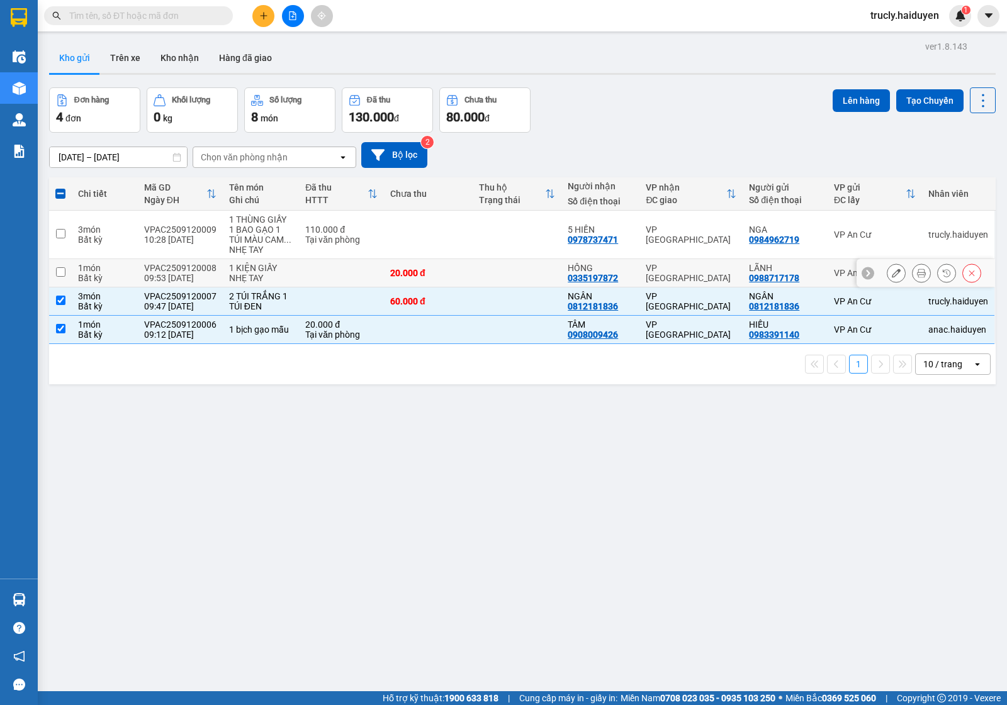
click at [262, 279] on div "NHẸ TAY" at bounding box center [261, 278] width 64 height 10
checkbox input "true"
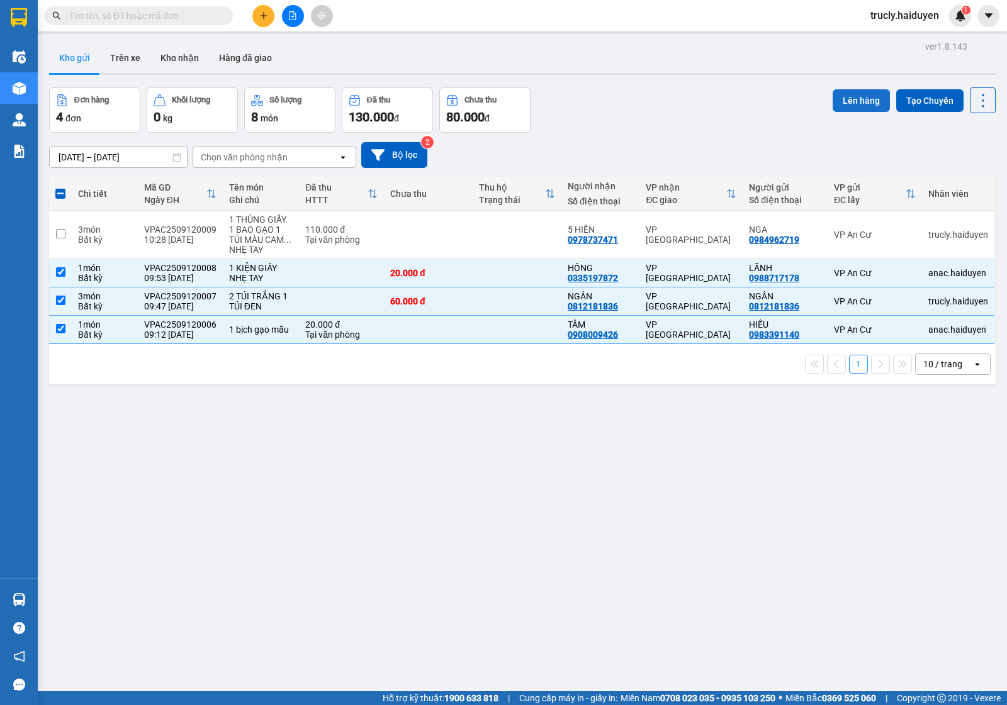
click at [862, 102] on button "Lên hàng" at bounding box center [860, 100] width 57 height 23
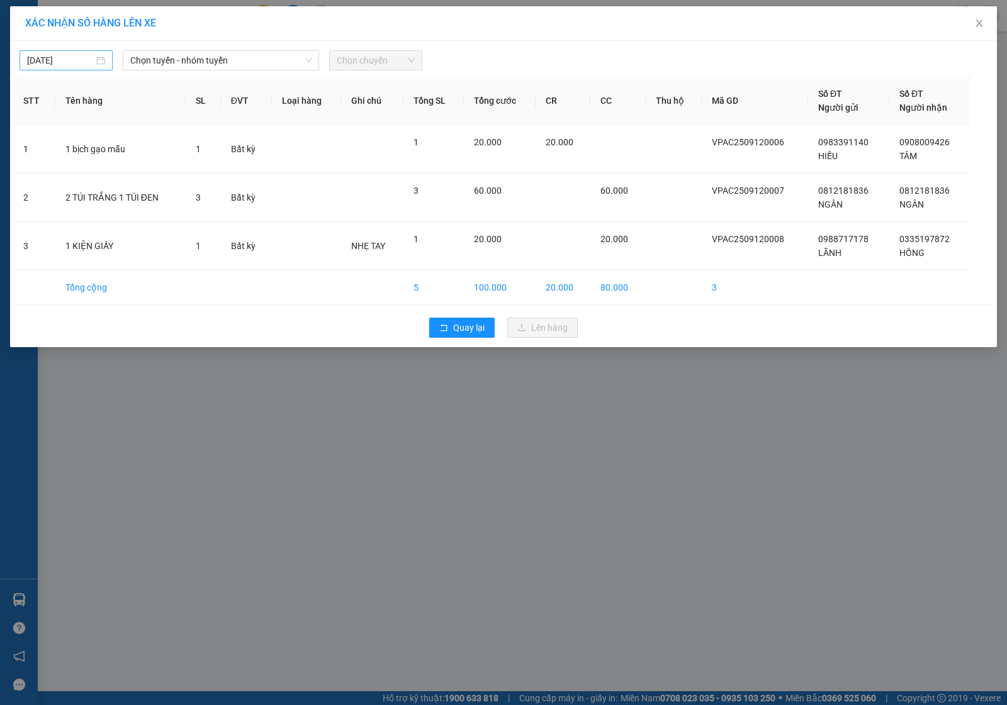
click at [45, 64] on input "[DATE]" at bounding box center [60, 60] width 67 height 14
type input "[DATE]"
click at [147, 153] on div "12" at bounding box center [151, 152] width 15 height 15
click at [152, 64] on span "Chọn tuyến - nhóm tuyến" at bounding box center [220, 60] width 181 height 19
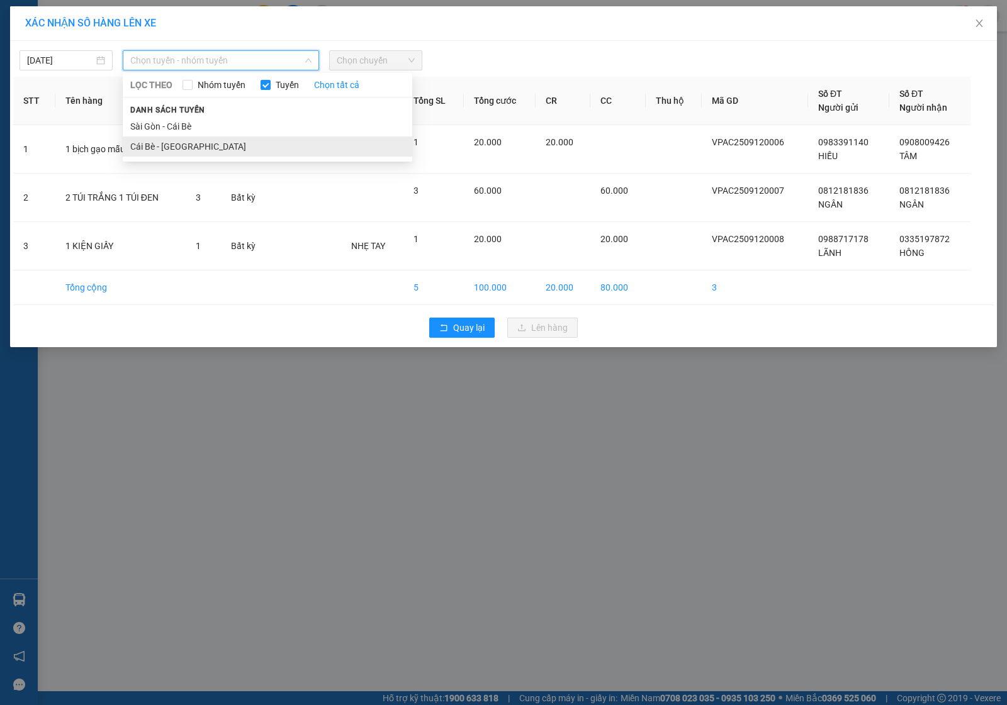
click at [152, 149] on li "Cái Bè - Sài Gòn" at bounding box center [267, 147] width 289 height 20
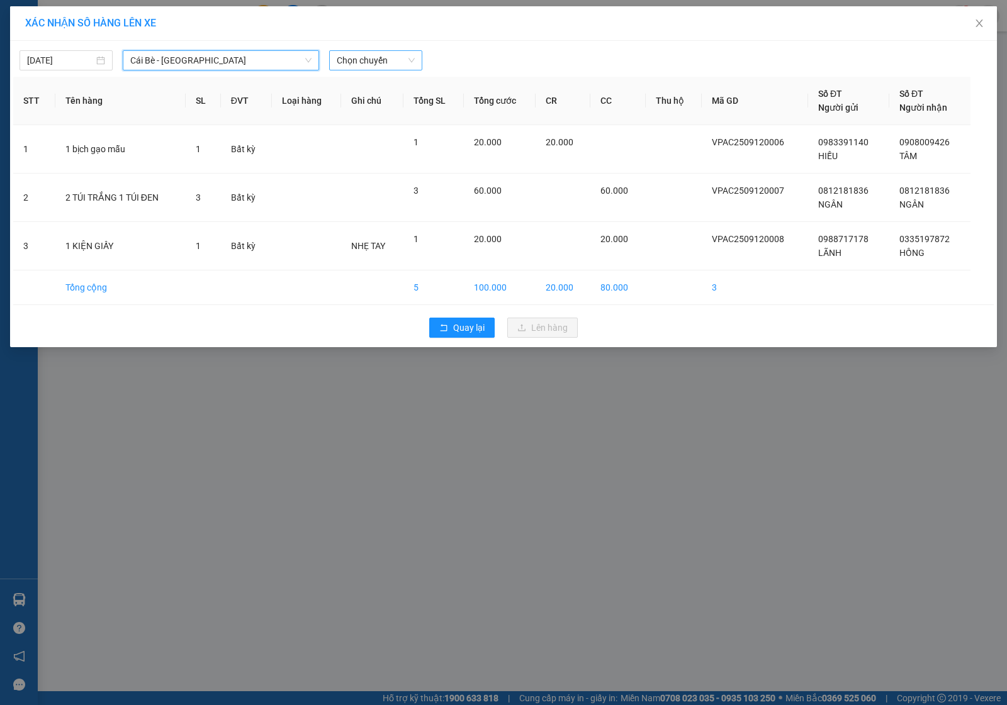
click at [345, 59] on span "Chọn chuyến" at bounding box center [376, 60] width 78 height 19
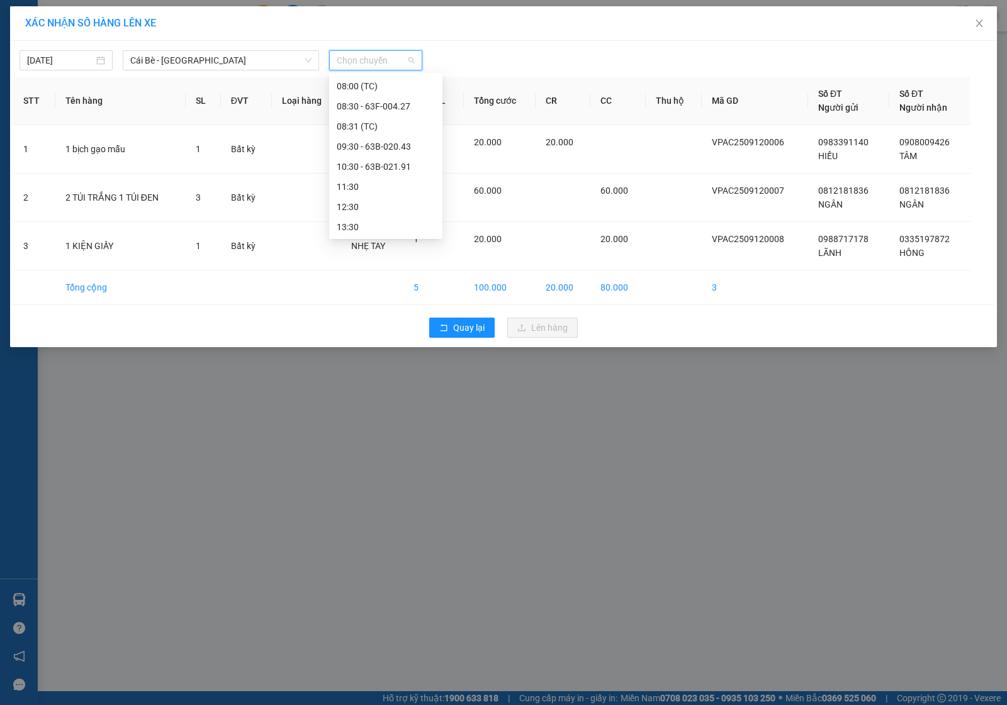
scroll to position [236, 0]
click at [362, 153] on div "10:30 - 63B-021.91" at bounding box center [386, 152] width 98 height 14
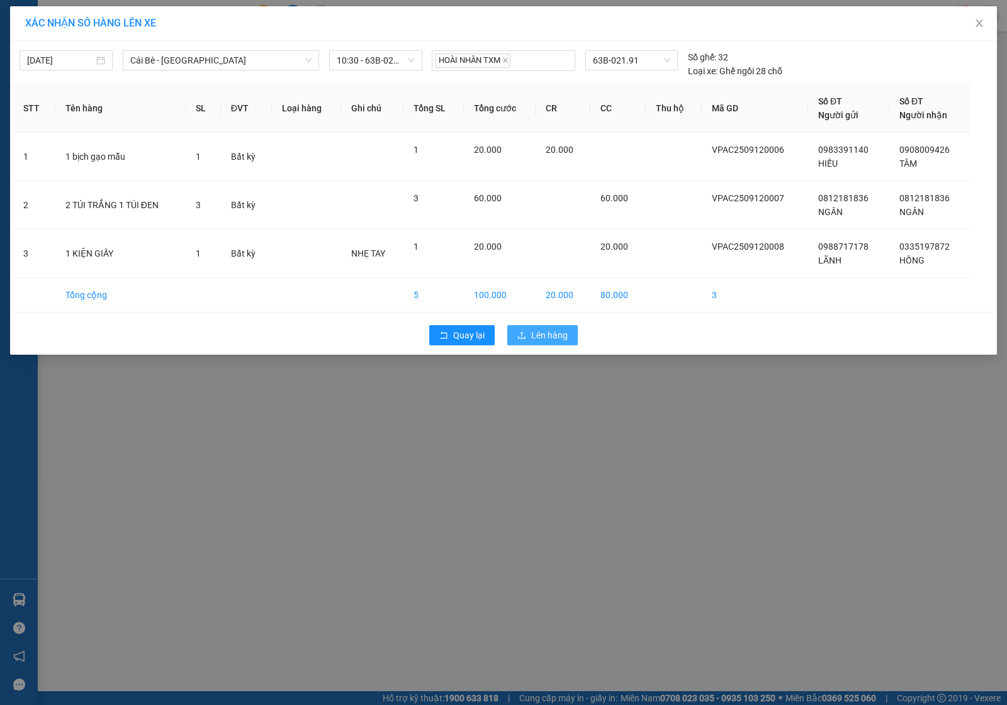
click at [549, 335] on span "Lên hàng" at bounding box center [549, 335] width 36 height 14
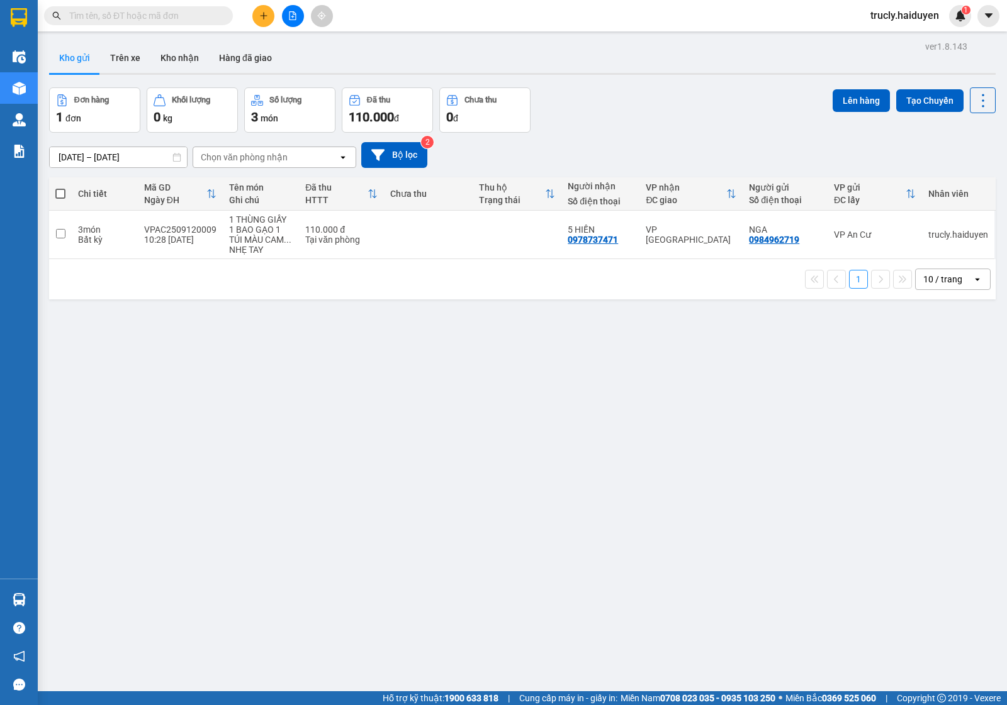
click at [649, 115] on div "Đơn hàng 1 đơn Khối lượng 0 kg Số lượng 3 món Đã thu 110.000 đ Chưa thu 0 đ Lên…" at bounding box center [522, 109] width 946 height 45
click at [658, 112] on div "Đơn hàng 1 đơn Khối lượng 0 kg Số lượng 3 món Đã thu 110.000 đ Chưa thu 0 đ Lên…" at bounding box center [522, 109] width 946 height 45
click at [137, 64] on button "Trên xe" at bounding box center [125, 58] width 50 height 30
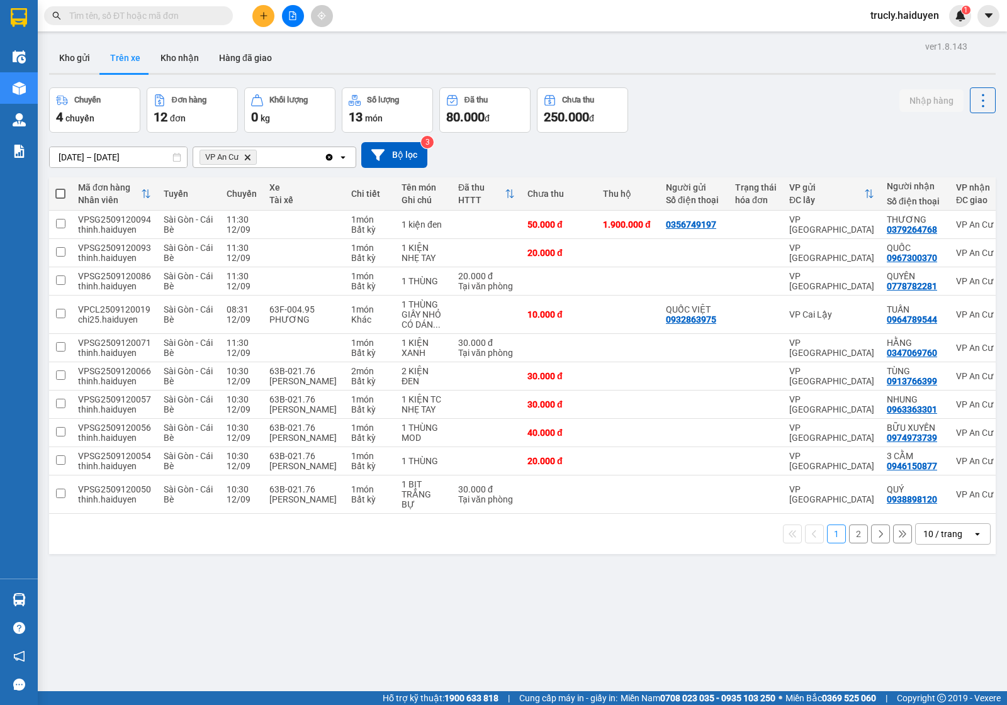
click at [725, 95] on div "Chuyến 4 chuyến Đơn hàng 12 đơn Khối lượng 0 kg Số lượng 13 món Đã thu 80.000 đ…" at bounding box center [522, 109] width 946 height 45
click at [749, 133] on div "10/09/2025 – 12/09/2025 Press the down arrow key to interact with the calendar …" at bounding box center [522, 155] width 946 height 45
click at [718, 118] on div "Chuyến 4 chuyến Đơn hàng 12 đơn Khối lượng 0 kg Số lượng 13 món Đã thu 80.000 đ…" at bounding box center [522, 109] width 946 height 45
click at [82, 57] on button "Kho gửi" at bounding box center [74, 58] width 51 height 30
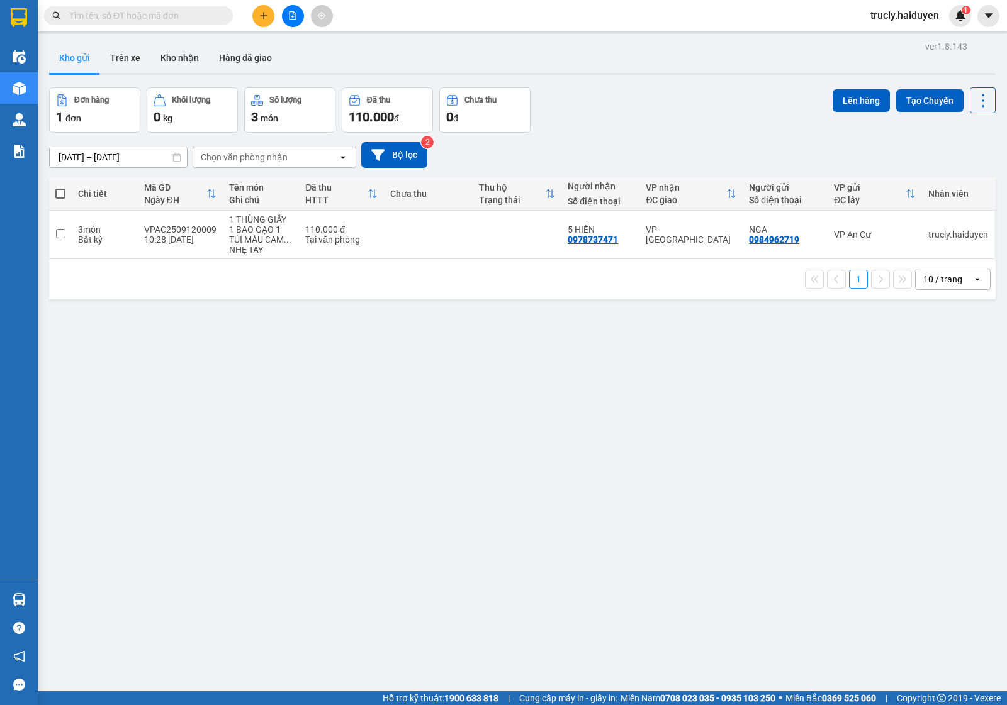
click at [623, 73] on div at bounding box center [522, 74] width 946 height 2
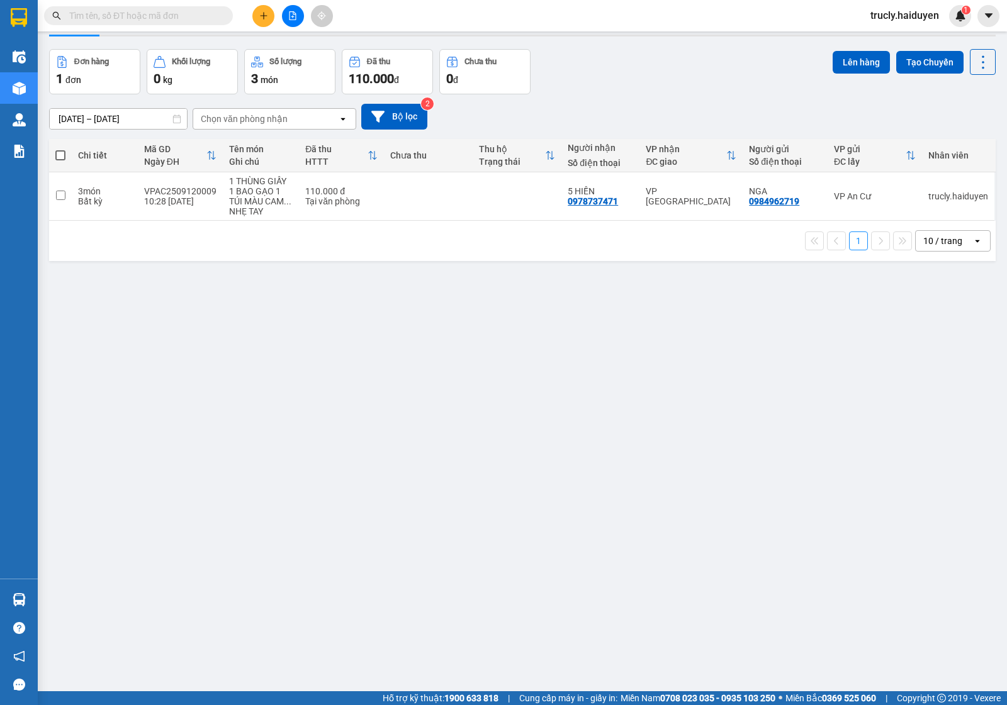
scroll to position [58, 0]
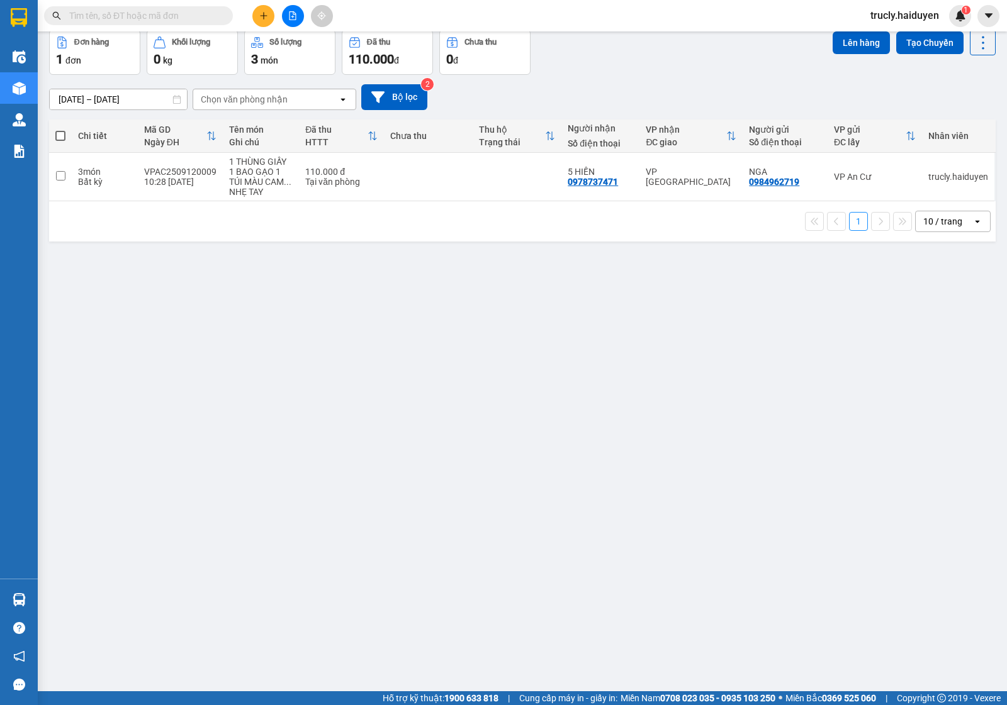
click at [733, 64] on div "Đơn hàng 1 đơn Khối lượng 0 kg Số lượng 3 món Đã thu 110.000 đ Chưa thu 0 đ Lên…" at bounding box center [522, 52] width 946 height 45
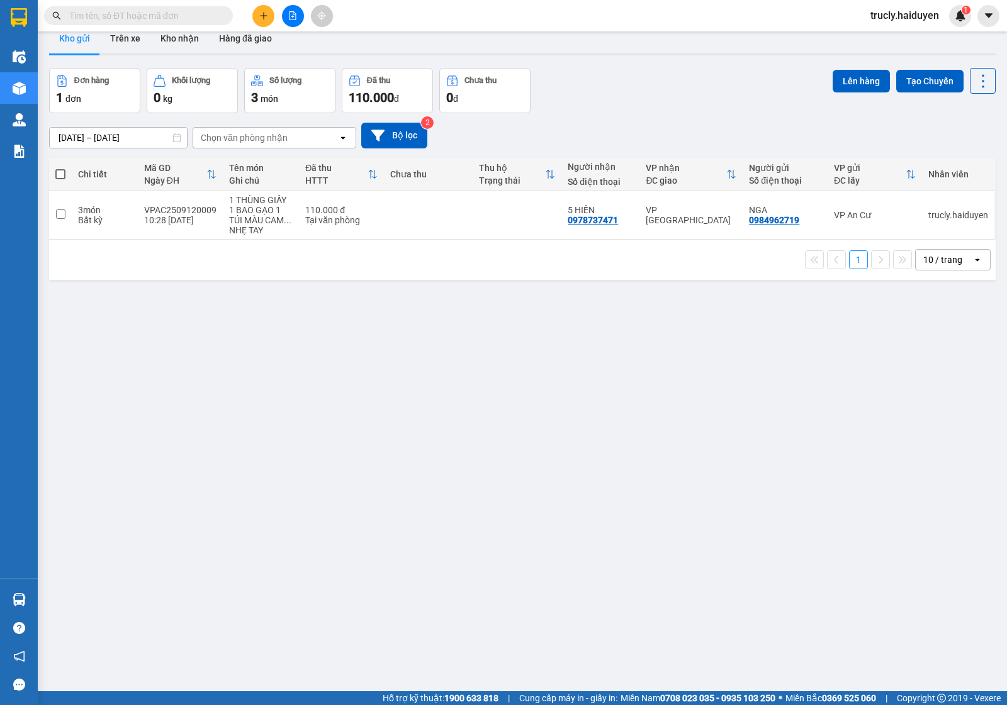
scroll to position [0, 0]
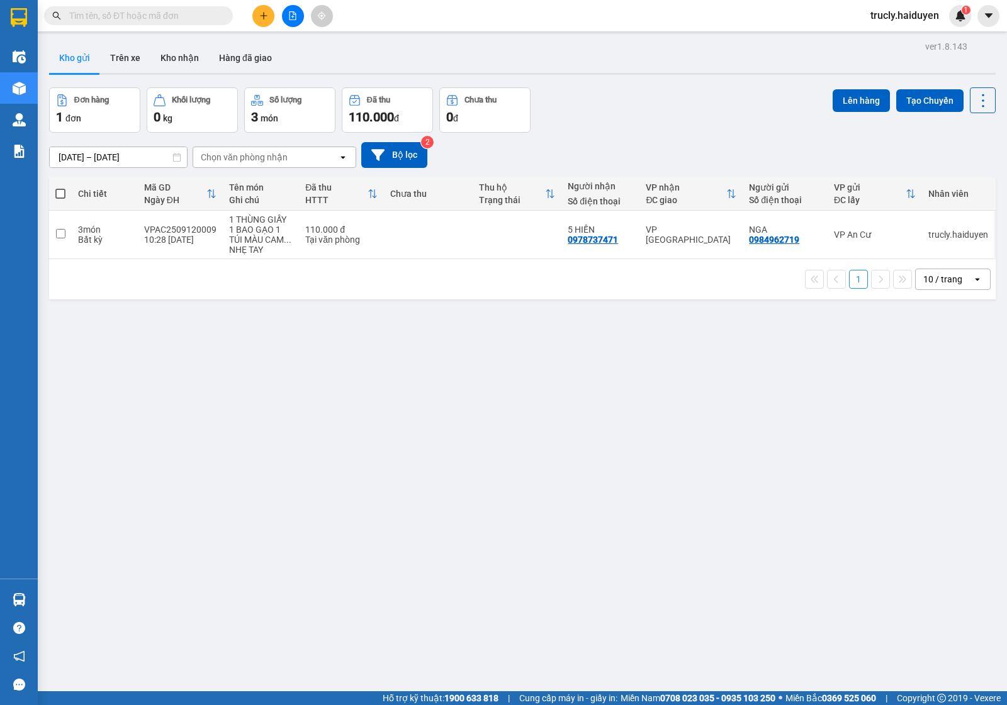
click at [678, 85] on div "ver 1.8.143 Kho gửi Trên xe Kho nhận Hàng đã giao Đơn hàng 1 đơn Khối lượng 0 k…" at bounding box center [522, 390] width 956 height 705
click at [626, 82] on div "ver 1.8.143 Kho gửi Trên xe Kho nhận Hàng đã giao Đơn hàng 1 đơn Khối lượng 0 k…" at bounding box center [522, 390] width 956 height 705
click at [130, 52] on button "Trên xe" at bounding box center [125, 58] width 50 height 30
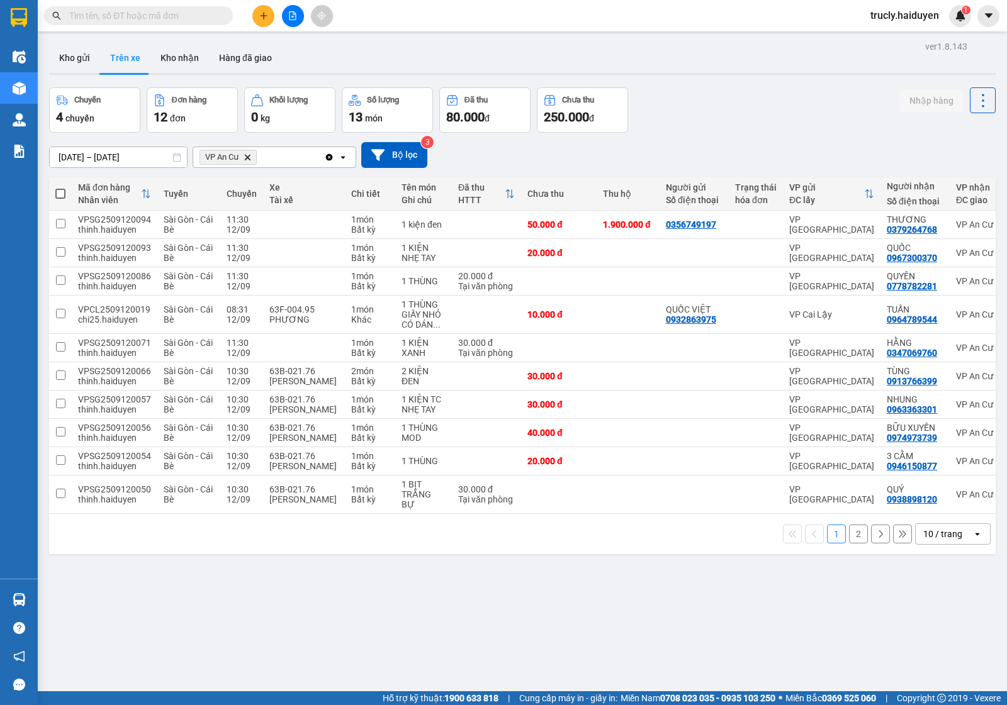
click at [747, 93] on div "Chuyến 4 chuyến Đơn hàng 12 đơn Khối lượng 0 kg Số lượng 13 món Đã thu 80.000 đ…" at bounding box center [522, 109] width 946 height 45
click at [676, 108] on div "Chuyến 4 chuyến Đơn hàng 12 đơn Khối lượng 0 kg Số lượng 13 món Đã thu 80.000 đ…" at bounding box center [522, 109] width 946 height 45
drag, startPoint x: 450, startPoint y: 55, endPoint x: 127, endPoint y: 62, distance: 322.8
click at [448, 55] on div "Kho gửi Trên xe Kho nhận Hàng đã giao" at bounding box center [522, 59] width 946 height 33
click at [74, 55] on button "Kho gửi" at bounding box center [74, 58] width 51 height 30
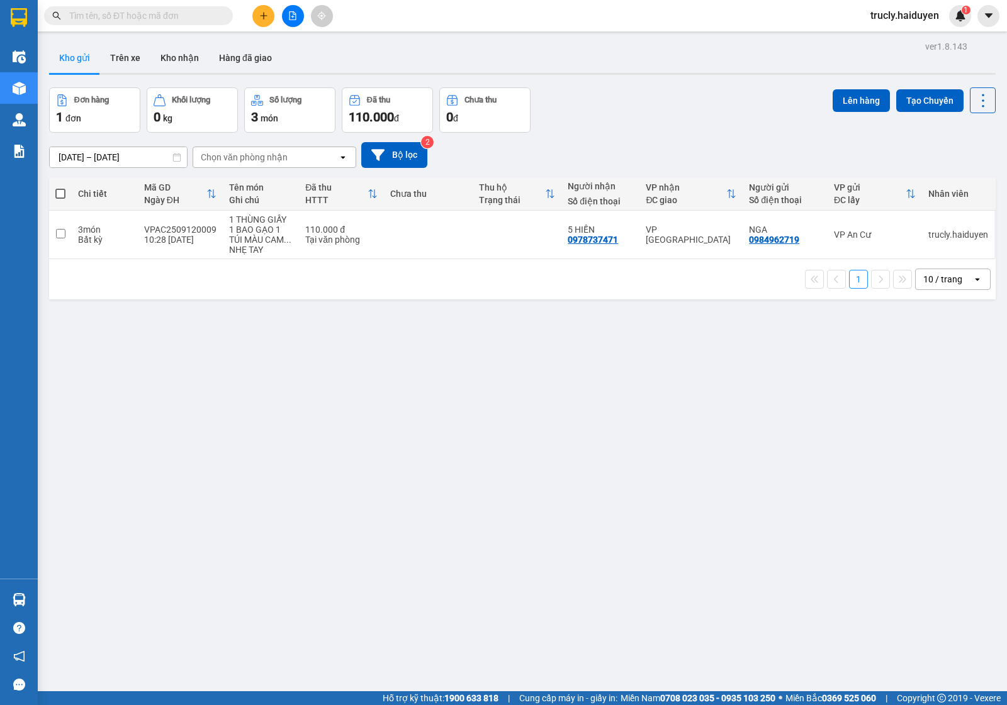
click at [810, 89] on div "Đơn hàng 1 đơn Khối lượng 0 kg Số lượng 3 món Đã thu 110.000 đ Chưa thu 0 đ Lên…" at bounding box center [522, 109] width 946 height 45
